Goal: Task Accomplishment & Management: Manage account settings

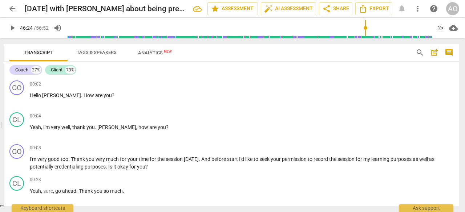
scroll to position [2735, 0]
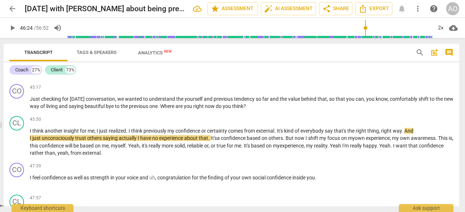
click at [17, 147] on span "play_arrow" at bounding box center [17, 142] width 9 height 9
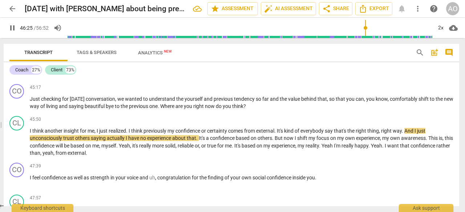
click at [19, 108] on span "pause" at bounding box center [17, 103] width 9 height 9
click at [18, 108] on span "play_arrow" at bounding box center [17, 103] width 9 height 9
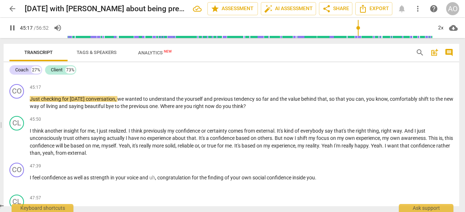
click at [18, 108] on span "pause" at bounding box center [17, 103] width 9 height 9
click at [18, 108] on span "play_arrow" at bounding box center [17, 103] width 9 height 9
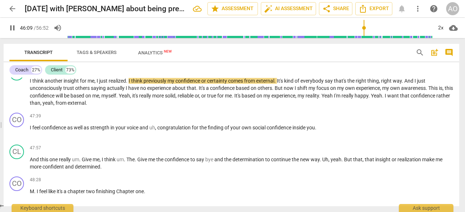
scroll to position [2782, 0]
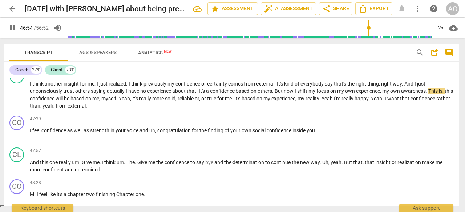
click at [157, 134] on span "," at bounding box center [156, 131] width 2 height 6
type input "2818"
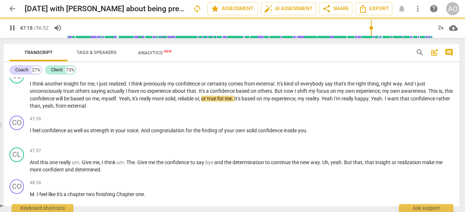
scroll to position [2802, 0]
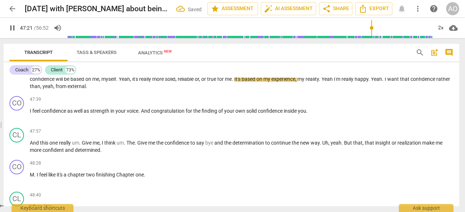
click at [201, 82] on span "," at bounding box center [200, 79] width 2 height 6
type input "2843"
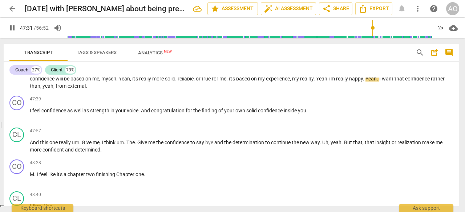
scroll to position [2814, 0]
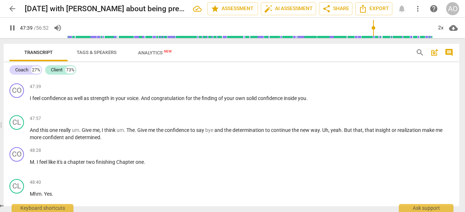
click at [144, 78] on p "I think another insight for me , I just realized . I think previously my confid…" at bounding box center [241, 63] width 423 height 30
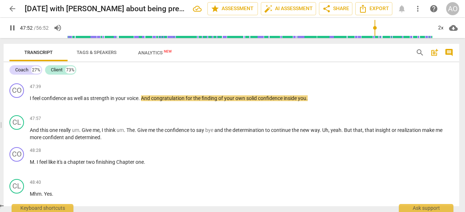
click at [200, 101] on span "the" at bounding box center [197, 99] width 8 height 6
type input "2873"
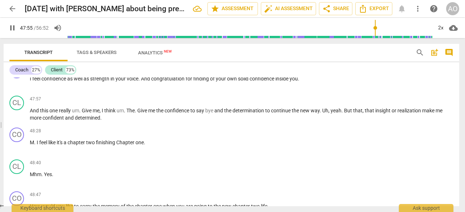
scroll to position [2835, 0]
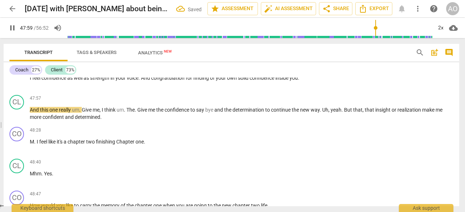
click at [85, 113] on span "Give" at bounding box center [87, 110] width 11 height 6
type input "2880"
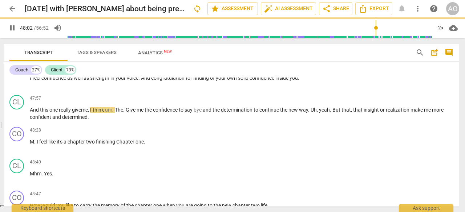
click at [117, 113] on span "The" at bounding box center [119, 110] width 8 height 6
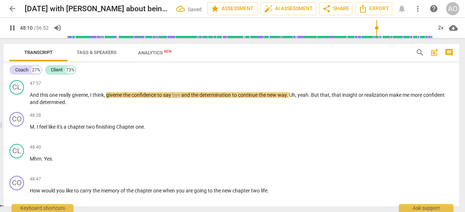
scroll to position [2856, 0]
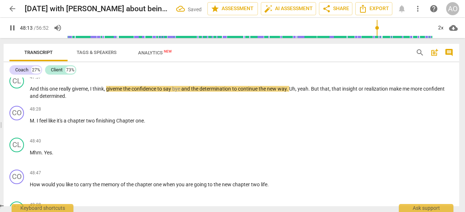
click at [303, 92] on span "yeah" at bounding box center [302, 89] width 11 height 6
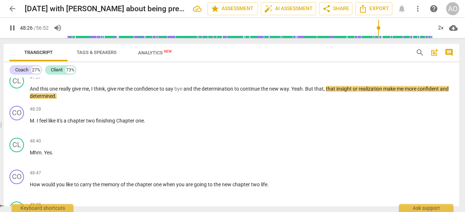
click at [35, 124] on span "." at bounding box center [35, 121] width 3 height 6
type input "2908"
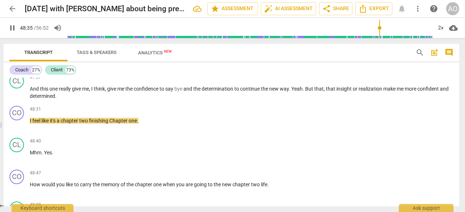
click at [112, 124] on span "Chapter" at bounding box center [118, 121] width 19 height 6
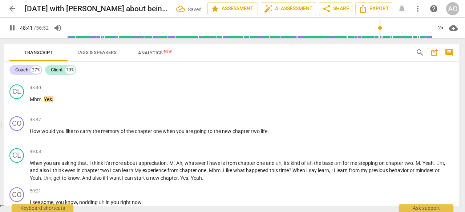
scroll to position [2909, 0]
click at [46, 110] on div "48:40 + Add competency keyboard_arrow_right Mhm . Yes ." at bounding box center [241, 97] width 423 height 26
click at [41, 102] on span "Mhm" at bounding box center [36, 99] width 12 height 6
type input "2925"
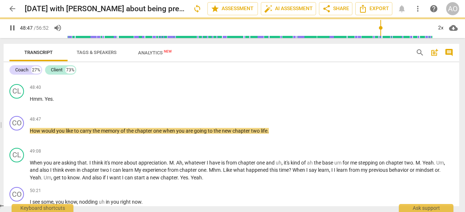
scroll to position [2936, 0]
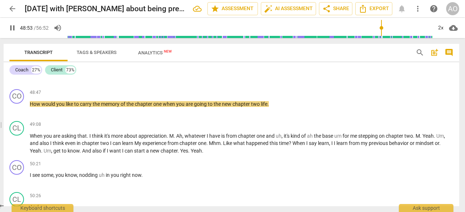
click at [163, 107] on span "one" at bounding box center [157, 104] width 9 height 6
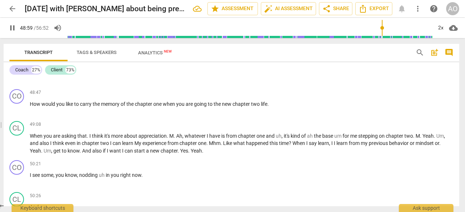
click at [279, 108] on p "How would you like to carry the memory of the chapter one when you are going to…" at bounding box center [241, 105] width 423 height 8
type input "2940"
click at [223, 107] on span "new" at bounding box center [227, 104] width 11 height 6
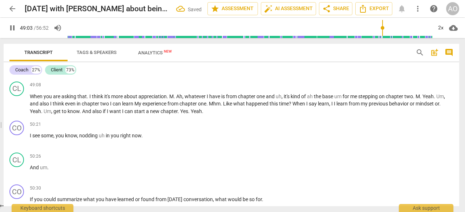
scroll to position [2976, 0]
click at [88, 99] on span "." at bounding box center [88, 96] width 3 height 6
type input "2951"
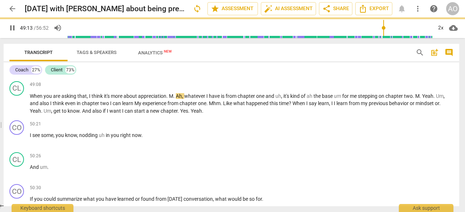
click at [177, 99] on span "Ah" at bounding box center [179, 96] width 6 height 6
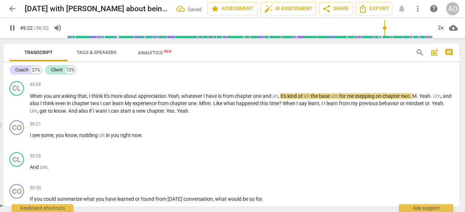
click at [278, 99] on span "uh" at bounding box center [275, 96] width 6 height 6
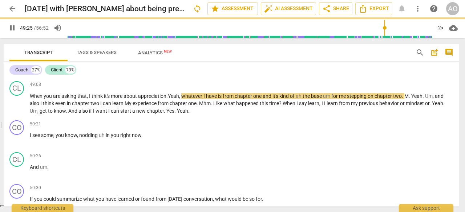
click at [305, 99] on span "the" at bounding box center [306, 96] width 8 height 6
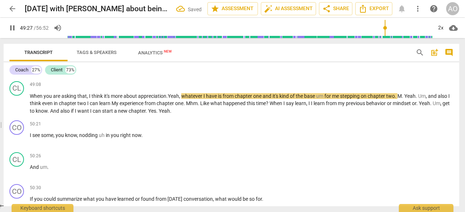
click at [324, 99] on span "um" at bounding box center [320, 96] width 8 height 6
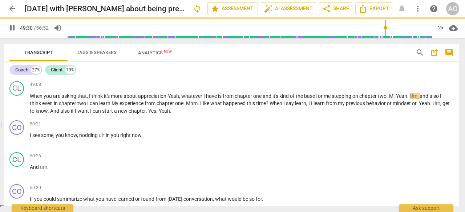
click at [399, 99] on span "Yeah" at bounding box center [401, 96] width 11 height 6
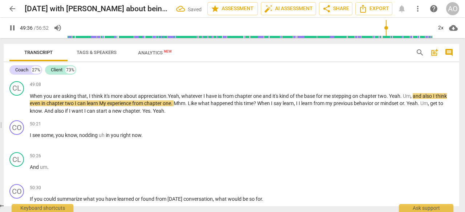
click at [417, 99] on span "and" at bounding box center [418, 96] width 10 height 6
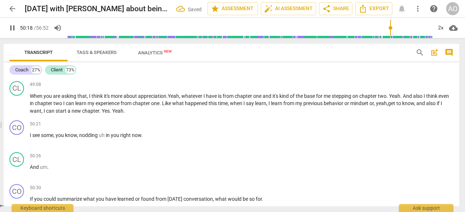
scroll to position [2994, 0]
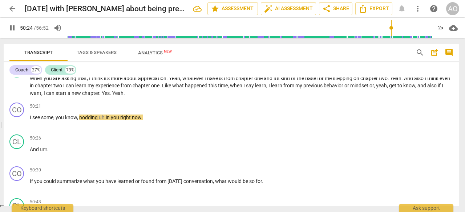
click at [98, 121] on span "nodding" at bounding box center [89, 118] width 20 height 6
type input "3025"
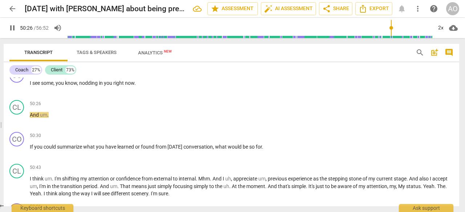
scroll to position [3029, 0]
click at [37, 149] on span "you" at bounding box center [38, 146] width 9 height 6
type input "3029"
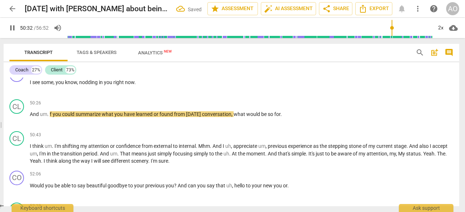
click at [49, 117] on span "." at bounding box center [48, 114] width 3 height 6
type input "3034"
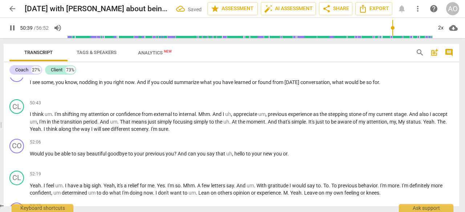
click at [380, 85] on span "." at bounding box center [379, 83] width 1 height 6
type input "3040"
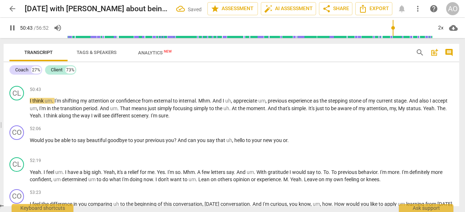
scroll to position [3043, 0]
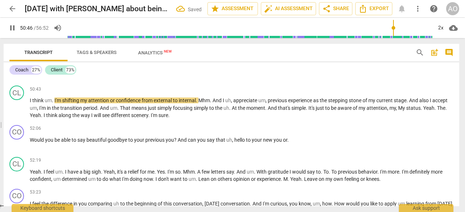
click at [52, 103] on span "." at bounding box center [53, 101] width 3 height 6
type input "3047"
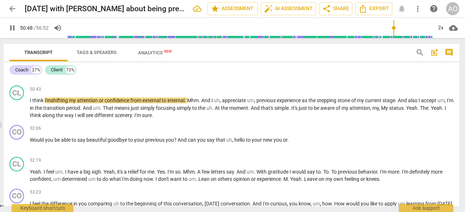
click at [51, 103] on span "i'm" at bounding box center [48, 101] width 6 height 6
click at [47, 103] on span "i'm" at bounding box center [48, 101] width 6 height 6
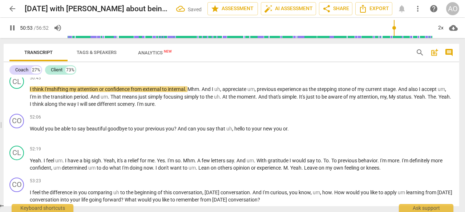
scroll to position [3055, 0]
click at [205, 92] on span "And" at bounding box center [207, 89] width 10 height 6
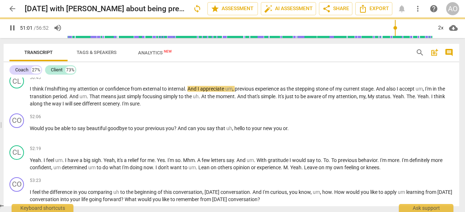
click at [227, 92] on span "um" at bounding box center [228, 89] width 7 height 6
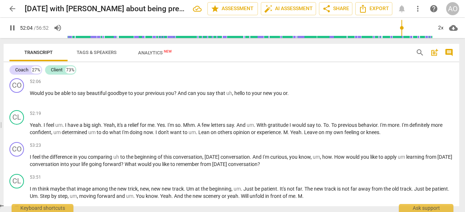
scroll to position [3079, 0]
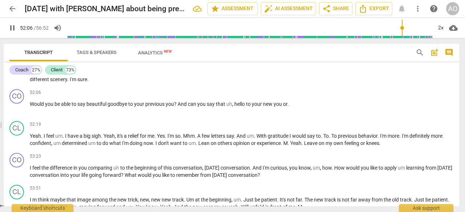
click at [184, 107] on span "And" at bounding box center [183, 104] width 10 height 6
type input "3133"
click at [58, 147] on p "Yeah . I feel um . I have a big sigh . Yeah , it's a relief for me . Yes . I'm …" at bounding box center [241, 140] width 423 height 15
type input "3145"
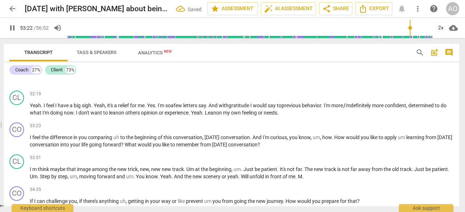
scroll to position [3124, 0]
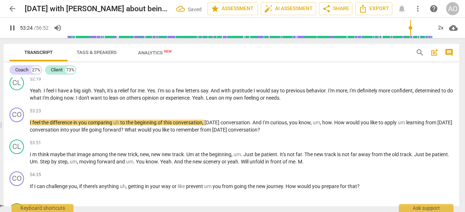
click at [115, 126] on span "uh" at bounding box center [116, 123] width 7 height 6
type input "3205"
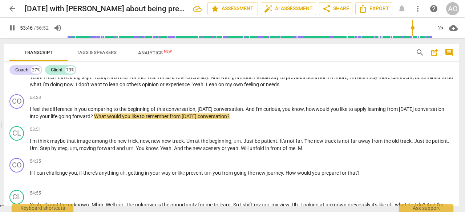
scroll to position [3170, 0]
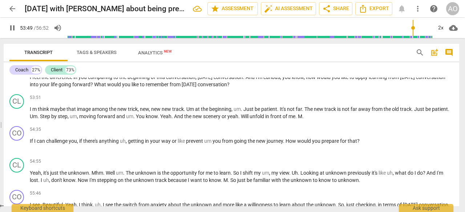
click at [36, 112] on span "m" at bounding box center [34, 109] width 5 height 6
type input "3229"
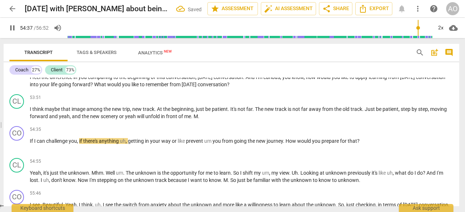
click at [14, 118] on span "pause" at bounding box center [17, 113] width 9 height 9
type input "3278"
click at [136, 119] on span "yeah" at bounding box center [131, 117] width 12 height 6
click at [190, 121] on p "I think maybe that image among the new trip , new track . At the beginning , ju…" at bounding box center [241, 113] width 423 height 15
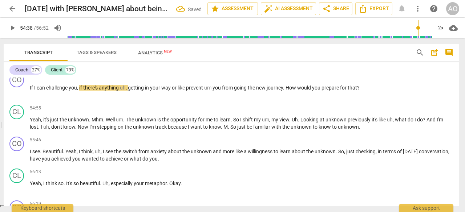
click at [19, 97] on span "play_arrow" at bounding box center [17, 92] width 9 height 9
click at [121, 91] on span "uh" at bounding box center [123, 88] width 6 height 6
type input "3280"
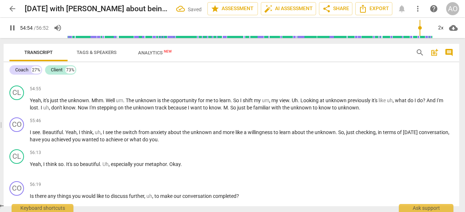
scroll to position [3243, 0]
click at [107, 103] on span "Well" at bounding box center [111, 100] width 10 height 6
type input "3299"
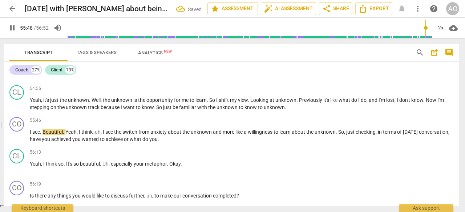
click at [67, 135] on span "Yeah" at bounding box center [70, 132] width 11 height 6
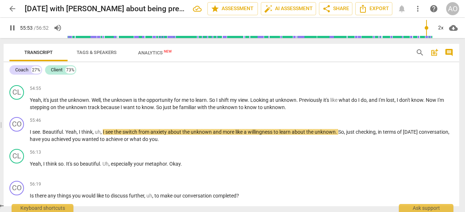
type input "3354"
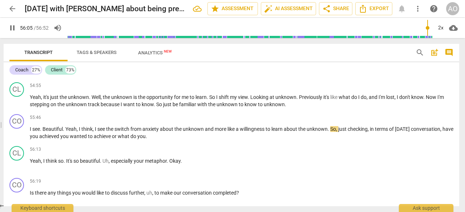
scroll to position [3266, 0]
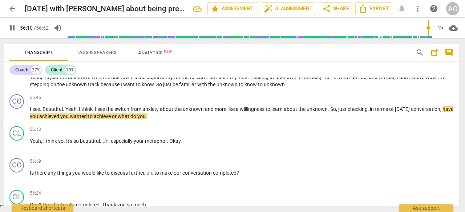
click at [167, 121] on p "I see . Beautiful . Yeah , I think , I see the switch from anxiety about the un…" at bounding box center [241, 113] width 423 height 15
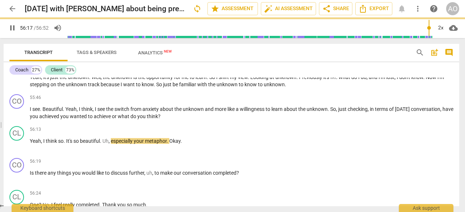
click at [18, 150] on span "pause" at bounding box center [17, 145] width 9 height 9
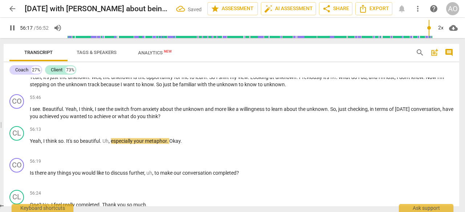
type input "3378"
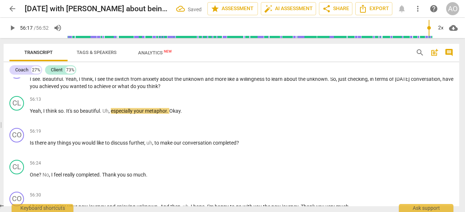
scroll to position [3296, 0]
click at [100, 114] on span "beautiful" at bounding box center [90, 111] width 20 height 6
click at [15, 119] on span "play_arrow" at bounding box center [17, 115] width 9 height 9
click at [162, 114] on span "Okay" at bounding box center [166, 111] width 11 height 6
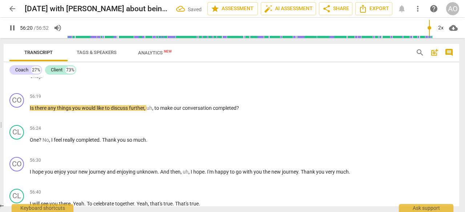
scroll to position [3363, 0]
click at [31, 111] on span "Is" at bounding box center [32, 108] width 5 height 6
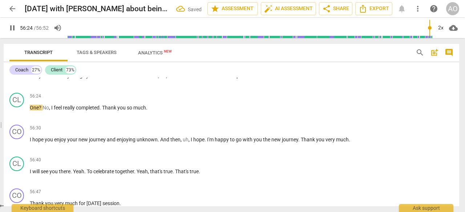
click at [165, 79] on span "uh" at bounding box center [163, 76] width 6 height 6
type input "3386"
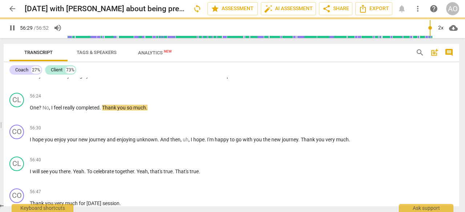
click at [18, 85] on span "pause" at bounding box center [17, 80] width 9 height 9
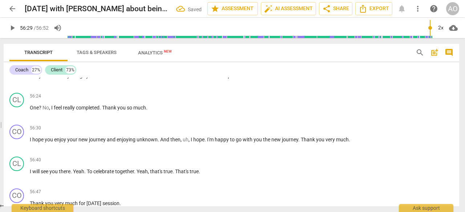
type input "3390"
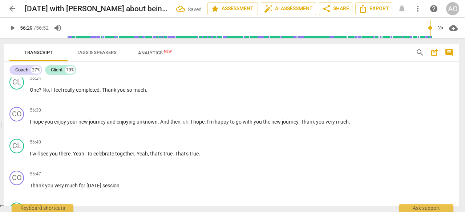
scroll to position [3381, 0]
click at [244, 62] on p "Okay . Is there any things you would like to discuss further to make our conver…" at bounding box center [241, 58] width 423 height 8
click at [31, 94] on span "One" at bounding box center [34, 91] width 9 height 6
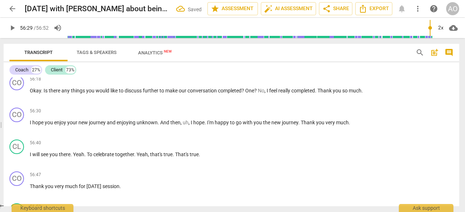
click at [245, 94] on span "?" at bounding box center [243, 91] width 4 height 6
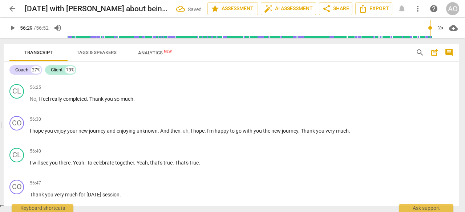
scroll to position [3372, 0]
click at [20, 107] on span "play_arrow" at bounding box center [17, 103] width 9 height 9
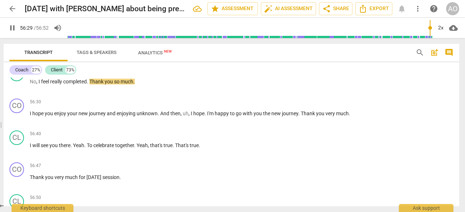
scroll to position [3389, 0]
click at [189, 117] on span "," at bounding box center [189, 114] width 2 height 6
type input "3396"
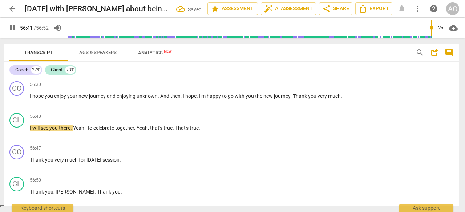
scroll to position [3423, 0]
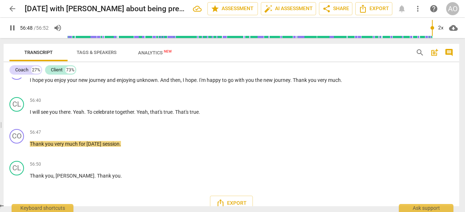
click at [139, 115] on span "Yeah" at bounding box center [142, 112] width 11 height 6
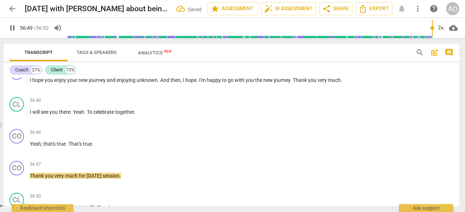
scroll to position [3487, 0]
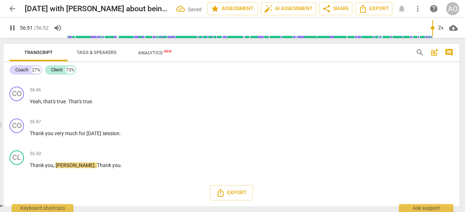
click at [35, 134] on span "Thank" at bounding box center [37, 134] width 15 height 6
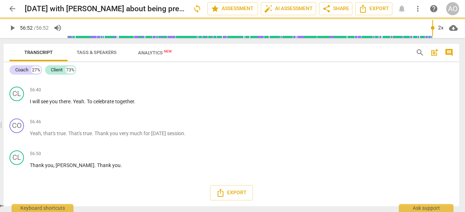
scroll to position [3455, 0]
type input "3412"
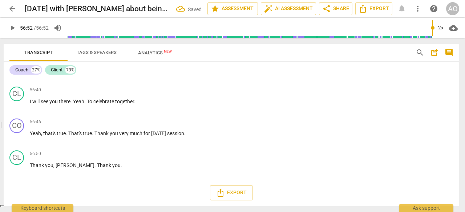
click at [57, 164] on span "[PERSON_NAME]" at bounding box center [75, 166] width 39 height 6
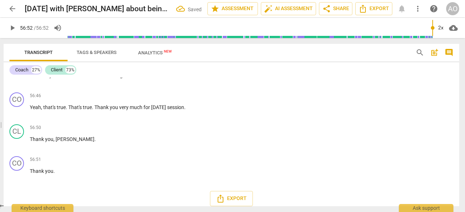
scroll to position [3475, 0]
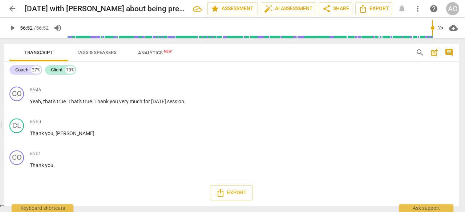
click at [382, 11] on span "Export" at bounding box center [373, 8] width 31 height 9
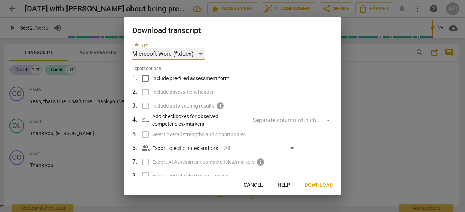
click at [200, 55] on div "Microsoft Word (*.docx)" at bounding box center [168, 54] width 73 height 12
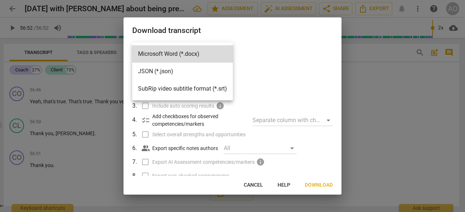
click at [255, 39] on div at bounding box center [232, 106] width 465 height 212
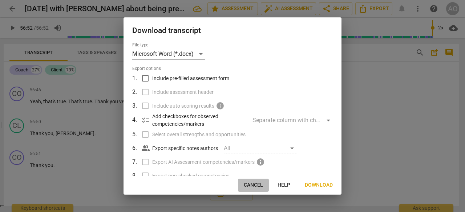
click at [256, 187] on span "Cancel" at bounding box center [253, 185] width 19 height 7
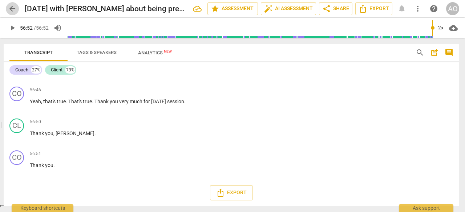
click at [12, 12] on span "arrow_back" at bounding box center [12, 8] width 9 height 9
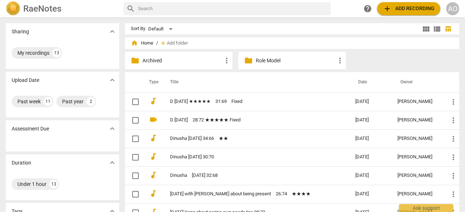
click at [246, 198] on td "2025-04-23 with Yang about being present　26:74　★★★★" at bounding box center [255, 194] width 188 height 19
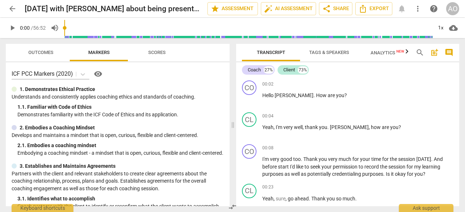
click at [0, 0] on span "edit" at bounding box center [0, 0] width 0 height 0
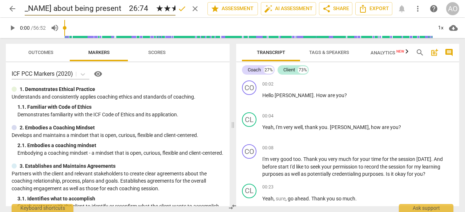
scroll to position [0, 77]
type input "[DATE] with [PERSON_NAME] about being present　26:74　★★★★ fixed"
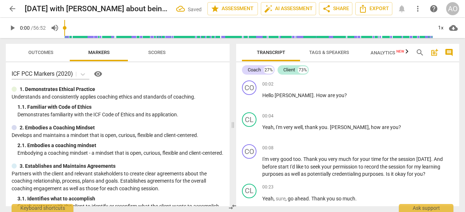
click at [454, 28] on span "cloud_download" at bounding box center [453, 28] width 9 height 9
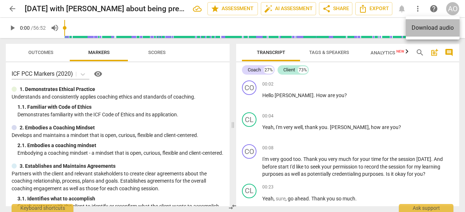
click at [449, 28] on li "Download audio" at bounding box center [433, 27] width 54 height 17
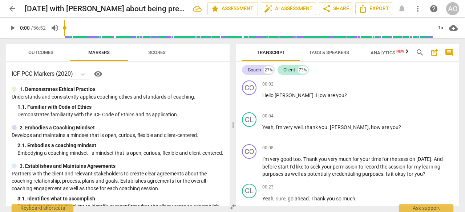
click at [8, 11] on span "arrow_back" at bounding box center [12, 8] width 13 height 9
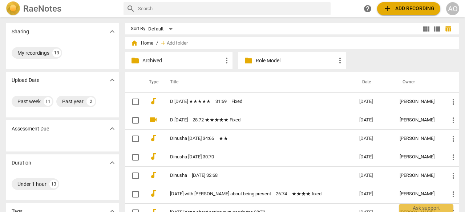
click at [275, 199] on td "[DATE] with [PERSON_NAME] about being present　26:74　★★★★ fixed" at bounding box center [257, 194] width 192 height 19
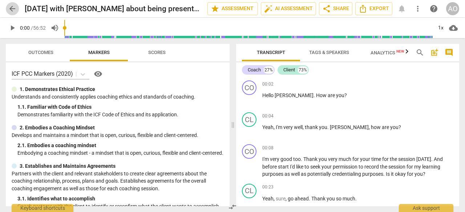
click at [11, 7] on span "arrow_back" at bounding box center [12, 8] width 9 height 9
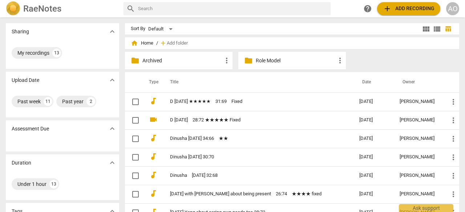
click at [397, 7] on span "add Add recording" at bounding box center [409, 8] width 52 height 9
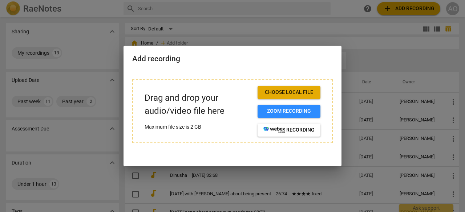
click at [304, 90] on span "Choose local file" at bounding box center [288, 92] width 51 height 7
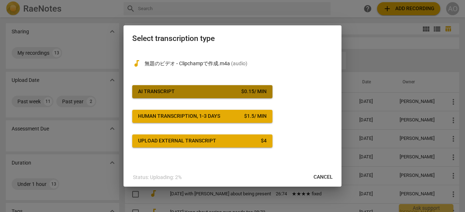
click at [212, 91] on span "AI Transcript $ 0.15 / min" at bounding box center [202, 91] width 129 height 7
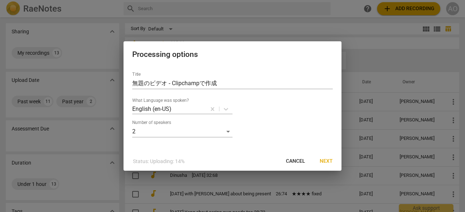
click at [327, 159] on span "Next" at bounding box center [326, 161] width 13 height 7
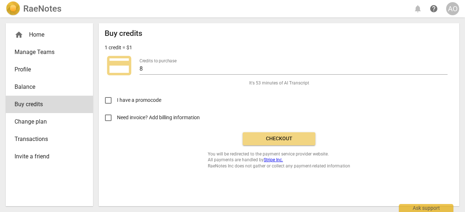
click at [273, 142] on span "Checkout" at bounding box center [278, 138] width 61 height 7
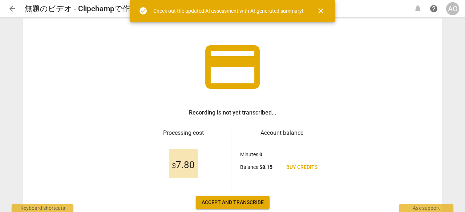
scroll to position [74, 0]
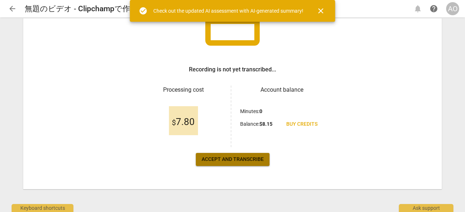
click at [247, 161] on span "Accept and transcribe" at bounding box center [233, 159] width 62 height 7
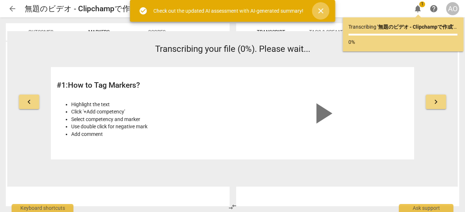
click at [320, 11] on span "close" at bounding box center [320, 11] width 9 height 9
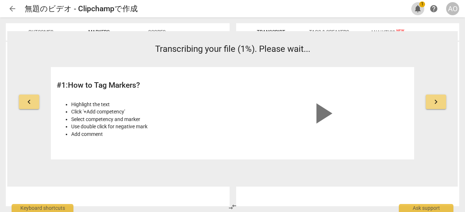
click at [418, 8] on span "notifications" at bounding box center [417, 8] width 9 height 9
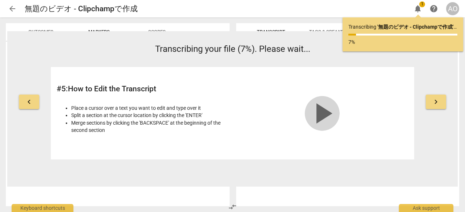
click at [325, 113] on span "play_arrow" at bounding box center [322, 113] width 35 height 35
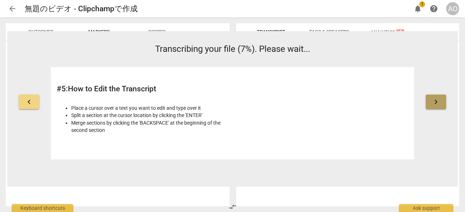
click at [436, 103] on span "keyboard_arrow_right" at bounding box center [435, 102] width 9 height 9
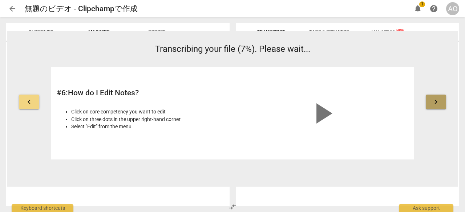
click at [434, 102] on span "keyboard_arrow_right" at bounding box center [435, 102] width 9 height 9
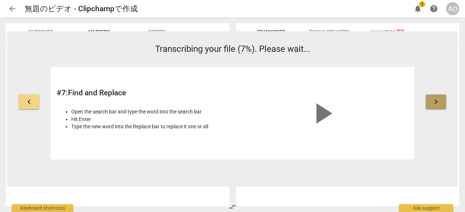
click at [434, 102] on span "keyboard_arrow_right" at bounding box center [435, 102] width 9 height 9
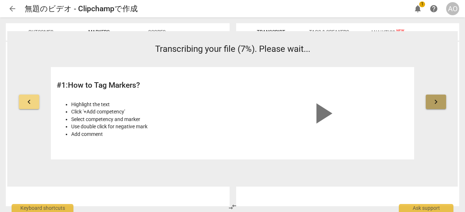
click at [434, 102] on span "keyboard_arrow_right" at bounding box center [435, 102] width 9 height 9
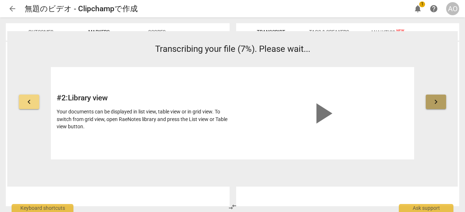
click at [434, 102] on span "keyboard_arrow_right" at bounding box center [435, 102] width 9 height 9
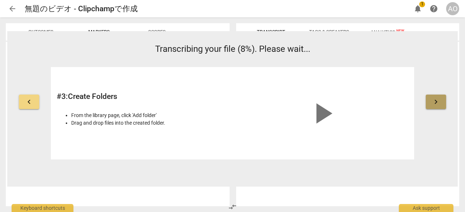
click at [434, 102] on span "keyboard_arrow_right" at bounding box center [435, 102] width 9 height 9
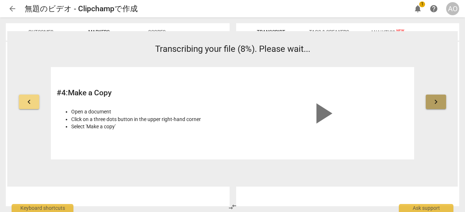
click at [434, 102] on span "keyboard_arrow_right" at bounding box center [435, 102] width 9 height 9
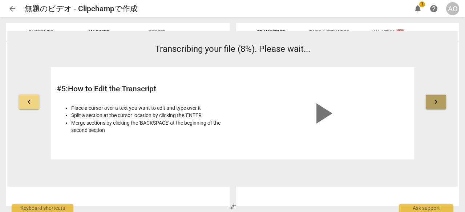
click at [434, 102] on span "keyboard_arrow_right" at bounding box center [435, 102] width 9 height 9
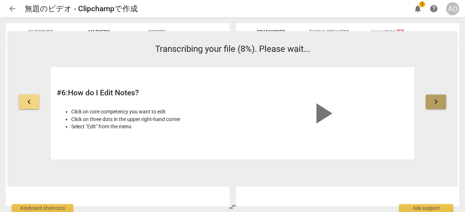
click at [434, 102] on span "keyboard_arrow_right" at bounding box center [435, 102] width 9 height 9
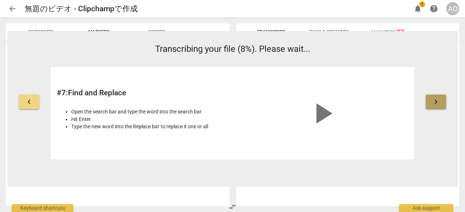
click at [434, 102] on span "keyboard_arrow_right" at bounding box center [435, 102] width 9 height 9
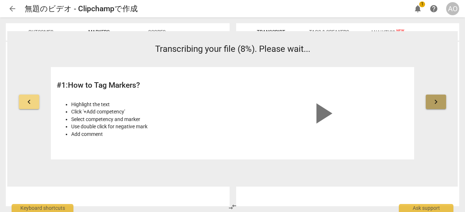
click at [434, 102] on span "keyboard_arrow_right" at bounding box center [435, 102] width 9 height 9
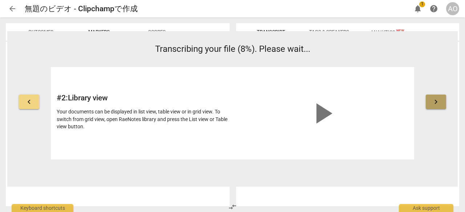
click at [434, 102] on span "keyboard_arrow_right" at bounding box center [435, 102] width 9 height 9
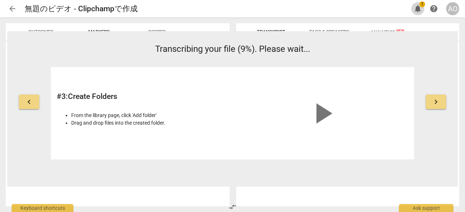
click at [418, 3] on button "notifications 1" at bounding box center [417, 8] width 13 height 13
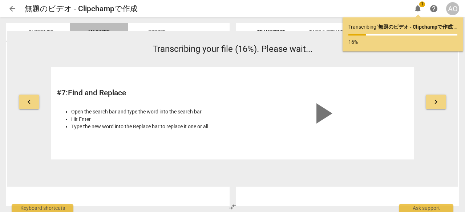
click at [86, 25] on button "Markers" at bounding box center [99, 31] width 58 height 17
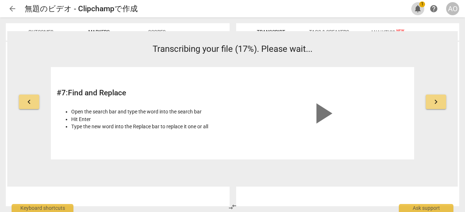
click at [421, 7] on span "notifications" at bounding box center [417, 8] width 9 height 9
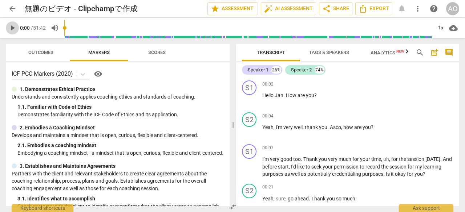
click at [15, 29] on span "play_arrow" at bounding box center [12, 28] width 9 height 9
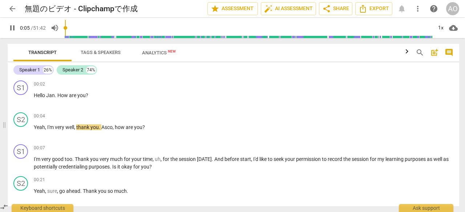
drag, startPoint x: 232, startPoint y: 125, endPoint x: 2, endPoint y: 124, distance: 229.9
click at [2, 124] on span at bounding box center [4, 125] width 4 height 174
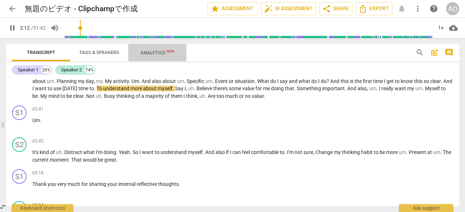
click at [151, 55] on span "Analytics New" at bounding box center [158, 52] width 34 height 5
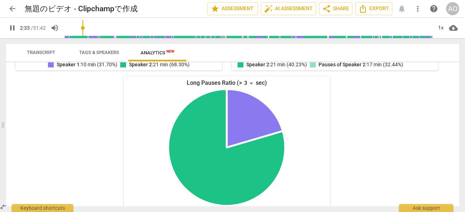
scroll to position [243, 0]
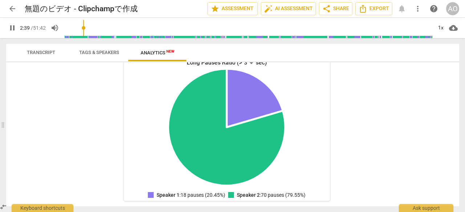
click at [11, 28] on span "pause" at bounding box center [12, 28] width 9 height 9
type input "160"
click at [11, 11] on span "arrow_back" at bounding box center [12, 8] width 9 height 9
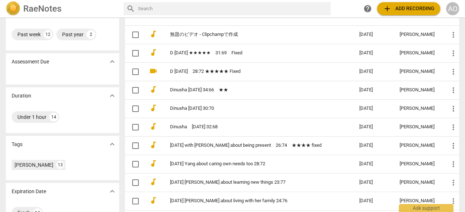
scroll to position [68, 0]
click at [232, 143] on link "[DATE] with [PERSON_NAME] about being present　26:74　★★★★ fixed" at bounding box center [251, 145] width 163 height 5
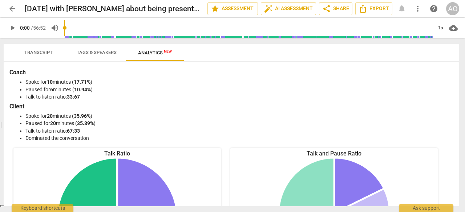
drag, startPoint x: 233, startPoint y: 125, endPoint x: 0, endPoint y: 140, distance: 233.3
click at [0, 140] on span at bounding box center [0, 125] width 4 height 174
click at [12, 27] on span "play_arrow" at bounding box center [12, 28] width 9 height 9
click at [12, 27] on span "pause" at bounding box center [12, 28] width 9 height 9
type input "26"
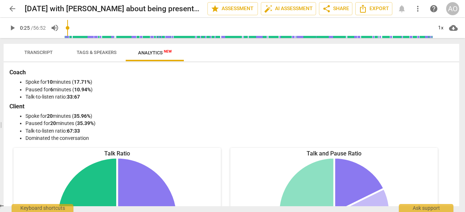
click at [379, 11] on span "Export" at bounding box center [373, 8] width 31 height 9
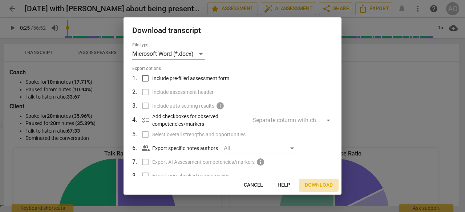
click at [317, 188] on span "Download" at bounding box center [319, 185] width 28 height 7
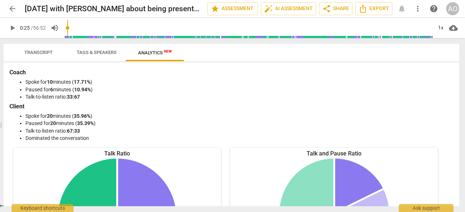
click at [12, 11] on span "arrow_back" at bounding box center [12, 8] width 9 height 9
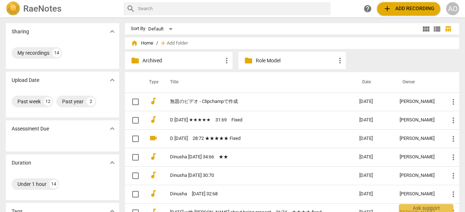
click at [237, 98] on td "無題のビデオ ‐ Clipchampで作成" at bounding box center [257, 102] width 192 height 19
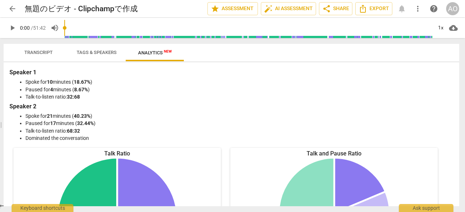
drag, startPoint x: 234, startPoint y: 124, endPoint x: 0, endPoint y: 138, distance: 234.2
click at [0, 138] on span at bounding box center [0, 125] width 4 height 174
click at [49, 53] on span "Transcript" at bounding box center [38, 52] width 28 height 5
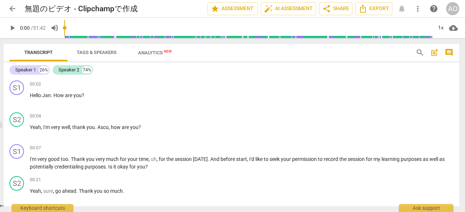
click at [81, 93] on span "you" at bounding box center [77, 96] width 8 height 6
paste p
click at [19, 102] on span "play_arrow" at bounding box center [17, 100] width 9 height 9
click at [19, 129] on span "pause" at bounding box center [17, 131] width 9 height 9
type input "5"
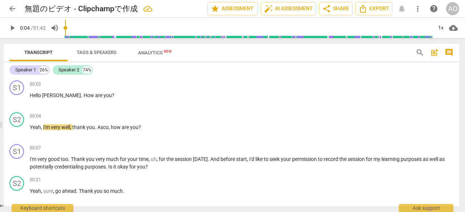
click at [98, 127] on span "Asco" at bounding box center [102, 128] width 11 height 6
click at [142, 128] on p "Yeah , I'm very well , thank you . Asco , how are you ?" at bounding box center [241, 128] width 423 height 8
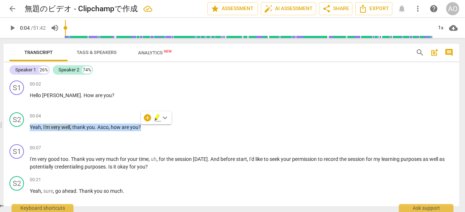
paste p
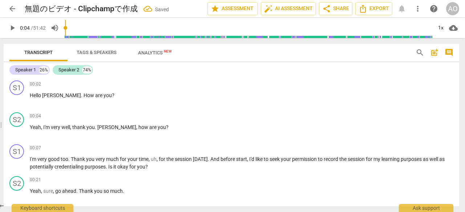
click at [101, 128] on p "Yeah, I'm very well, thank you. [PERSON_NAME], how are you?" at bounding box center [241, 128] width 423 height 8
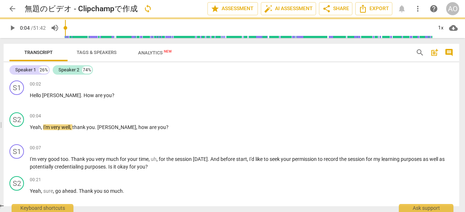
click at [16, 130] on span "play_arrow" at bounding box center [17, 131] width 9 height 9
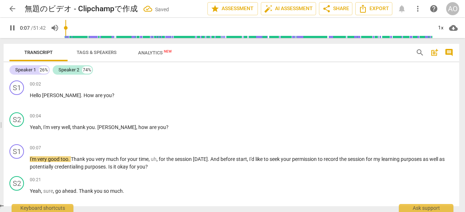
click at [18, 162] on span "pause" at bounding box center [17, 163] width 9 height 9
type input "8"
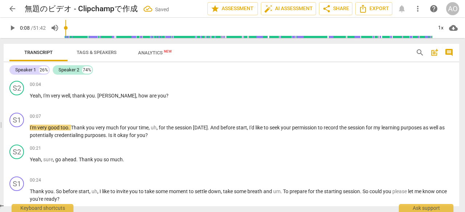
scroll to position [56, 0]
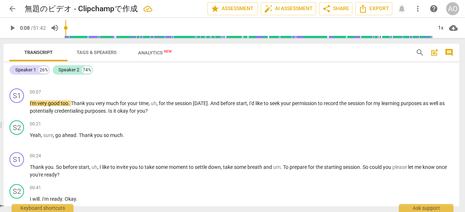
click at [122, 118] on div "S2 play_arrow pause 00:21 + Add competency keyboard_arrow_right Yeah , sure , g…" at bounding box center [231, 134] width 455 height 32
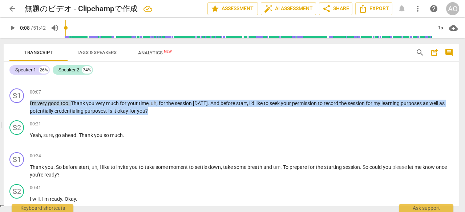
drag, startPoint x: 149, startPoint y: 108, endPoint x: 26, endPoint y: 106, distance: 122.4
click at [26, 106] on div "S1 play_arrow pause 00:07 + Add competency keyboard_arrow_right I'm very good t…" at bounding box center [231, 102] width 455 height 32
paste p
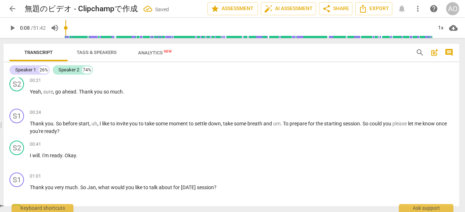
scroll to position [100, 0]
click at [84, 128] on p "Thank you . So before start , uh , I like to invite you to take some moment to …" at bounding box center [241, 127] width 423 height 15
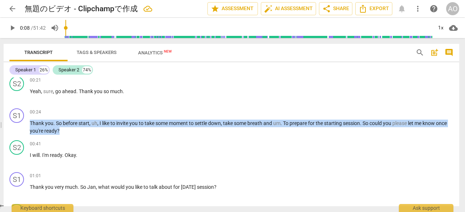
drag, startPoint x: 76, startPoint y: 131, endPoint x: 31, endPoint y: 124, distance: 46.3
click at [31, 124] on p "Thank you . So before start , uh , I like to invite you to take some moment to …" at bounding box center [241, 127] width 423 height 15
paste p
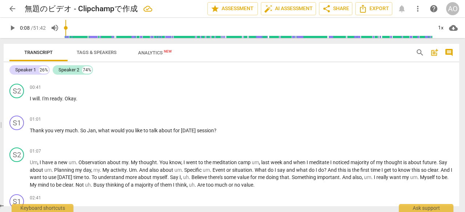
scroll to position [157, 0]
click at [81, 99] on p "I will . I'm ready . Okay ." at bounding box center [241, 98] width 423 height 8
click at [213, 131] on span "session" at bounding box center [205, 130] width 17 height 6
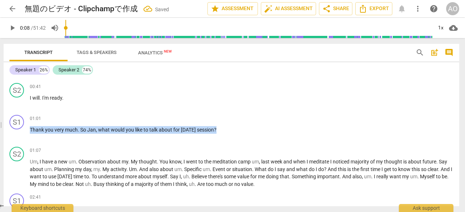
drag, startPoint x: 218, startPoint y: 131, endPoint x: 30, endPoint y: 133, distance: 188.1
click at [30, 133] on p "Thank you very much . So Jan , what would you like to talk about for [DATE] ses…" at bounding box center [241, 130] width 423 height 8
paste p
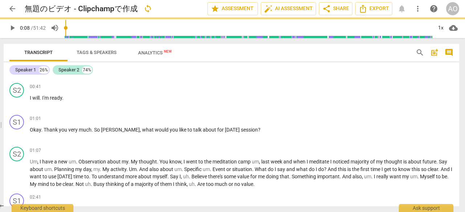
scroll to position [187, 0]
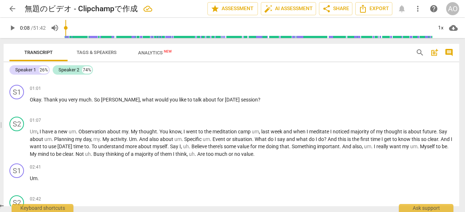
click at [124, 142] on p "Um , I have a new um . Observation about my . My thought . You know , I went to…" at bounding box center [241, 143] width 423 height 30
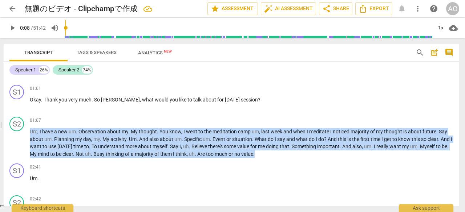
drag, startPoint x: 288, startPoint y: 156, endPoint x: 29, endPoint y: 132, distance: 259.7
click at [29, 132] on div "S2 play_arrow pause 01:07 + Add competency keyboard_arrow_right Um , I have a n…" at bounding box center [231, 137] width 455 height 47
paste p
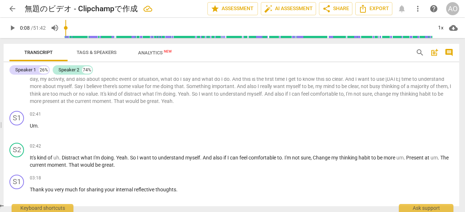
scroll to position [248, 0]
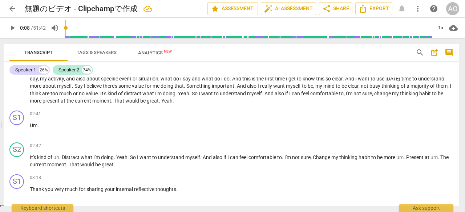
click at [95, 167] on span "would" at bounding box center [87, 165] width 15 height 6
drag, startPoint x: 129, startPoint y: 169, endPoint x: 95, endPoint y: 162, distance: 34.5
click at [47, 164] on div "S2 play_arrow pause 02:42 + Add competency keyboard_arrow_right It's kind of uh…" at bounding box center [231, 156] width 455 height 32
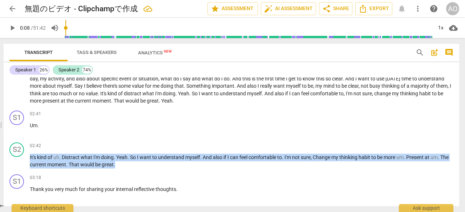
drag, startPoint x: 135, startPoint y: 166, endPoint x: 29, endPoint y: 158, distance: 106.0
click at [29, 158] on div "S2 play_arrow pause 02:42 + Add competency keyboard_arrow_right It's kind of uh…" at bounding box center [231, 156] width 455 height 32
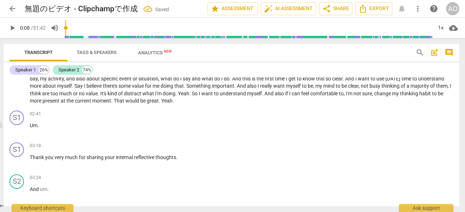
click at [30, 157] on span "Thank" at bounding box center [37, 158] width 15 height 6
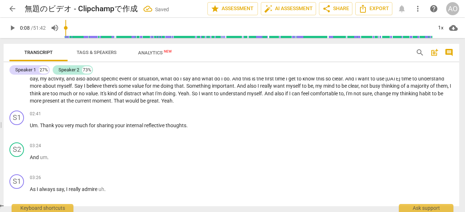
click at [41, 127] on span "Thank" at bounding box center [47, 126] width 15 height 6
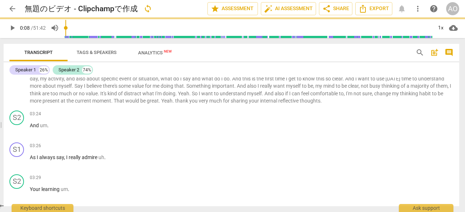
scroll to position [216, 0]
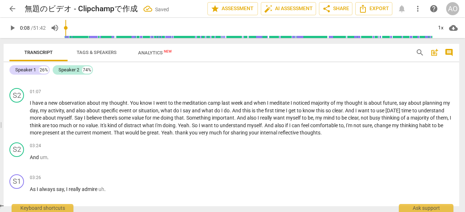
click at [175, 133] on span "." at bounding box center [173, 133] width 3 height 6
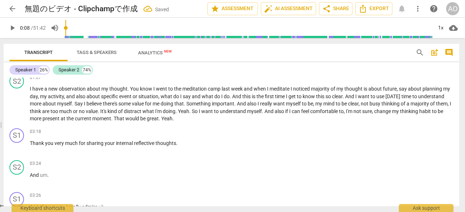
scroll to position [231, 0]
click at [31, 143] on span "Thank" at bounding box center [37, 143] width 15 height 6
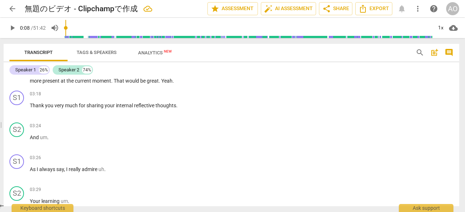
scroll to position [268, 0]
click at [113, 169] on p "As I always say , I really admire uh ." at bounding box center [241, 170] width 423 height 8
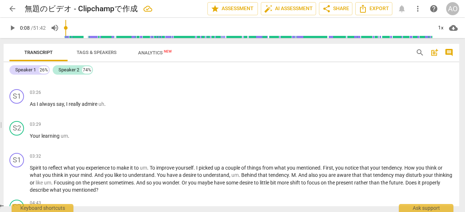
scroll to position [334, 0]
drag, startPoint x: 123, startPoint y: 192, endPoint x: 104, endPoint y: 187, distance: 20.3
click at [104, 187] on p "Spirit to reflect what you experience to make it to um . To improve yourself . …" at bounding box center [241, 179] width 423 height 30
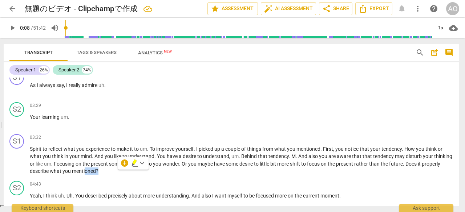
scroll to position [353, 0]
click at [114, 179] on div "S2 play_arrow pause 04:43 + Add competency keyboard_arrow_right Yeah , I think …" at bounding box center [231, 194] width 455 height 32
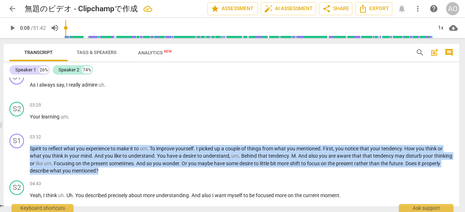
drag, startPoint x: 122, startPoint y: 170, endPoint x: 31, endPoint y: 146, distance: 94.1
click at [31, 146] on p "Spirit to reflect what you experience to make it to um . To improve yourself . …" at bounding box center [241, 160] width 423 height 30
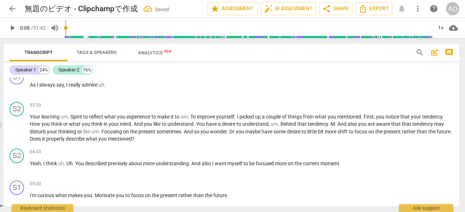
click at [31, 117] on span "Your" at bounding box center [36, 117] width 12 height 6
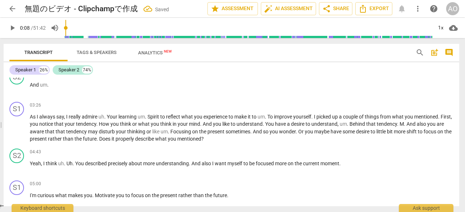
scroll to position [285, 0]
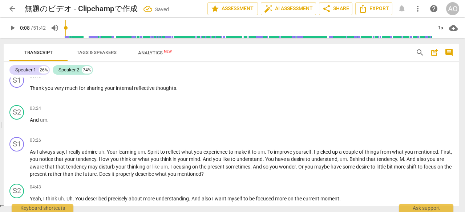
click at [31, 153] on span "As" at bounding box center [33, 152] width 7 height 6
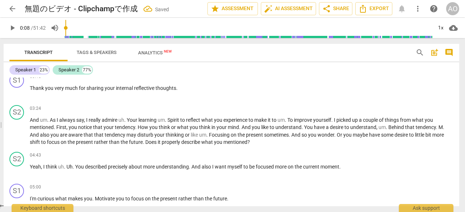
click at [31, 119] on span "And" at bounding box center [35, 120] width 10 height 6
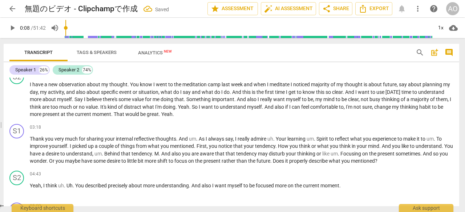
scroll to position [235, 0]
click at [65, 163] on span "you" at bounding box center [60, 161] width 9 height 6
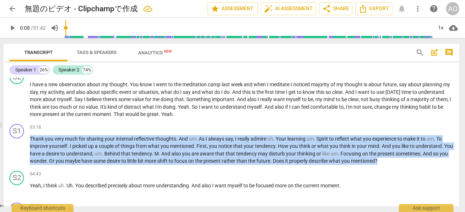
drag, startPoint x: 388, startPoint y: 162, endPoint x: 28, endPoint y: 140, distance: 360.5
click at [28, 140] on div "S1 play_arrow pause 03:18 + Add competency keyboard_arrow_right Thank you very …" at bounding box center [231, 144] width 455 height 47
paste p
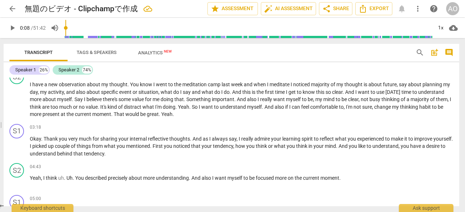
click at [137, 153] on p "Okay . Thank you very much for sharing your internal reflective thoughts . And …" at bounding box center [241, 146] width 423 height 23
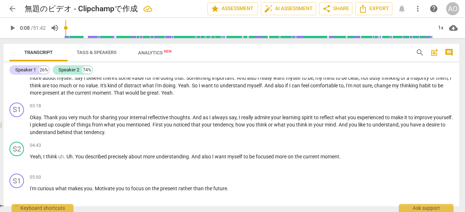
scroll to position [252, 0]
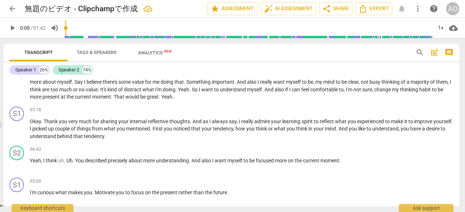
click at [61, 123] on span "you" at bounding box center [63, 122] width 9 height 6
click at [130, 133] on p "Okay . Thank you very much for sharing your internal reflective thoughts . And …" at bounding box center [241, 129] width 423 height 23
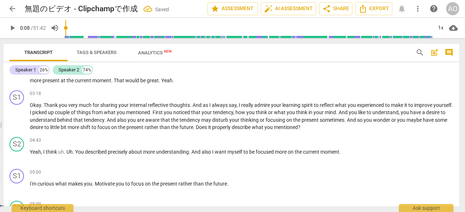
scroll to position [269, 0]
click at [143, 158] on div "04:43 + Add competency keyboard_arrow_right Yeah , I think uh . Uh . You descri…" at bounding box center [241, 150] width 423 height 26
click at [346, 155] on p "Yeah , I think uh . Uh . You described precisely about more understanding . And…" at bounding box center [241, 152] width 423 height 8
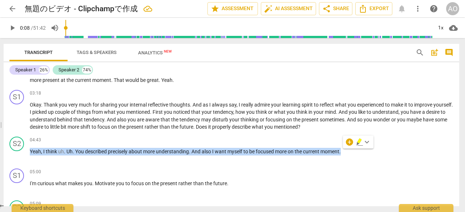
paste p
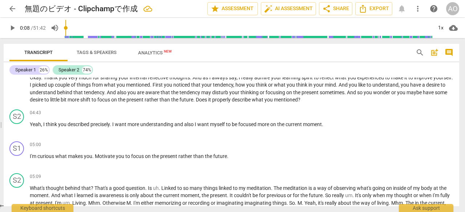
scroll to position [296, 0]
click at [74, 156] on span "makes" at bounding box center [76, 156] width 16 height 6
click at [243, 159] on p "I'm curious what makes you . Motivate you to focus on the present rather than t…" at bounding box center [241, 157] width 423 height 8
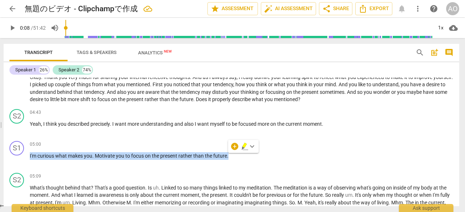
paste p
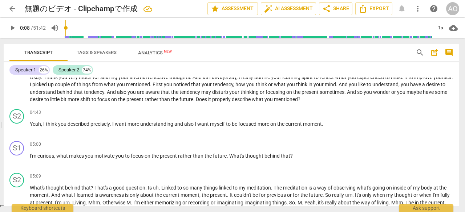
click at [15, 158] on span "play_arrow" at bounding box center [17, 160] width 9 height 9
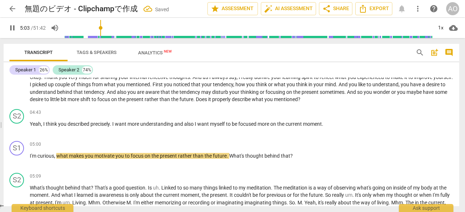
scroll to position [238, 0]
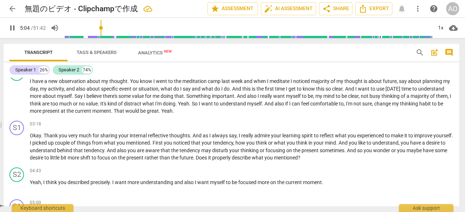
click at [17, 147] on span "pause" at bounding box center [17, 147] width 9 height 9
click at [17, 147] on span "play_arrow" at bounding box center [17, 147] width 9 height 9
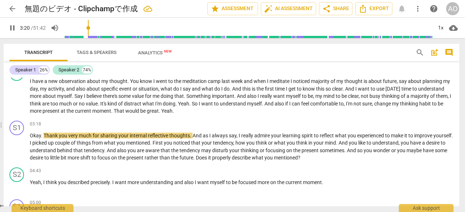
click at [42, 135] on span "." at bounding box center [42, 136] width 3 height 6
type input "202"
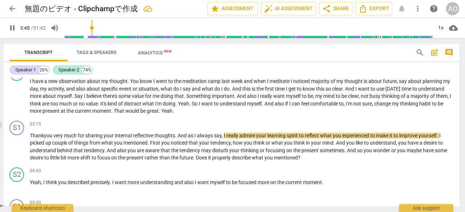
click at [162, 145] on span "you" at bounding box center [165, 143] width 9 height 6
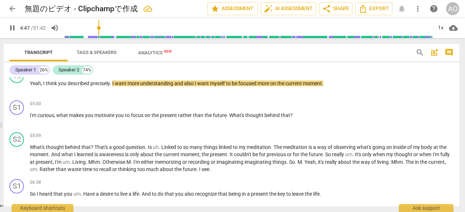
scroll to position [337, 0]
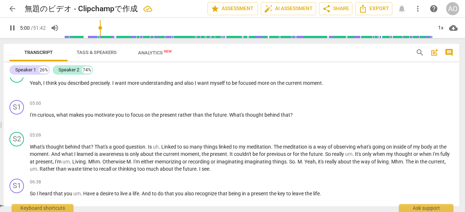
click at [33, 113] on span "I'm" at bounding box center [34, 115] width 8 height 6
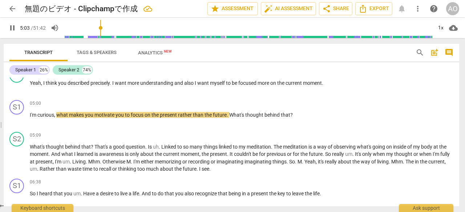
type input "304"
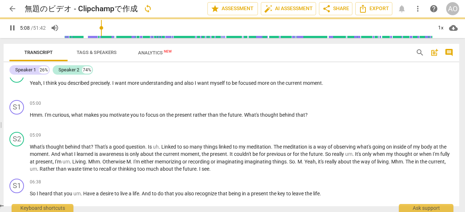
click at [19, 159] on span "pause" at bounding box center [17, 158] width 9 height 9
type input "309"
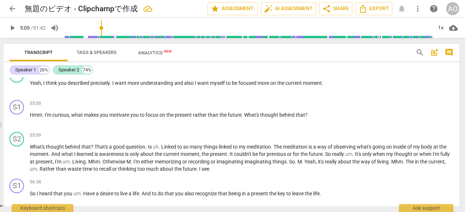
click at [94, 145] on span "That's" at bounding box center [101, 147] width 15 height 6
click at [118, 133] on div "05:09 + Add competency keyboard_arrow_right" at bounding box center [241, 135] width 423 height 7
click at [238, 168] on p "What's thought behind that ? That's a good question . Is uh . Linked to so many…" at bounding box center [241, 158] width 423 height 30
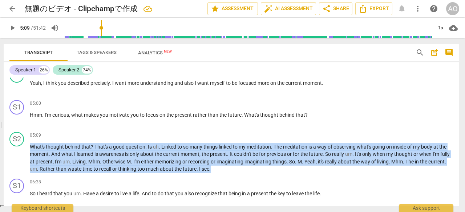
drag, startPoint x: 232, startPoint y: 168, endPoint x: 31, endPoint y: 149, distance: 202.1
click at [31, 149] on p "What's thought behind that ? That's a good question . Is uh . Linked to so many…" at bounding box center [241, 158] width 423 height 30
paste p
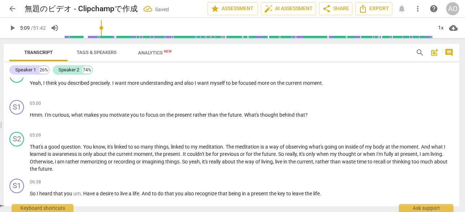
click at [20, 157] on span "play_arrow" at bounding box center [17, 158] width 9 height 9
click at [84, 145] on span "You" at bounding box center [88, 147] width 10 height 6
click at [15, 159] on span "pause" at bounding box center [17, 158] width 9 height 9
type input "315"
click at [84, 146] on span "You" at bounding box center [88, 147] width 10 height 6
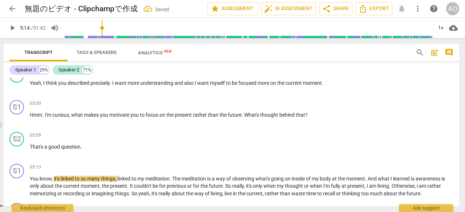
click at [30, 146] on span "That's" at bounding box center [37, 147] width 15 height 6
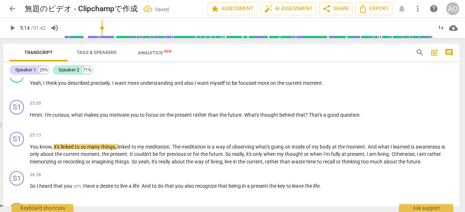
click at [128, 149] on span "linked" at bounding box center [124, 147] width 14 height 6
click at [422, 164] on span "." at bounding box center [420, 162] width 1 height 6
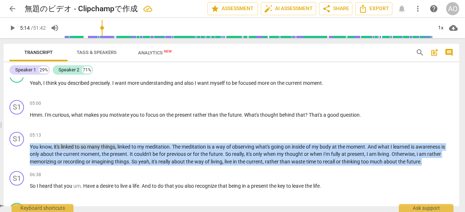
drag, startPoint x: 423, startPoint y: 164, endPoint x: 31, endPoint y: 149, distance: 393.2
click at [31, 149] on p "You know , it's linked to so many things , linked to my meditation . The medita…" at bounding box center [241, 154] width 423 height 23
paste p
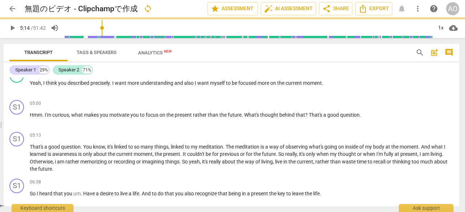
click at [357, 116] on span "question" at bounding box center [350, 115] width 20 height 6
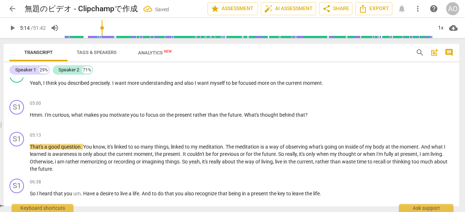
click at [19, 157] on span "play_arrow" at bounding box center [17, 158] width 9 height 9
click at [18, 122] on span "pause" at bounding box center [17, 119] width 9 height 9
click at [18, 122] on span "play_arrow" at bounding box center [17, 119] width 9 height 9
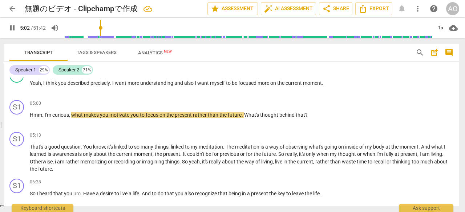
click at [318, 114] on p "Hmm . I'm curious , what makes you motivate you to focus on the present rather …" at bounding box center [241, 115] width 423 height 8
click at [30, 146] on span "That's" at bounding box center [37, 147] width 15 height 6
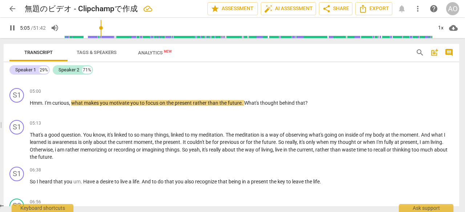
scroll to position [350, 0]
click at [17, 125] on div "S1" at bounding box center [16, 127] width 15 height 15
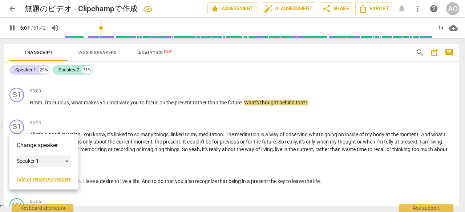
click at [31, 161] on div "Speaker 1" at bounding box center [44, 162] width 54 height 12
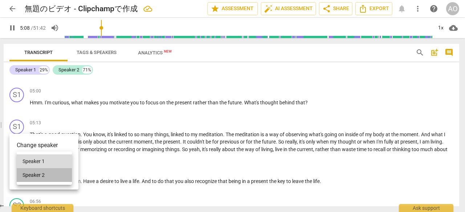
click at [38, 181] on li "Speaker 2" at bounding box center [44, 175] width 55 height 14
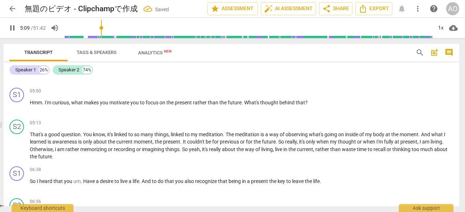
click at [112, 158] on p "That's a good question . You know , it's linked to so many things , linked to m…" at bounding box center [241, 146] width 423 height 30
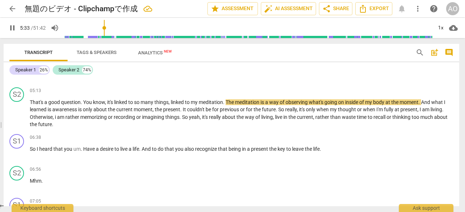
scroll to position [382, 0]
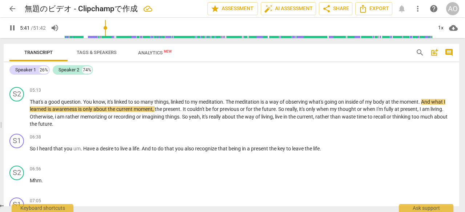
click at [14, 31] on span "pause" at bounding box center [12, 28] width 9 height 9
type input "342"
click at [11, 11] on span "arrow_back" at bounding box center [12, 8] width 9 height 9
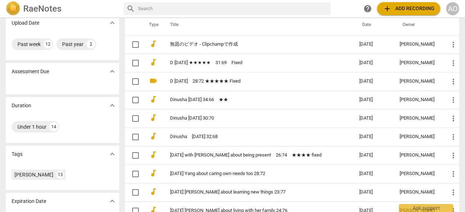
scroll to position [58, 0]
click at [232, 154] on link "[DATE] with [PERSON_NAME] about being present　26:74　★★★★ fixed" at bounding box center [251, 155] width 163 height 5
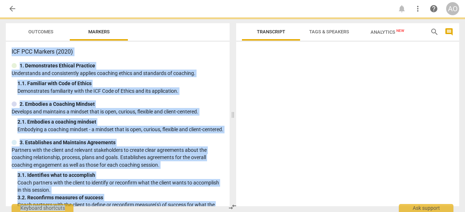
click at [232, 154] on span at bounding box center [233, 114] width 4 height 195
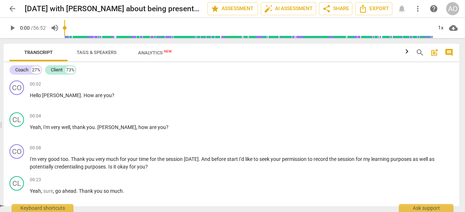
drag, startPoint x: 234, startPoint y: 119, endPoint x: 0, endPoint y: 122, distance: 233.9
click at [0, 122] on span at bounding box center [0, 125] width 4 height 174
click at [14, 7] on span "arrow_back" at bounding box center [12, 8] width 9 height 9
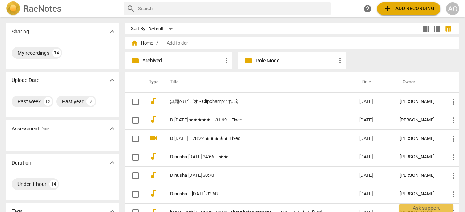
click at [260, 137] on link "D [DATE]　28:72 ★★★★★ Fixed" at bounding box center [251, 138] width 163 height 5
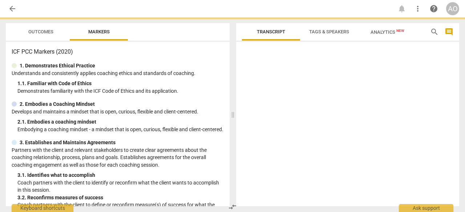
click at [260, 137] on div at bounding box center [347, 126] width 223 height 162
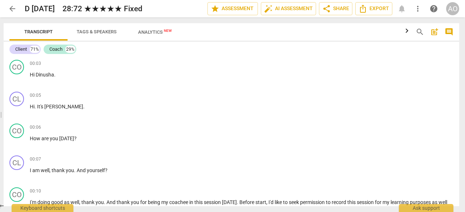
drag, startPoint x: 234, startPoint y: 111, endPoint x: 0, endPoint y: 132, distance: 234.8
click at [0, 132] on span at bounding box center [0, 114] width 4 height 195
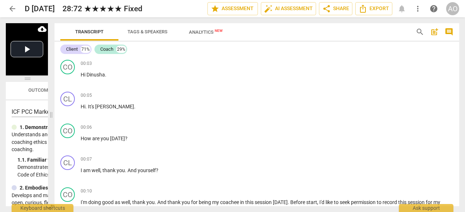
drag, startPoint x: 2, startPoint y: 88, endPoint x: 53, endPoint y: 85, distance: 50.9
click at [53, 85] on span at bounding box center [51, 114] width 4 height 195
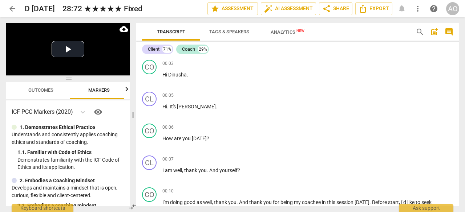
drag, startPoint x: 52, startPoint y: 87, endPoint x: 134, endPoint y: 77, distance: 82.3
click at [134, 77] on span at bounding box center [133, 114] width 4 height 195
click at [48, 93] on span "Outcomes" at bounding box center [40, 90] width 25 height 5
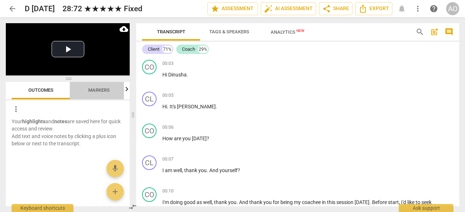
click at [94, 89] on span "Markers" at bounding box center [98, 90] width 21 height 5
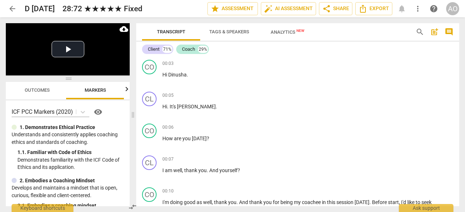
scroll to position [0, 4]
click at [294, 34] on span "Analytics New" at bounding box center [288, 31] width 34 height 5
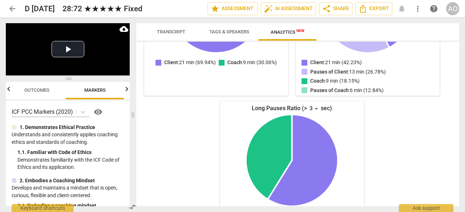
scroll to position [205, 0]
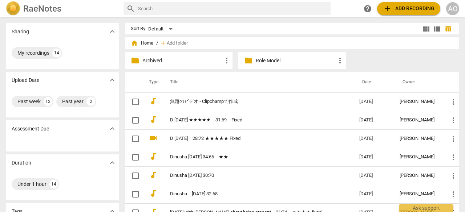
scroll to position [22, 0]
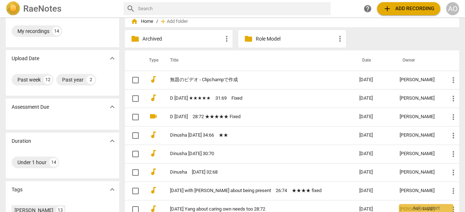
click at [232, 193] on link "[DATE] with [PERSON_NAME] about being present　26:74　★★★★ fixed" at bounding box center [251, 190] width 163 height 5
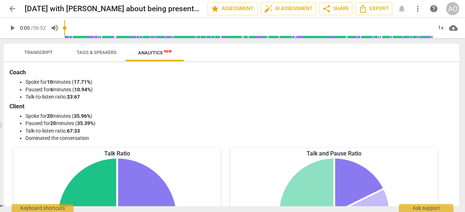
drag, startPoint x: 233, startPoint y: 99, endPoint x: 0, endPoint y: 93, distance: 233.2
click at [0, 93] on span at bounding box center [0, 125] width 4 height 174
click at [12, 11] on span "arrow_back" at bounding box center [12, 8] width 9 height 9
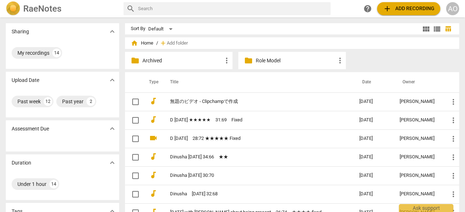
click at [297, 123] on td "D [DATE] ★★★★★　31:69　Fixed" at bounding box center [257, 120] width 192 height 19
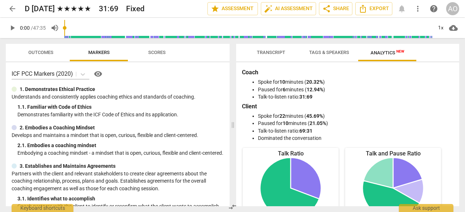
click at [273, 53] on span "Transcript" at bounding box center [271, 52] width 28 height 5
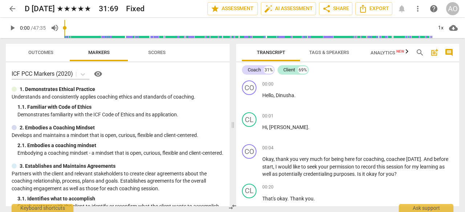
click at [382, 8] on span "Export" at bounding box center [373, 8] width 31 height 9
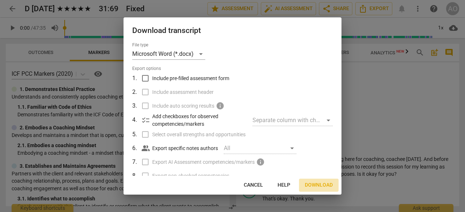
click at [321, 186] on span "Download" at bounding box center [319, 185] width 28 height 7
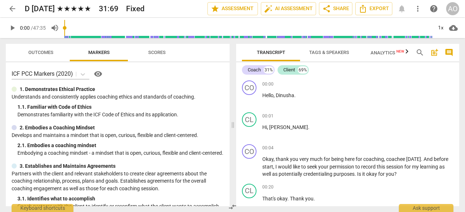
click at [453, 29] on span "cloud_download" at bounding box center [453, 28] width 9 height 9
click at [447, 29] on li "Download audio" at bounding box center [433, 27] width 54 height 17
click at [12, 8] on span "arrow_back" at bounding box center [12, 8] width 9 height 9
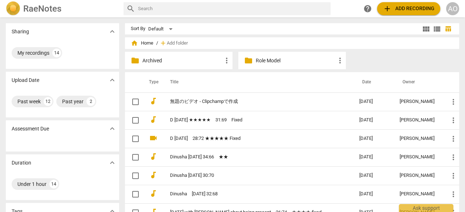
drag, startPoint x: 12, startPoint y: 1, endPoint x: 210, endPoint y: 137, distance: 239.7
click at [210, 137] on link "D [DATE]　28:72 ★★★★★ Fixed" at bounding box center [251, 138] width 163 height 5
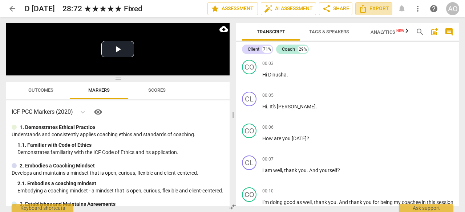
click at [377, 11] on span "Export" at bounding box center [373, 8] width 31 height 9
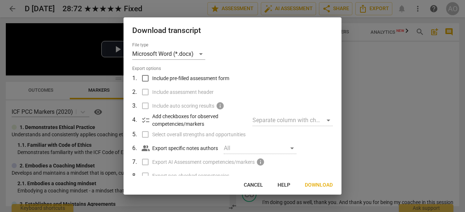
click at [325, 186] on span "Download" at bounding box center [319, 185] width 28 height 7
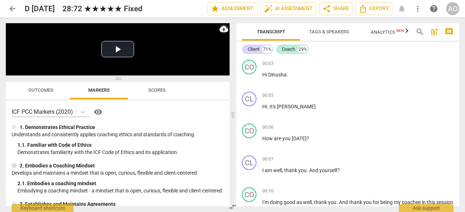
click at [222, 29] on span "cloud_download" at bounding box center [223, 29] width 9 height 9
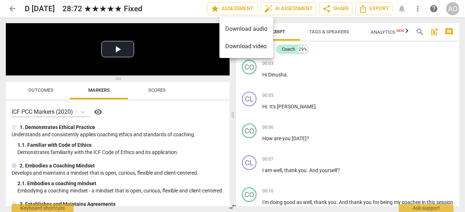
click at [235, 28] on li "Download audio" at bounding box center [246, 28] width 54 height 17
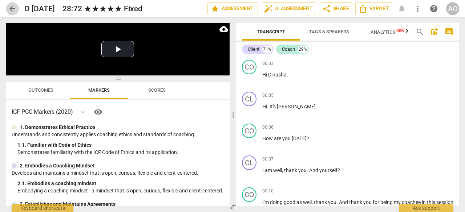
click at [15, 8] on span "arrow_back" at bounding box center [12, 8] width 9 height 9
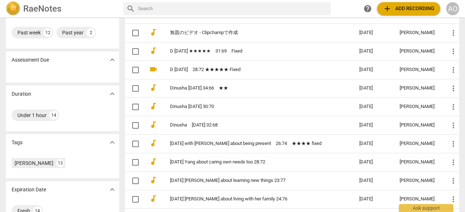
scroll to position [69, 0]
click at [228, 141] on link "[DATE] with [PERSON_NAME] about being present　26:74　★★★★ fixed" at bounding box center [251, 143] width 163 height 5
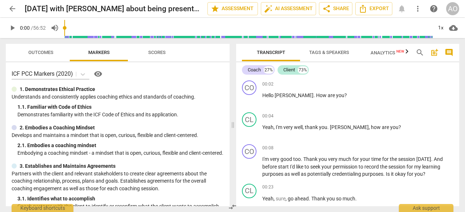
click at [375, 11] on span "Export" at bounding box center [373, 8] width 31 height 9
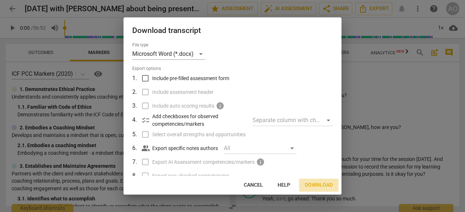
click at [316, 183] on span "Download" at bounding box center [319, 185] width 28 height 7
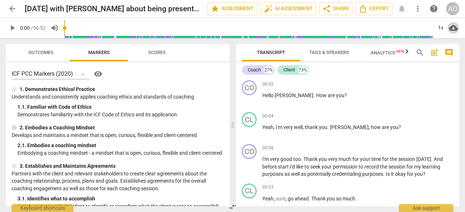
click at [451, 29] on span "cloud_download" at bounding box center [453, 28] width 9 height 9
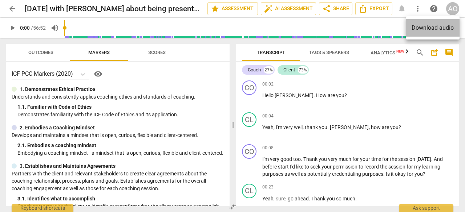
click at [441, 29] on li "Download audio" at bounding box center [433, 27] width 54 height 17
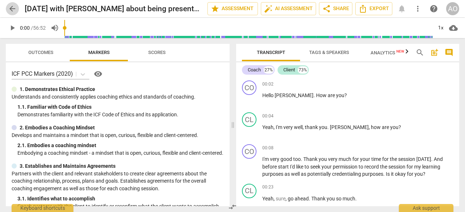
click at [9, 9] on span "arrow_back" at bounding box center [12, 8] width 9 height 9
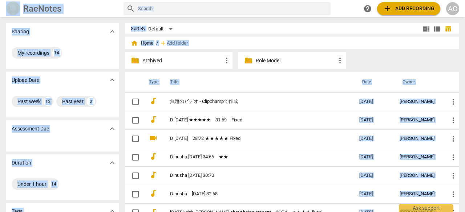
drag, startPoint x: 242, startPoint y: 151, endPoint x: 464, endPoint y: -32, distance: 287.7
click at [464, 0] on html "RaeNotes search help add Add recording AO Sharing expand_more My recordings 14 …" at bounding box center [232, 0] width 465 height 0
click at [213, 3] on input "text" at bounding box center [233, 9] width 190 height 12
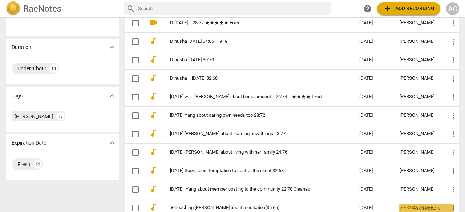
scroll to position [132, 0]
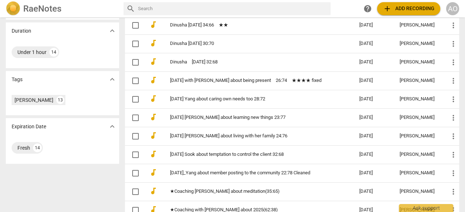
click at [228, 171] on link "[DATE]_Yang about member posting to the community 22:78 Cleaned" at bounding box center [251, 173] width 163 height 5
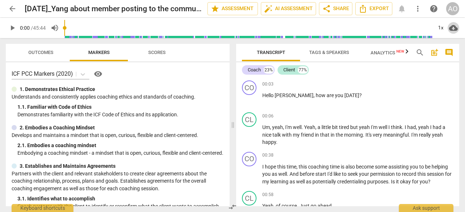
click at [454, 28] on span "cloud_download" at bounding box center [453, 28] width 9 height 9
click at [444, 27] on li "Download audio" at bounding box center [433, 27] width 54 height 17
click at [375, 8] on span "Export" at bounding box center [373, 8] width 31 height 9
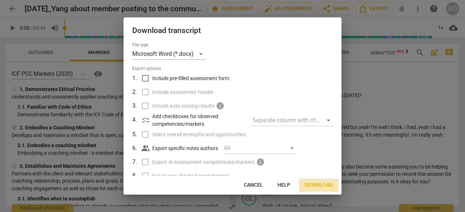
click at [316, 188] on span "Download" at bounding box center [319, 185] width 28 height 7
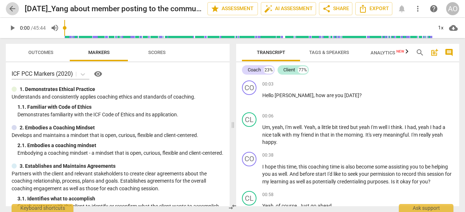
click at [15, 12] on span "arrow_back" at bounding box center [12, 8] width 9 height 9
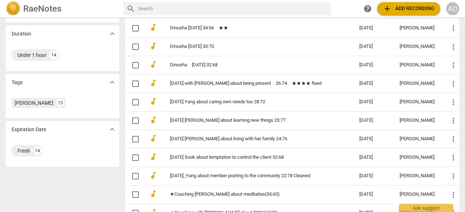
scroll to position [143, 0]
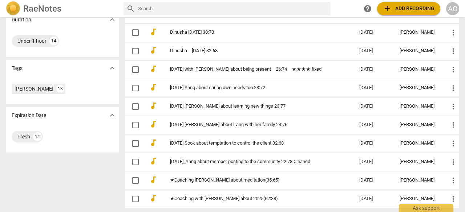
click at [279, 122] on link "[DATE] [PERSON_NAME] about living with her family 24:76" at bounding box center [251, 124] width 163 height 5
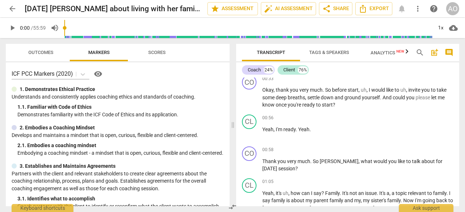
scroll to position [150, 0]
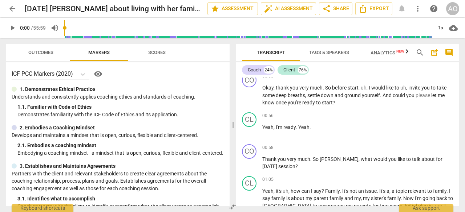
click at [11, 9] on span "arrow_back" at bounding box center [12, 8] width 9 height 9
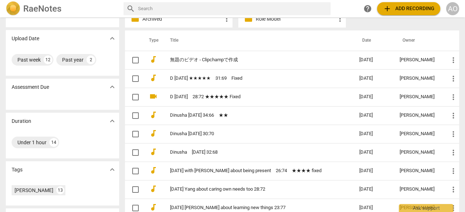
scroll to position [42, 0]
click at [134, 61] on input "checkbox" at bounding box center [135, 60] width 15 height 9
checkbox input "false"
click at [449, 60] on span "more_vert" at bounding box center [453, 60] width 9 height 9
click at [444, 77] on li "Delete" at bounding box center [445, 76] width 28 height 17
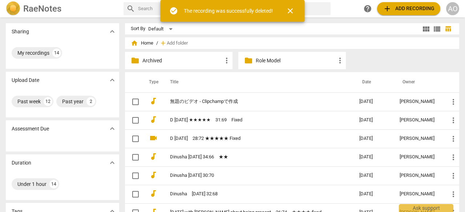
scroll to position [30, 0]
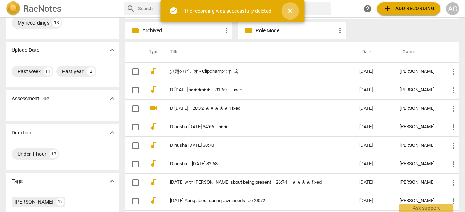
click at [292, 11] on span "close" at bounding box center [290, 11] width 9 height 9
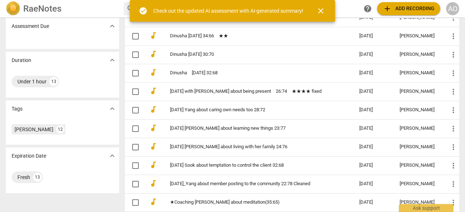
scroll to position [125, 0]
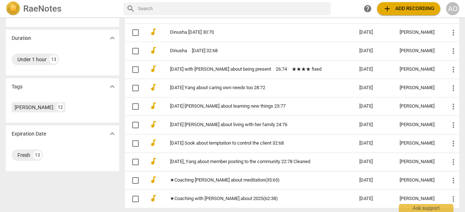
click at [245, 125] on link "[DATE] [PERSON_NAME] about living with her family 24:76" at bounding box center [251, 124] width 163 height 5
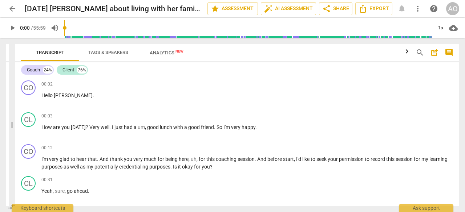
drag, startPoint x: 232, startPoint y: 110, endPoint x: 12, endPoint y: 91, distance: 221.6
click at [12, 91] on span at bounding box center [12, 125] width 4 height 174
click at [374, 8] on span "Export" at bounding box center [373, 8] width 31 height 9
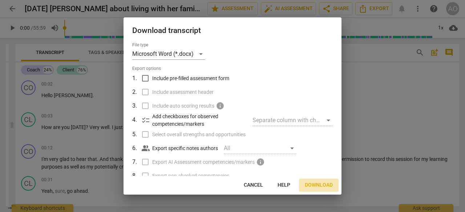
click at [312, 184] on span "Download" at bounding box center [319, 185] width 28 height 7
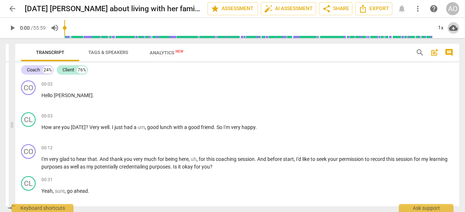
click at [452, 28] on span "cloud_download" at bounding box center [453, 28] width 9 height 9
click at [445, 26] on li "Download audio" at bounding box center [433, 27] width 54 height 17
click at [11, 10] on span "arrow_back" at bounding box center [12, 8] width 9 height 9
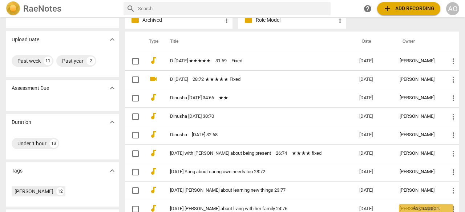
scroll to position [80, 0]
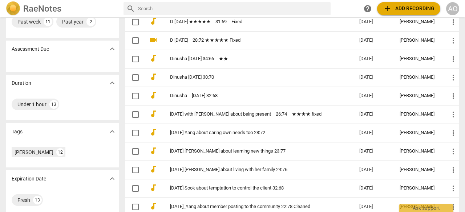
click at [223, 146] on td "[DATE] [PERSON_NAME] about learning new things 23:77" at bounding box center [257, 151] width 192 height 19
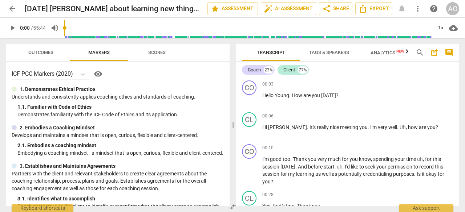
click at [235, 123] on div "Transcript Tags & Speakers Analytics New search post_add comment Coach 23% Clie…" at bounding box center [349, 125] width 232 height 174
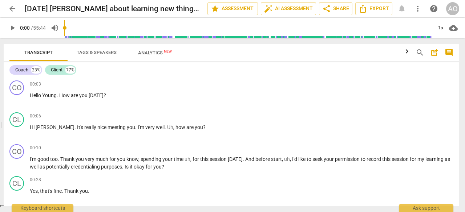
drag, startPoint x: 233, startPoint y: 125, endPoint x: 0, endPoint y: 123, distance: 232.8
click at [0, 123] on span at bounding box center [0, 125] width 4 height 174
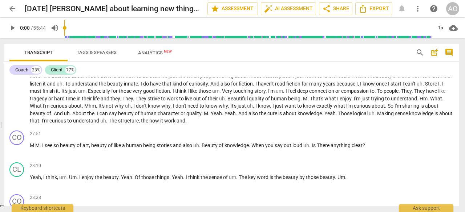
scroll to position [2061, 0]
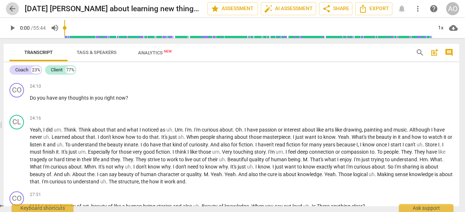
click at [10, 10] on span "arrow_back" at bounding box center [12, 8] width 9 height 9
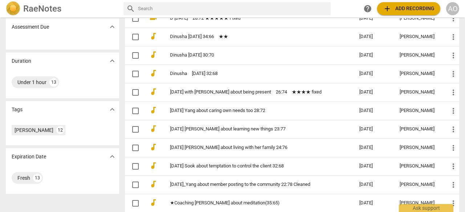
scroll to position [105, 0]
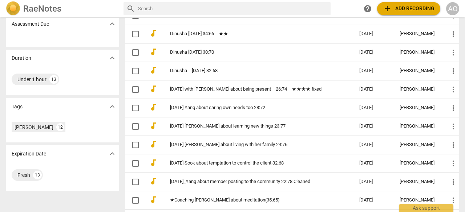
click at [267, 113] on td "[DATE] Yang about caring own needs too 28:72" at bounding box center [257, 108] width 192 height 19
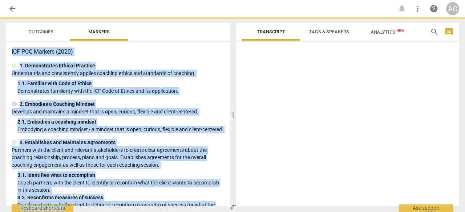
click at [267, 113] on div at bounding box center [347, 126] width 223 height 162
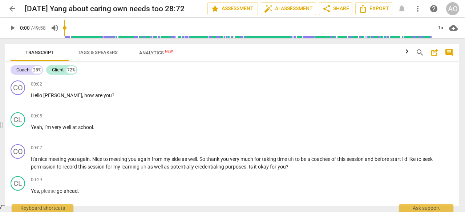
drag, startPoint x: 231, startPoint y: 123, endPoint x: 0, endPoint y: 107, distance: 231.8
click at [0, 107] on span at bounding box center [1, 125] width 4 height 174
click at [150, 53] on span "Analytics New" at bounding box center [156, 52] width 34 height 5
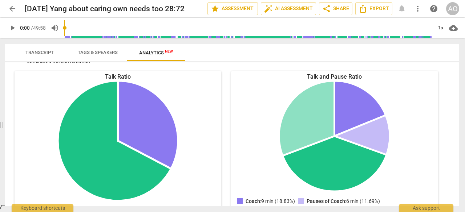
scroll to position [73, 0]
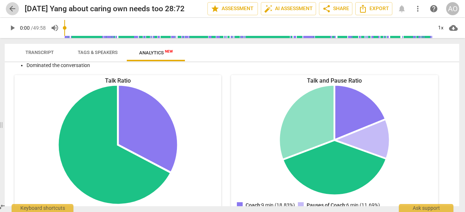
click at [13, 8] on span "arrow_back" at bounding box center [12, 8] width 9 height 9
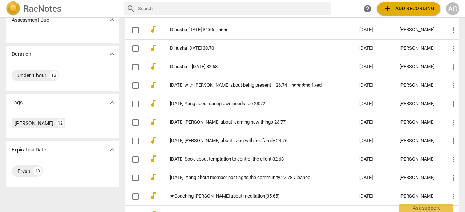
scroll to position [125, 0]
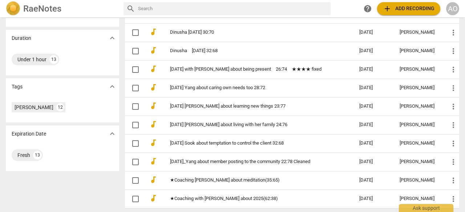
click at [251, 159] on link "[DATE]_Yang about member posting to the community 22:78 Cleaned" at bounding box center [251, 161] width 163 height 5
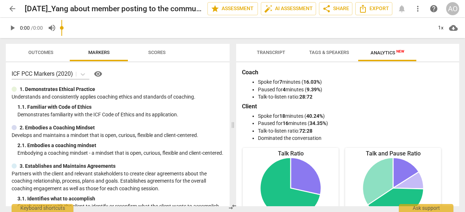
click at [0, 0] on span "edit" at bounding box center [0, 0] width 0 height 0
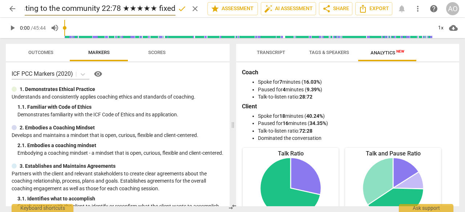
scroll to position [0, 129]
type input "2025-08-06_Yang about member posting to the community 22:78 ★★★★★ fixed"
click at [178, 10] on span "done" at bounding box center [182, 8] width 9 height 9
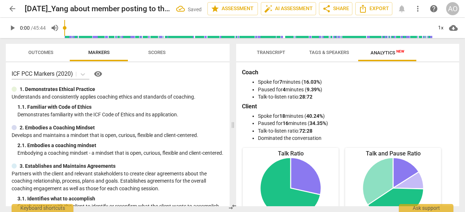
click at [11, 10] on span "arrow_back" at bounding box center [12, 8] width 9 height 9
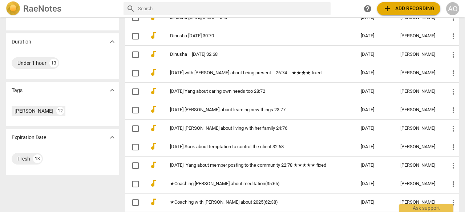
scroll to position [121, 0]
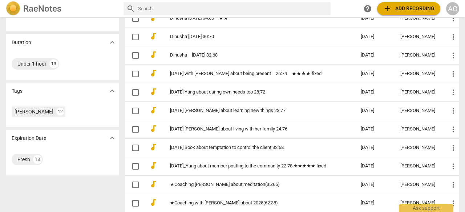
click at [450, 186] on span "more_vert" at bounding box center [453, 185] width 9 height 9
click at [448, 175] on li "Move" at bounding box center [445, 177] width 28 height 17
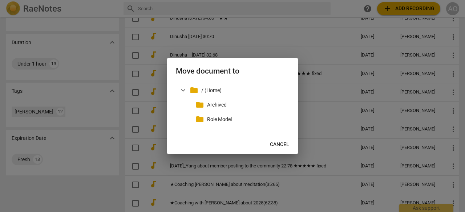
click at [216, 110] on div "folder Archived" at bounding box center [235, 105] width 107 height 15
click at [192, 106] on div "folder Archived" at bounding box center [235, 105] width 107 height 15
click at [198, 106] on span "folder" at bounding box center [199, 105] width 9 height 9
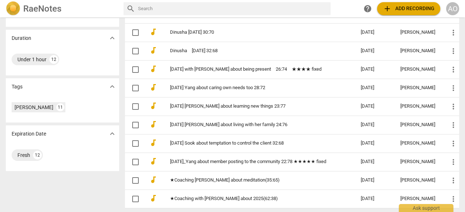
scroll to position [107, 0]
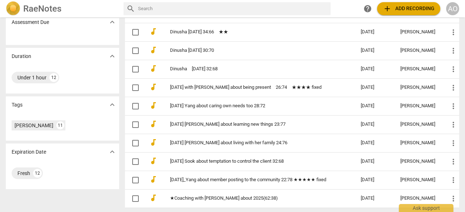
click at [451, 196] on span "more_vert" at bounding box center [453, 199] width 9 height 9
click at [443, 177] on li "Move" at bounding box center [445, 177] width 28 height 17
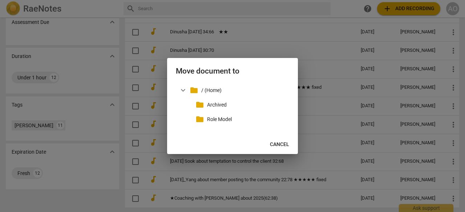
click at [192, 105] on div "folder Archived" at bounding box center [235, 105] width 107 height 15
click at [200, 105] on span "folder" at bounding box center [199, 105] width 9 height 9
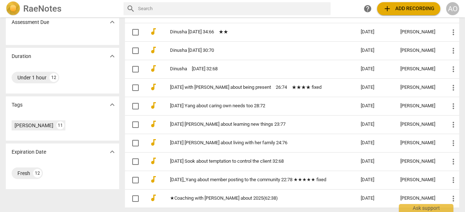
scroll to position [88, 0]
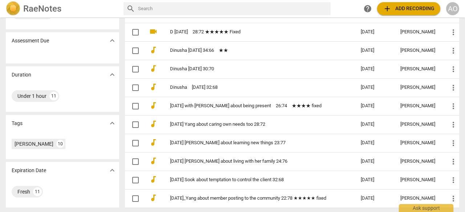
click at [450, 180] on span "more_vert" at bounding box center [453, 180] width 9 height 9
click at [447, 175] on li "Move" at bounding box center [445, 177] width 28 height 17
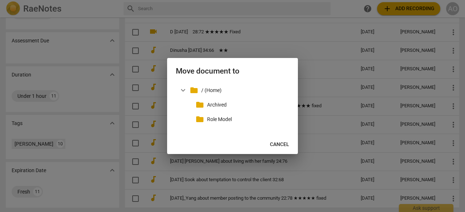
click at [222, 104] on p "Archived" at bounding box center [246, 105] width 79 height 8
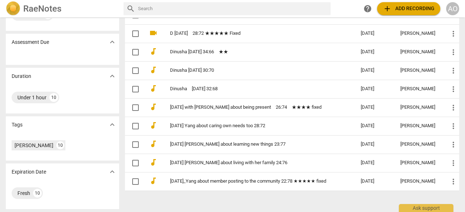
scroll to position [86, 0]
click at [309, 72] on link "Dinusha [DATE] 30:70" at bounding box center [252, 70] width 165 height 5
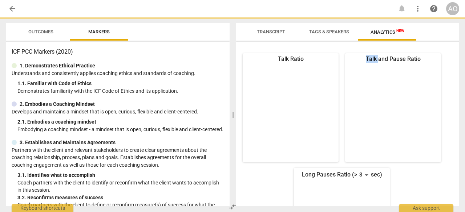
click at [309, 72] on icon at bounding box center [290, 93] width 61 height 61
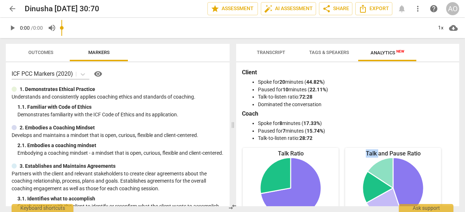
click at [271, 34] on input "range" at bounding box center [246, 27] width 371 height 23
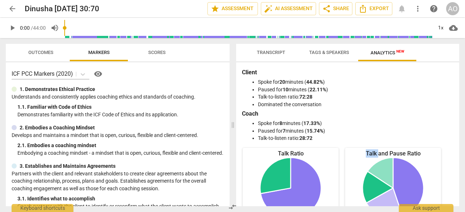
click at [271, 52] on span "Transcript" at bounding box center [271, 52] width 28 height 5
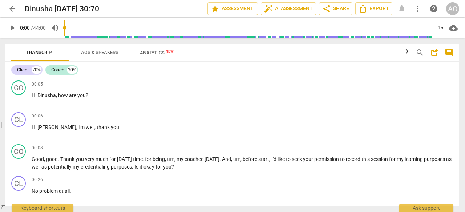
drag, startPoint x: 231, startPoint y: 84, endPoint x: 0, endPoint y: 100, distance: 231.1
click at [0, 100] on span at bounding box center [2, 125] width 4 height 174
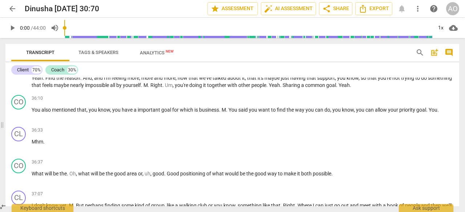
scroll to position [2949, 0]
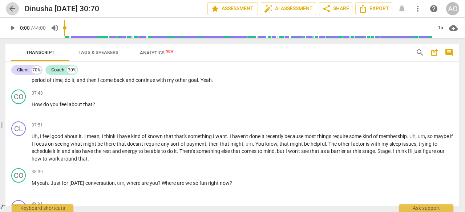
click at [8, 11] on span "arrow_back" at bounding box center [12, 8] width 9 height 9
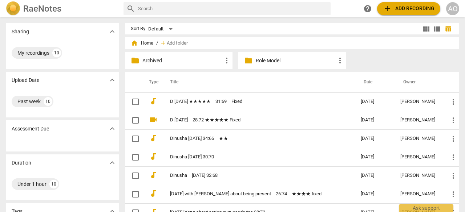
click at [314, 106] on td "D [DATE] ★★★★★　31:69　Fixed" at bounding box center [258, 102] width 194 height 19
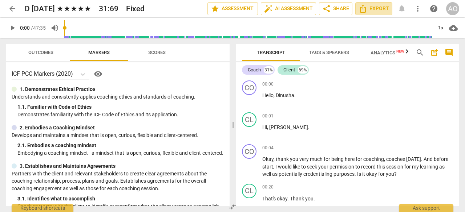
click at [381, 4] on button "Export" at bounding box center [373, 8] width 37 height 13
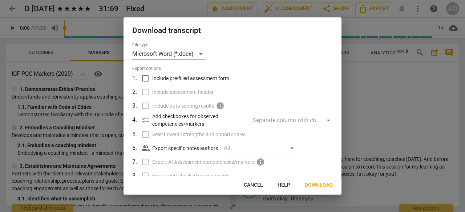
click at [318, 185] on span "Download" at bounding box center [319, 185] width 28 height 7
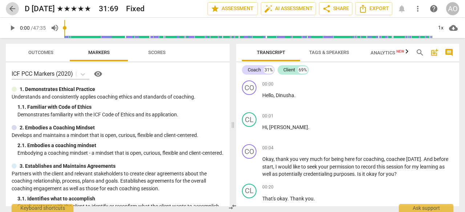
click at [12, 12] on span "arrow_back" at bounding box center [12, 8] width 9 height 9
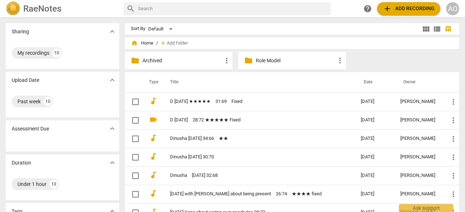
click at [309, 123] on td "D [DATE]　28:72 ★★★★★ Fixed" at bounding box center [258, 120] width 194 height 19
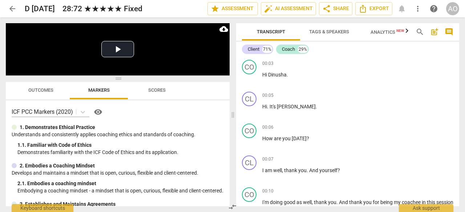
click at [378, 8] on span "Export" at bounding box center [373, 8] width 31 height 9
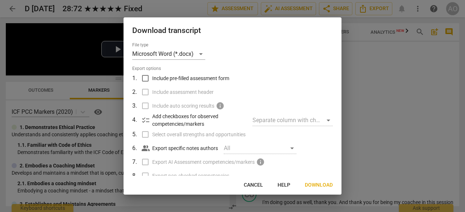
click at [319, 184] on span "Download" at bounding box center [319, 185] width 28 height 7
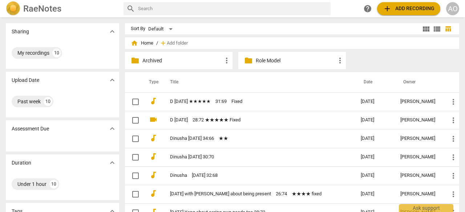
click at [183, 138] on link "Dinusha [DATE] 34:66　★★" at bounding box center [252, 138] width 165 height 5
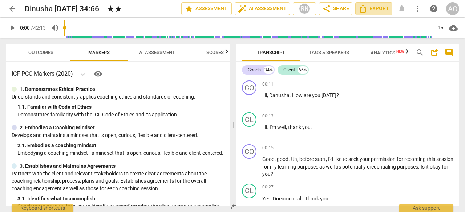
click at [380, 8] on span "Export" at bounding box center [373, 8] width 31 height 9
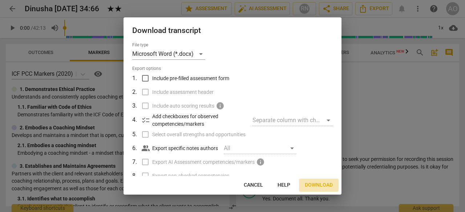
click at [314, 186] on span "Download" at bounding box center [319, 185] width 28 height 7
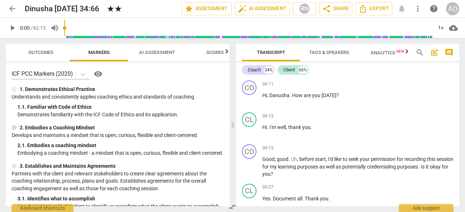
click at [9, 8] on span "arrow_back" at bounding box center [12, 8] width 9 height 9
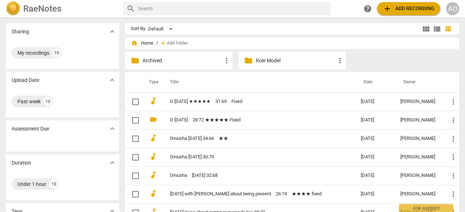
click at [209, 158] on link "Dinusha [DATE] 30:70" at bounding box center [252, 157] width 165 height 5
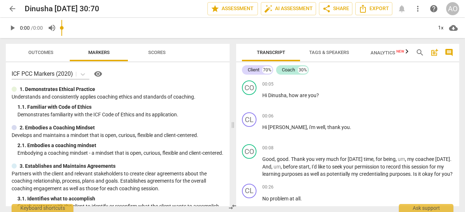
click at [379, 10] on span "Export" at bounding box center [373, 8] width 31 height 9
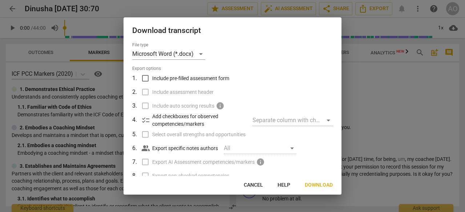
click at [321, 183] on span "Download" at bounding box center [319, 185] width 28 height 7
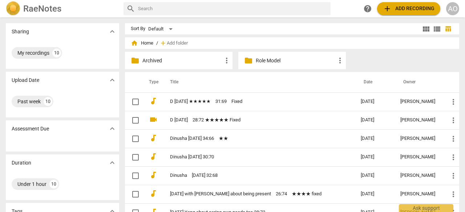
click at [206, 174] on link "Dinusha　[DATE] 32:68" at bounding box center [252, 175] width 165 height 5
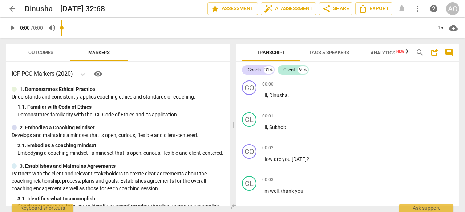
click at [383, 7] on span "Export" at bounding box center [373, 8] width 31 height 9
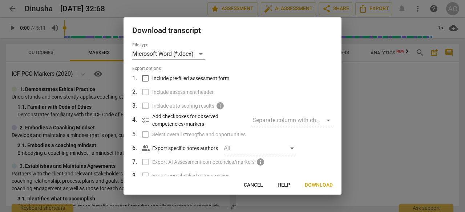
click at [318, 188] on span "Download" at bounding box center [319, 185] width 28 height 7
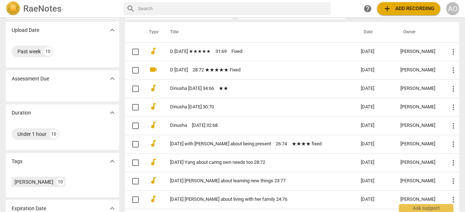
scroll to position [52, 0]
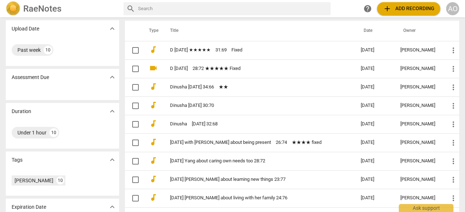
click at [239, 140] on link "[DATE] with [PERSON_NAME] about being present　26:74　★★★★ fixed" at bounding box center [252, 142] width 165 height 5
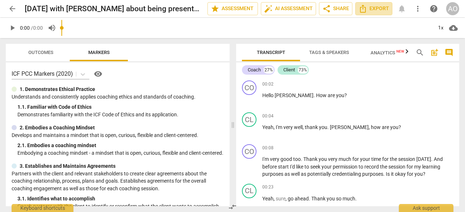
click at [383, 12] on span "Export" at bounding box center [373, 8] width 31 height 9
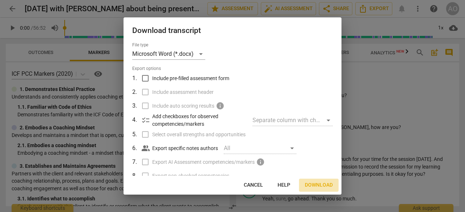
click at [314, 185] on span "Download" at bounding box center [319, 185] width 28 height 7
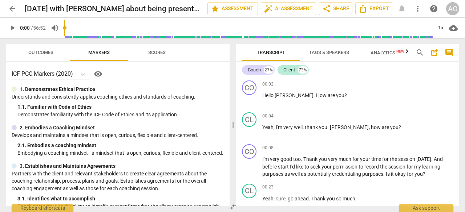
click at [14, 5] on span "arrow_back" at bounding box center [12, 8] width 9 height 9
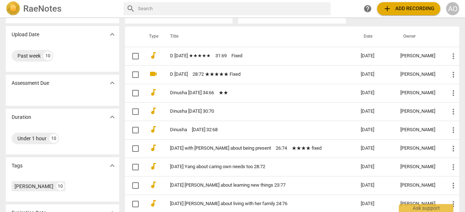
scroll to position [72, 0]
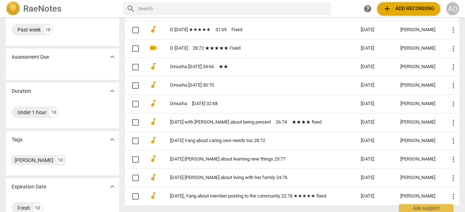
click at [240, 140] on link "[DATE] Yang about caring own needs too 28:72" at bounding box center [252, 140] width 165 height 5
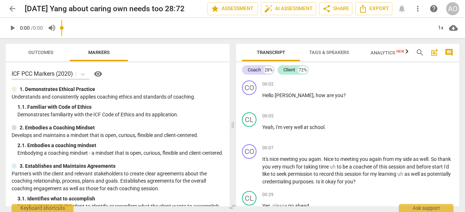
click at [383, 7] on span "Export" at bounding box center [373, 8] width 31 height 9
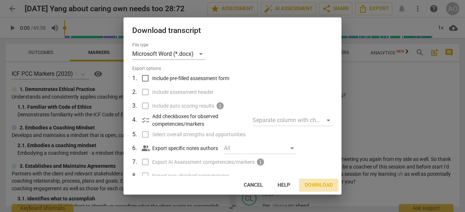
click at [313, 188] on span "Download" at bounding box center [319, 185] width 28 height 7
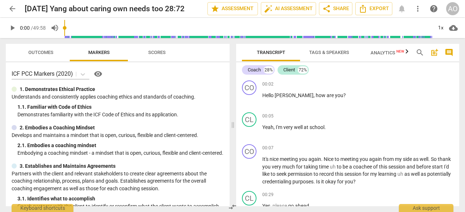
click at [13, 12] on span "arrow_back" at bounding box center [12, 8] width 9 height 9
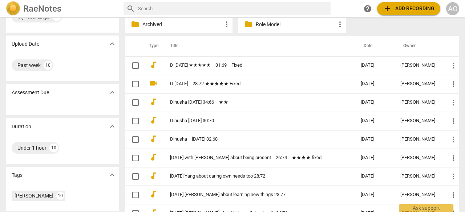
scroll to position [50, 0]
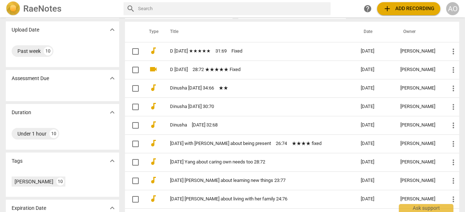
click at [260, 176] on td "[DATE] [PERSON_NAME] about learning new things 23:77" at bounding box center [258, 181] width 194 height 19
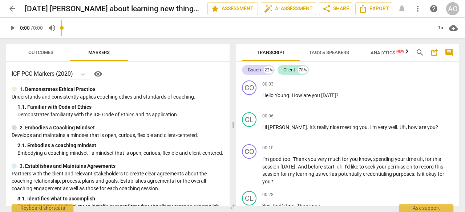
click at [381, 9] on span "Export" at bounding box center [373, 8] width 31 height 9
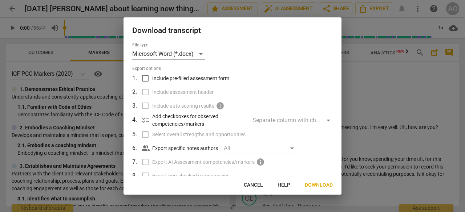
click at [324, 182] on span "Download" at bounding box center [319, 185] width 28 height 7
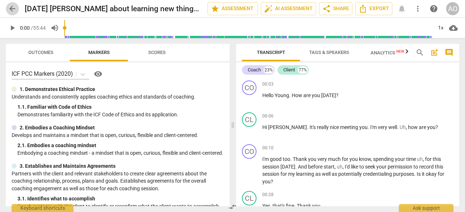
click at [10, 9] on span "arrow_back" at bounding box center [12, 8] width 9 height 9
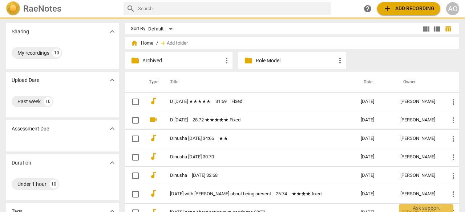
scroll to position [86, 0]
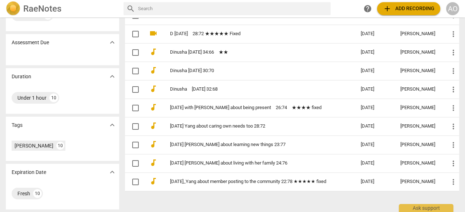
click at [277, 161] on link "[DATE] [PERSON_NAME] about living with her family 24:76" at bounding box center [252, 163] width 165 height 5
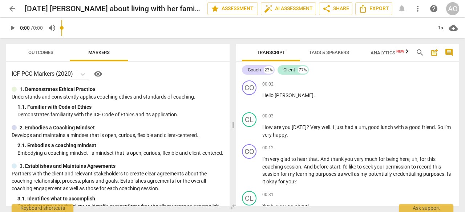
click at [379, 13] on button "Export" at bounding box center [373, 8] width 37 height 13
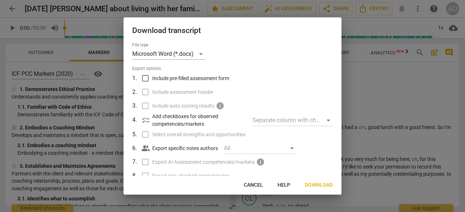
click at [312, 186] on span "Download" at bounding box center [319, 185] width 28 height 7
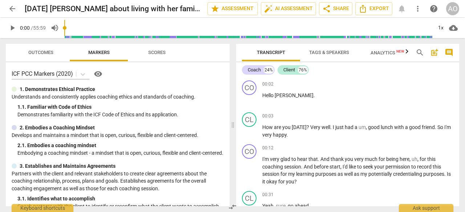
click at [13, 7] on span "arrow_back" at bounding box center [12, 8] width 9 height 9
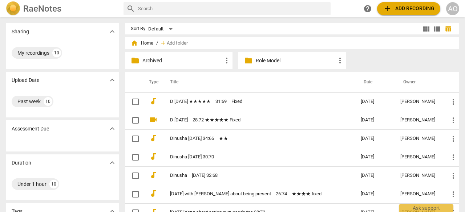
scroll to position [86, 0]
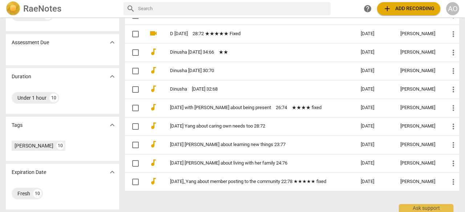
click at [232, 185] on link "2025-08-06_Yang about member posting to the community 22:78 ★★★★★ fixed" at bounding box center [252, 181] width 165 height 5
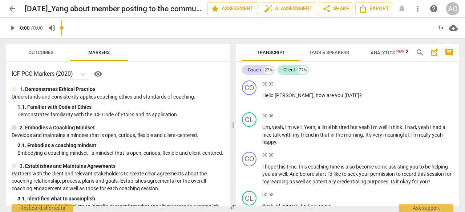
click at [378, 8] on span "Export" at bounding box center [373, 8] width 31 height 9
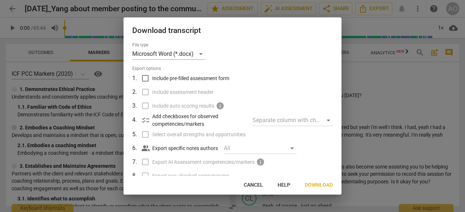
click at [313, 186] on span "Download" at bounding box center [319, 185] width 28 height 7
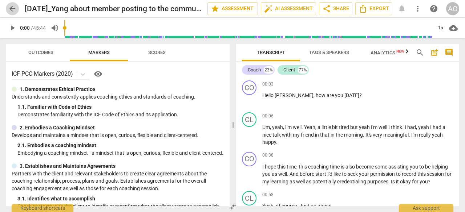
click at [16, 8] on span "arrow_back" at bounding box center [12, 8] width 9 height 9
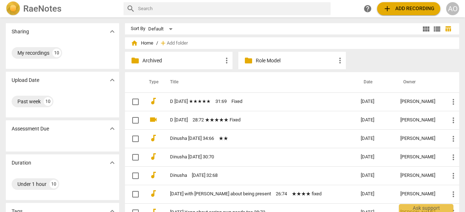
scroll to position [86, 0]
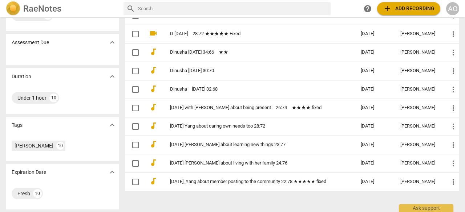
click at [244, 179] on link "2025-08-06_Yang about member posting to the community 22:78 ★★★★★ fixed" at bounding box center [252, 181] width 165 height 5
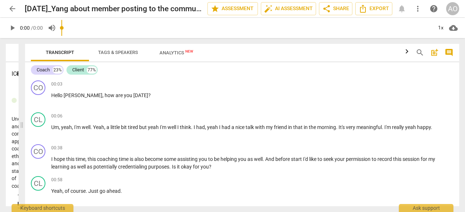
drag, startPoint x: 234, startPoint y: 111, endPoint x: 23, endPoint y: 125, distance: 211.4
click at [23, 125] on span at bounding box center [22, 125] width 4 height 174
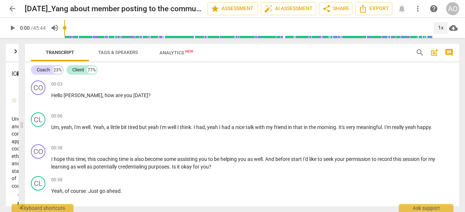
click at [440, 30] on div "1x" at bounding box center [441, 28] width 14 height 12
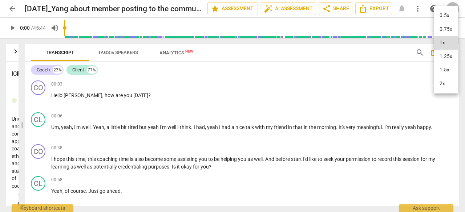
click at [443, 84] on li "2x" at bounding box center [446, 84] width 24 height 14
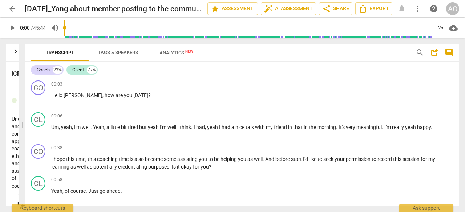
click at [12, 29] on span "play_arrow" at bounding box center [12, 28] width 9 height 9
type input "1876"
click at [13, 8] on span "arrow_back" at bounding box center [12, 8] width 9 height 9
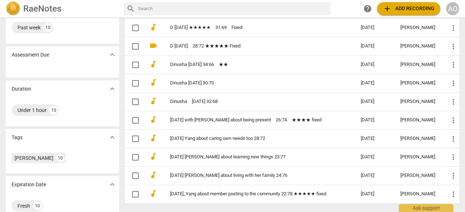
scroll to position [86, 0]
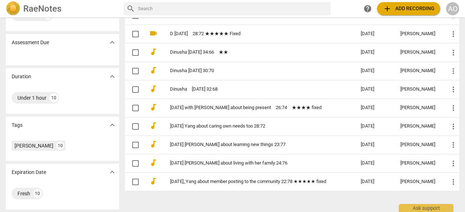
click at [451, 160] on span "more_vert" at bounding box center [453, 163] width 9 height 9
click at [446, 162] on li "Move" at bounding box center [445, 162] width 28 height 17
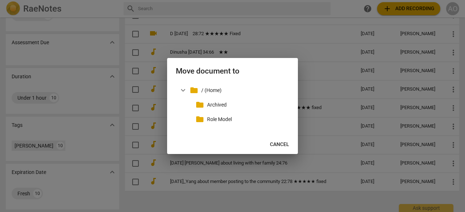
click at [229, 104] on p "Archived" at bounding box center [246, 105] width 79 height 8
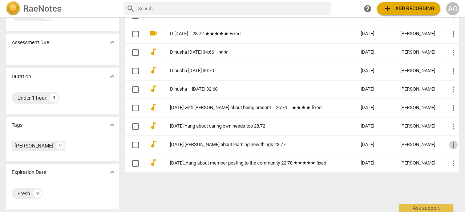
click at [450, 147] on span "more_vert" at bounding box center [453, 145] width 9 height 9
click at [447, 143] on li "Move" at bounding box center [445, 143] width 28 height 17
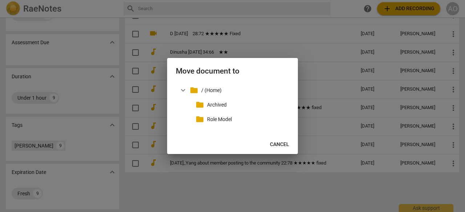
click at [225, 104] on p "Archived" at bounding box center [246, 105] width 79 height 8
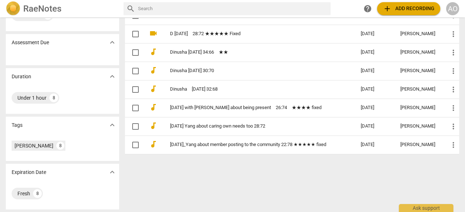
click at [450, 126] on span "more_vert" at bounding box center [453, 126] width 9 height 9
click at [444, 126] on li "Move" at bounding box center [445, 125] width 28 height 17
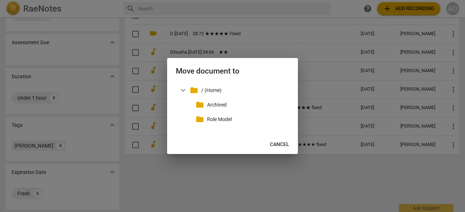
click at [224, 102] on p "Archived" at bounding box center [246, 105] width 79 height 8
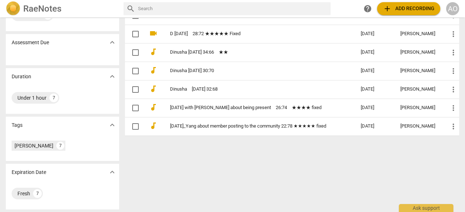
click at [452, 88] on span "more_vert" at bounding box center [453, 89] width 9 height 9
click at [444, 93] on li "Move" at bounding box center [445, 88] width 28 height 17
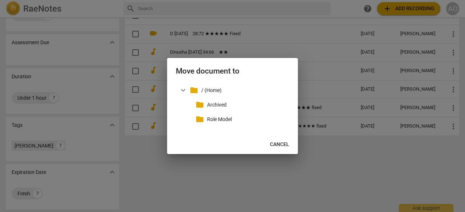
click at [250, 107] on p "Archived" at bounding box center [246, 105] width 79 height 8
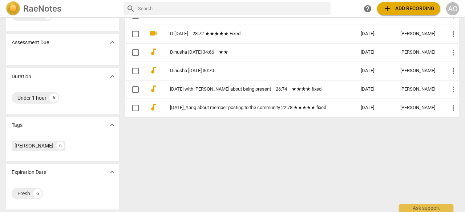
click at [451, 70] on span "more_vert" at bounding box center [453, 71] width 9 height 9
click at [443, 74] on li "Move" at bounding box center [445, 70] width 28 height 17
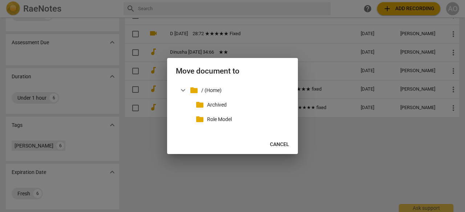
click at [256, 101] on p "Archived" at bounding box center [246, 105] width 79 height 8
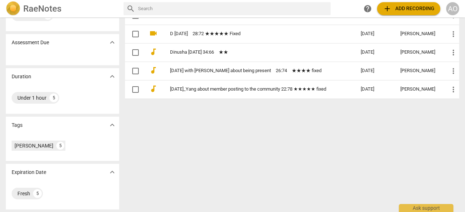
click at [453, 52] on span "more_vert" at bounding box center [453, 52] width 9 height 9
click at [447, 54] on li "Move" at bounding box center [445, 51] width 28 height 17
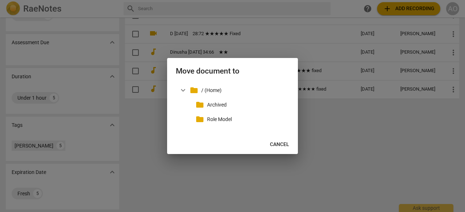
click at [222, 106] on p "Archived" at bounding box center [246, 105] width 79 height 8
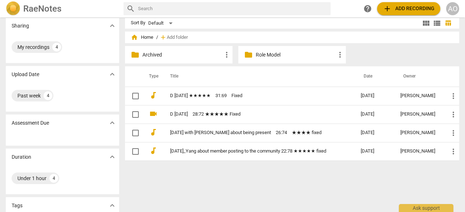
scroll to position [0, 0]
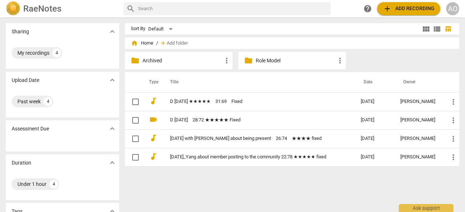
click at [334, 99] on link "D [DATE] ★★★★★　31:69　Fixed" at bounding box center [252, 101] width 165 height 5
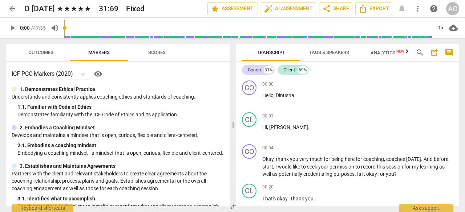
click at [375, 9] on span "Export" at bounding box center [373, 8] width 31 height 9
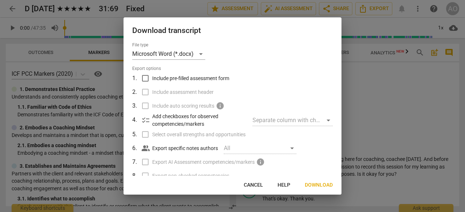
click at [324, 185] on span "Download" at bounding box center [319, 185] width 28 height 7
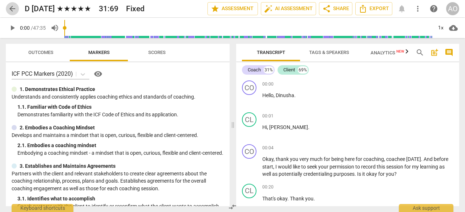
click at [11, 8] on span "arrow_back" at bounding box center [12, 8] width 9 height 9
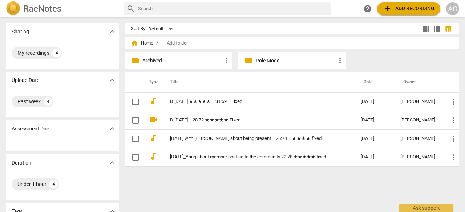
click at [198, 117] on td "D [DATE]　28:72 ★★★★★ Fixed" at bounding box center [258, 120] width 194 height 19
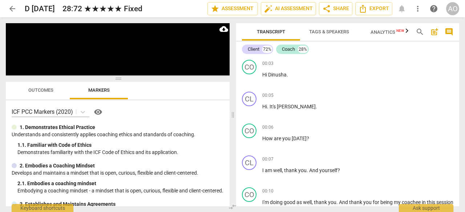
click at [380, 9] on span "Export" at bounding box center [373, 8] width 31 height 9
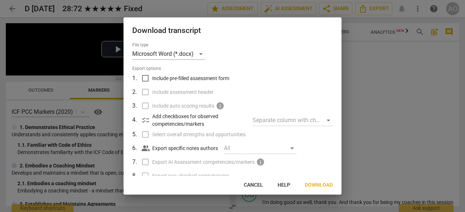
click at [322, 185] on span "Download" at bounding box center [319, 185] width 28 height 7
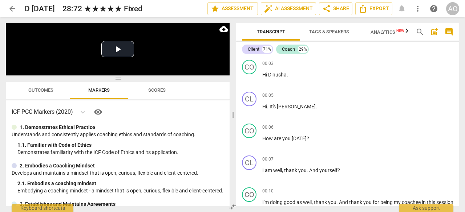
click at [11, 12] on span "arrow_back" at bounding box center [12, 8] width 9 height 9
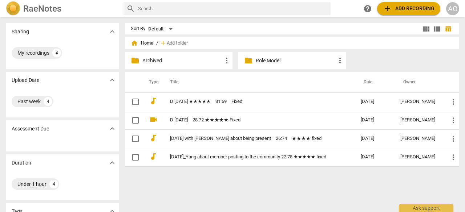
click at [228, 138] on link "[DATE] with [PERSON_NAME] about being present　26:74　★★★★ fixed" at bounding box center [252, 138] width 165 height 5
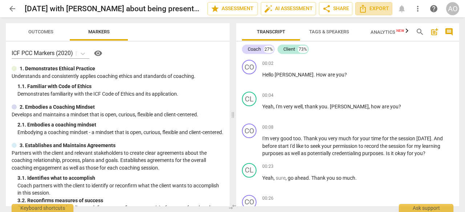
click at [378, 9] on span "Export" at bounding box center [373, 8] width 31 height 9
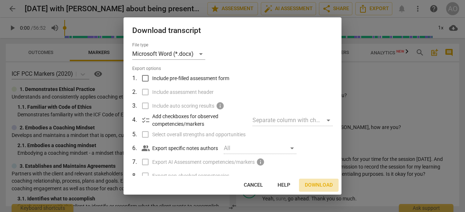
click at [321, 180] on button "Download" at bounding box center [319, 185] width 40 height 13
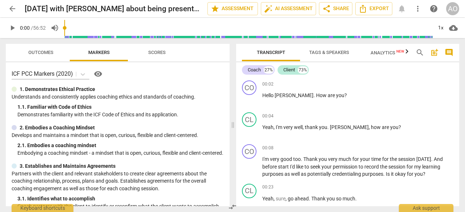
click at [11, 8] on span "arrow_back" at bounding box center [12, 8] width 9 height 9
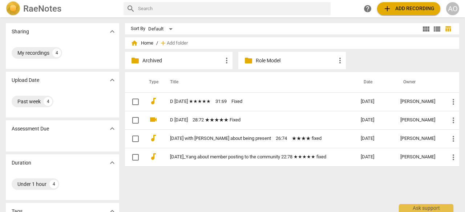
click at [207, 156] on link "2025-08-06_Yang about member posting to the community 22:78 ★★★★★ fixed" at bounding box center [252, 157] width 165 height 5
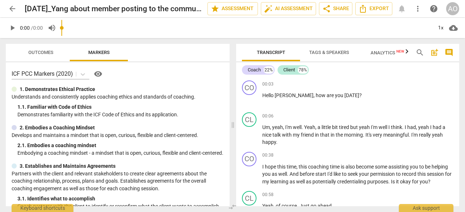
click at [375, 9] on span "Export" at bounding box center [373, 8] width 31 height 9
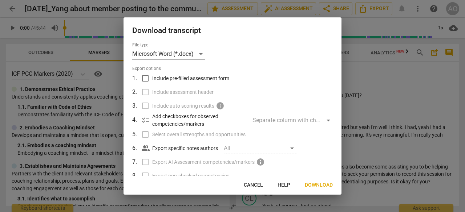
click at [319, 186] on span "Download" at bounding box center [319, 185] width 28 height 7
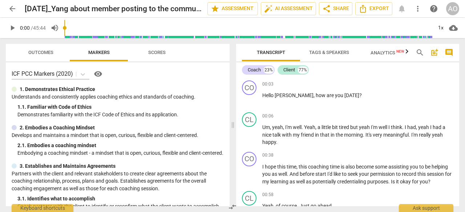
click at [12, 6] on span "arrow_back" at bounding box center [12, 8] width 9 height 9
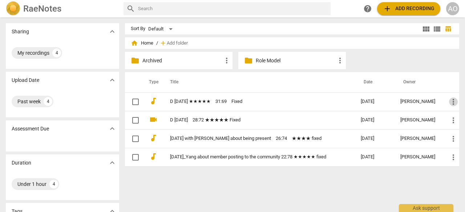
click at [451, 100] on span "more_vert" at bounding box center [453, 102] width 9 height 9
click at [444, 103] on li "Move" at bounding box center [445, 101] width 28 height 17
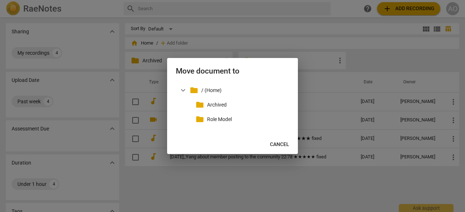
click at [213, 106] on p "Archived" at bounding box center [246, 105] width 79 height 8
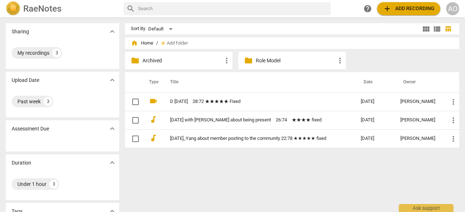
click at [450, 120] on span "more_vert" at bounding box center [453, 120] width 9 height 9
click at [443, 120] on li "Move" at bounding box center [445, 119] width 28 height 17
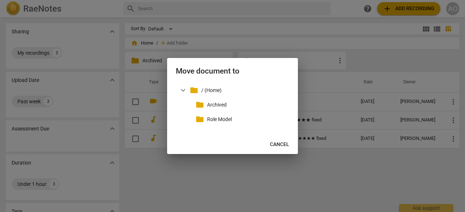
click at [212, 103] on p "Archived" at bounding box center [246, 105] width 79 height 8
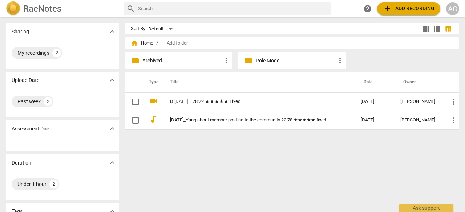
click at [223, 110] on td "D [DATE]　28:72 ★★★★★ Fixed" at bounding box center [258, 102] width 194 height 19
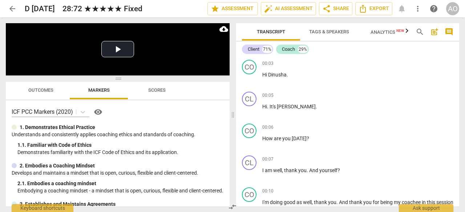
click at [11, 6] on span "arrow_back" at bounding box center [12, 8] width 9 height 9
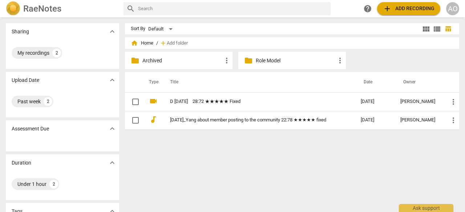
click at [222, 102] on link "D [DATE]　28:72 ★★★★★ Fixed" at bounding box center [252, 101] width 165 height 5
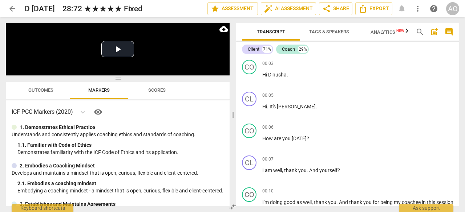
click at [12, 7] on span "arrow_back" at bounding box center [12, 8] width 9 height 9
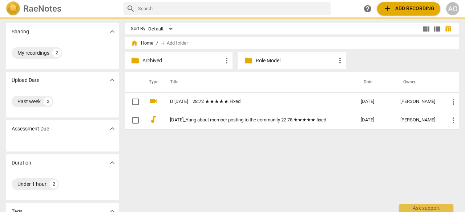
click at [12, 7] on img at bounding box center [13, 8] width 15 height 15
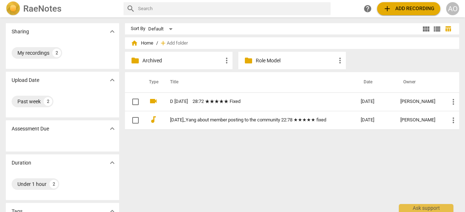
click at [212, 102] on link "D [DATE]　28:72 ★★★★★ Fixed" at bounding box center [252, 101] width 165 height 5
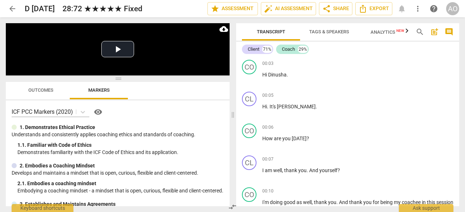
click at [0, 0] on span "edit" at bounding box center [0, 0] width 0 height 0
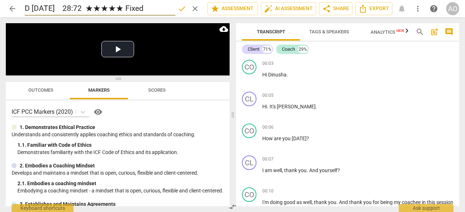
click at [100, 9] on input "D [DATE]　28:72 ★★★★★ Fixed" at bounding box center [100, 9] width 151 height 14
type input "D Aug 25 2025　29:71 ★★★★★ Fixed"
click at [180, 11] on span "done" at bounding box center [182, 8] width 9 height 9
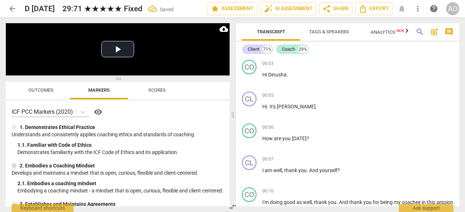
click at [12, 7] on span "arrow_back" at bounding box center [12, 8] width 9 height 9
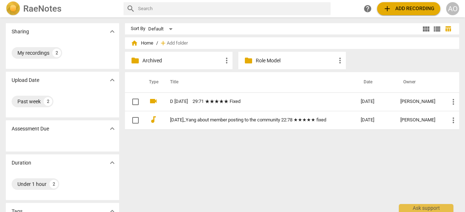
click at [254, 123] on link "2025-08-06_Yang about member posting to the community 22:78 ★★★★★ fixed" at bounding box center [252, 120] width 165 height 5
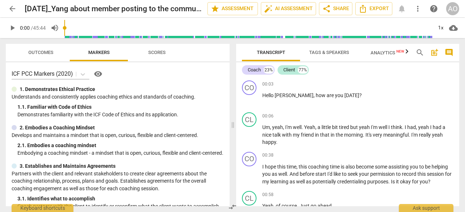
click at [0, 0] on span "edit" at bounding box center [0, 0] width 0 height 0
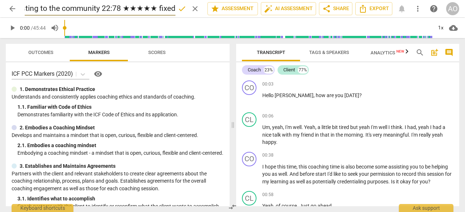
click at [104, 8] on input "2025-08-06_Yang about member posting to the community 22:78 ★★★★★ fixed" at bounding box center [100, 9] width 151 height 14
type input "2025-08-06_Yang about member posting to the community 23:77 ★★★★★ fixed"
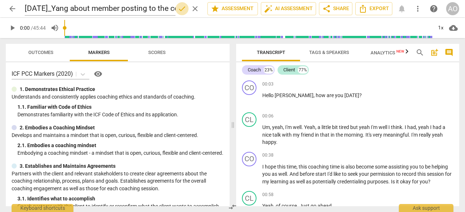
click at [180, 11] on span "done" at bounding box center [182, 8] width 9 height 9
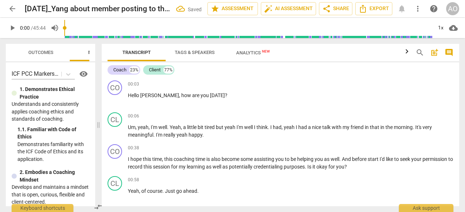
drag, startPoint x: 231, startPoint y: 124, endPoint x: 96, endPoint y: 118, distance: 134.5
click at [96, 118] on span at bounding box center [98, 125] width 4 height 174
click at [275, 9] on span "auto_fix_high AI Assessment" at bounding box center [288, 8] width 49 height 9
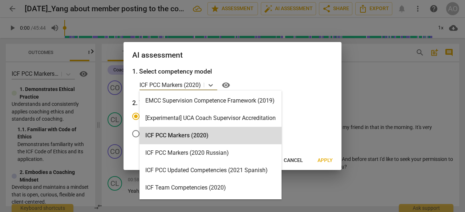
click at [210, 85] on icon at bounding box center [210, 85] width 4 height 3
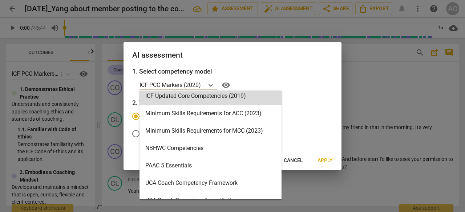
scroll to position [155, 0]
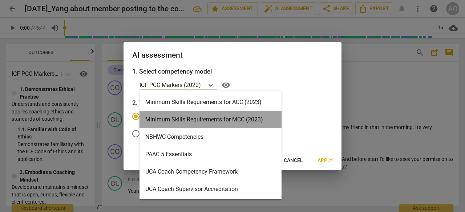
click at [211, 119] on div "Minimum Skills Requirements for MCC (2023)" at bounding box center [210, 119] width 142 height 17
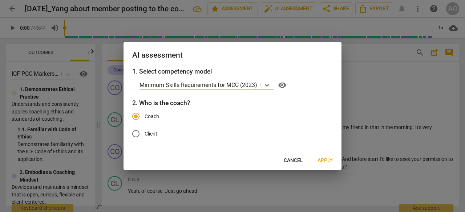
click at [322, 159] on span "Apply" at bounding box center [324, 160] width 15 height 7
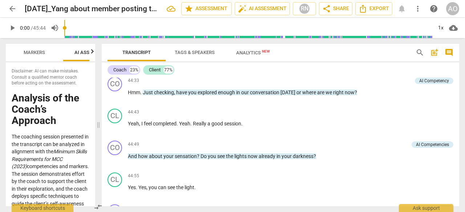
scroll to position [0, 97]
click at [299, 55] on div "Transcript Tags & Speakers Analytics New" at bounding box center [255, 52] width 296 height 17
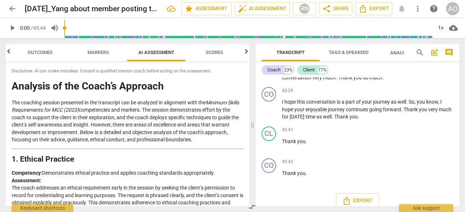
scroll to position [4557, 0]
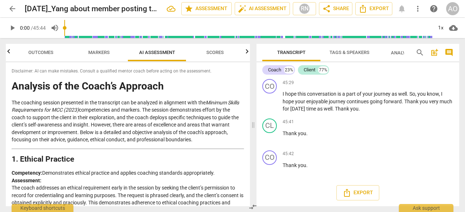
drag, startPoint x: 100, startPoint y: 124, endPoint x: 254, endPoint y: 125, distance: 154.7
click at [254, 125] on span at bounding box center [253, 125] width 4 height 174
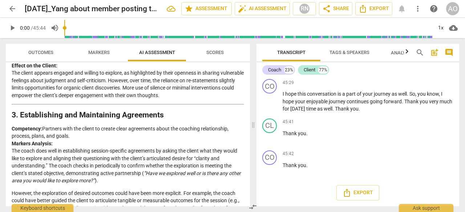
scroll to position [335, 0]
click at [218, 52] on span "Scores" at bounding box center [214, 52] width 17 height 5
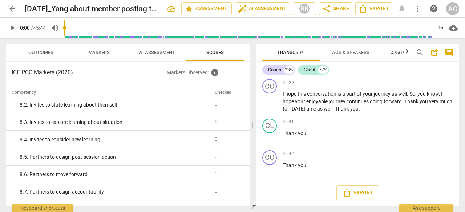
scroll to position [716, 0]
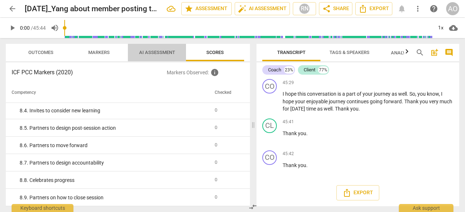
click at [158, 53] on span "AI Assessment" at bounding box center [157, 52] width 36 height 5
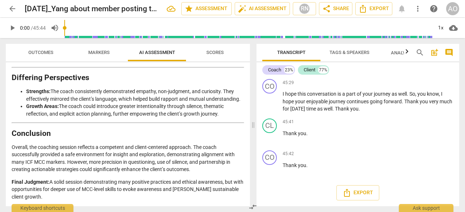
scroll to position [1226, 0]
click at [272, 9] on span "auto_fix_high AI Assessment" at bounding box center [262, 8] width 49 height 9
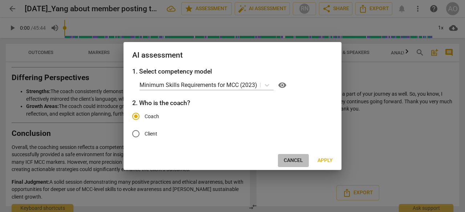
click at [296, 162] on span "Cancel" at bounding box center [293, 160] width 19 height 7
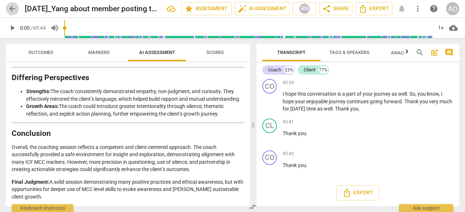
click at [13, 11] on span "arrow_back" at bounding box center [12, 8] width 9 height 9
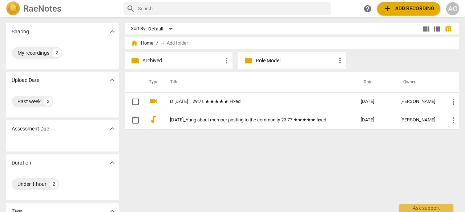
click at [211, 101] on link "D Aug 25 2025　29:71 ★★★★★ Fixed" at bounding box center [252, 101] width 165 height 5
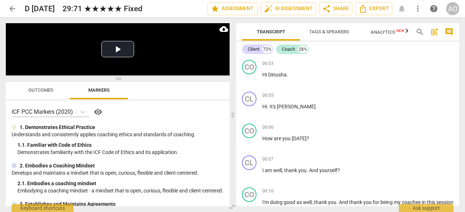
click at [287, 10] on span "auto_fix_high AI Assessment" at bounding box center [288, 8] width 49 height 9
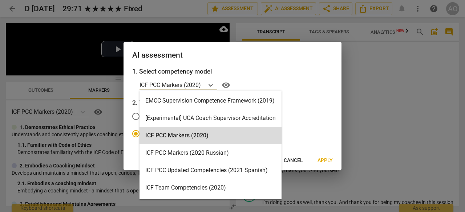
click at [211, 87] on icon at bounding box center [210, 85] width 7 height 7
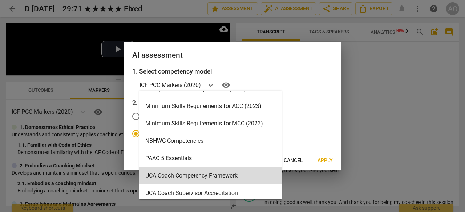
scroll to position [155, 0]
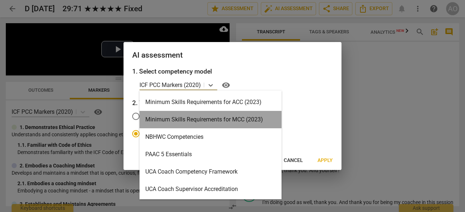
click at [224, 119] on div "Minimum Skills Requirements for MCC (2023)" at bounding box center [210, 119] width 142 height 17
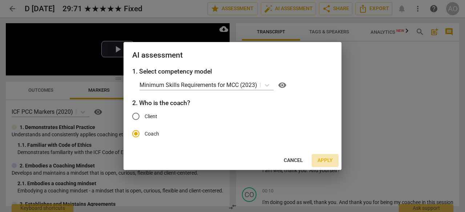
click at [324, 159] on span "Apply" at bounding box center [324, 160] width 15 height 7
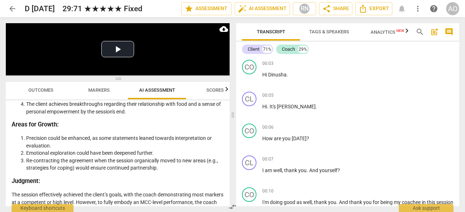
scroll to position [1762, 0]
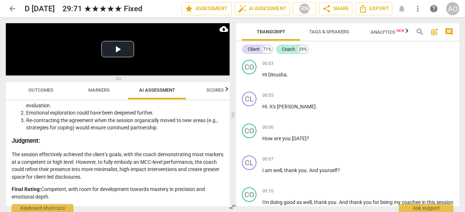
click at [11, 9] on span "arrow_back" at bounding box center [12, 8] width 9 height 9
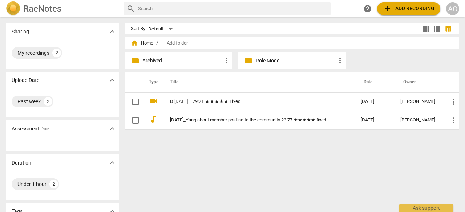
click at [183, 68] on div "folder Archived more_vert" at bounding box center [178, 60] width 107 height 17
click at [188, 59] on p "Archived" at bounding box center [182, 61] width 80 height 8
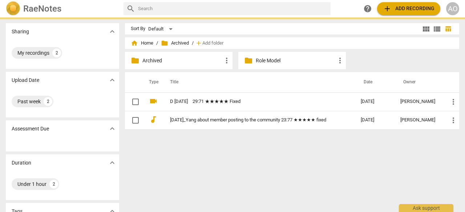
click at [188, 59] on p "Archived" at bounding box center [182, 61] width 80 height 8
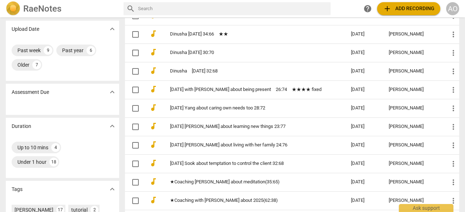
scroll to position [65, 0]
click at [183, 88] on link "[DATE] with [PERSON_NAME] about being present　26:74　★★★★ fixed" at bounding box center [247, 90] width 155 height 5
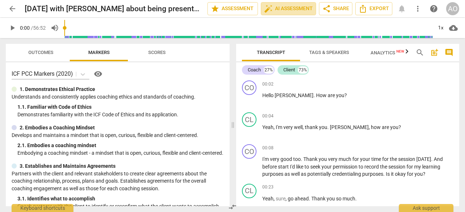
click at [286, 9] on span "auto_fix_high AI Assessment" at bounding box center [288, 8] width 49 height 9
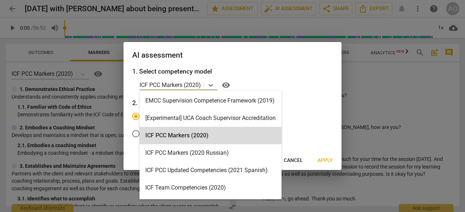
click at [211, 84] on icon at bounding box center [210, 85] width 7 height 7
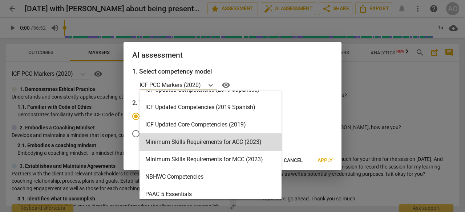
scroll to position [155, 0]
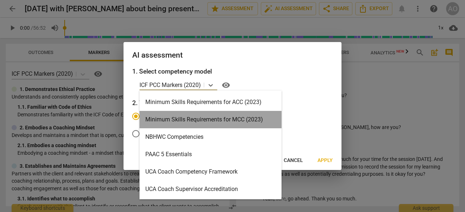
click at [219, 119] on div "Minimum Skills Requirements for MCC (2023)" at bounding box center [210, 119] width 142 height 17
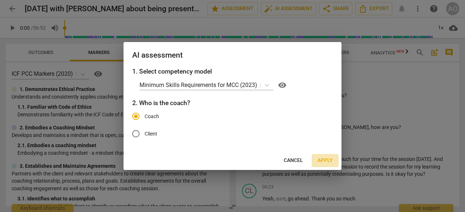
click at [321, 162] on span "Apply" at bounding box center [324, 160] width 15 height 7
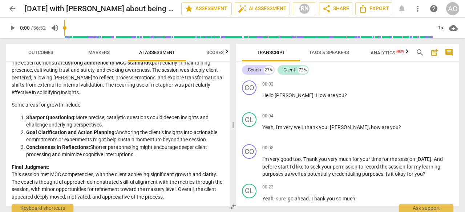
scroll to position [1466, 0]
click at [9, 7] on span "arrow_back" at bounding box center [12, 8] width 9 height 9
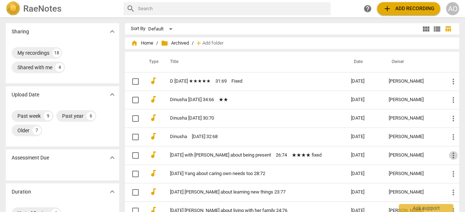
click at [450, 155] on span "more_vert" at bounding box center [453, 155] width 9 height 9
click at [442, 155] on li "Move" at bounding box center [445, 154] width 28 height 17
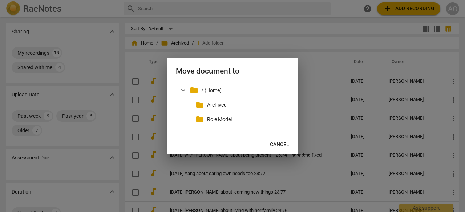
click at [216, 91] on p "/ (Home)" at bounding box center [243, 91] width 85 height 8
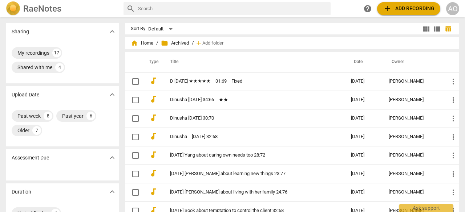
click at [273, 83] on link "D [DATE] ★★★★★　31:69　Fixed" at bounding box center [247, 81] width 155 height 5
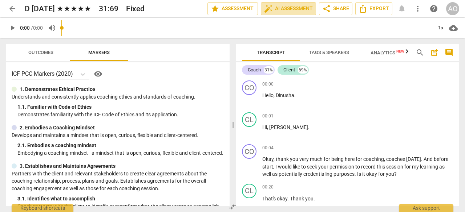
click at [277, 6] on span "auto_fix_high AI Assessment" at bounding box center [288, 8] width 49 height 9
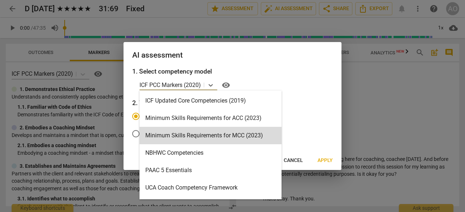
scroll to position [155, 0]
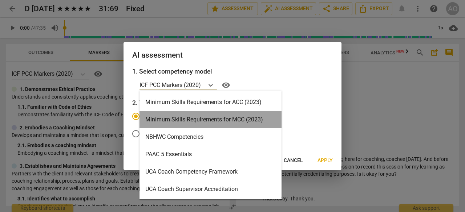
click at [212, 122] on div "Minimum Skills Requirements for MCC (2023)" at bounding box center [210, 119] width 142 height 17
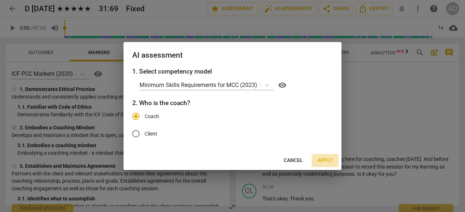
click at [328, 161] on span "Apply" at bounding box center [324, 160] width 15 height 7
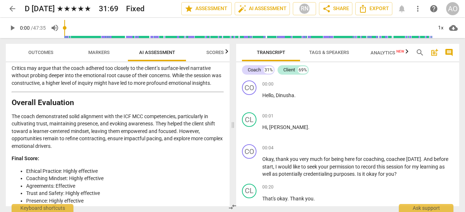
scroll to position [1291, 0]
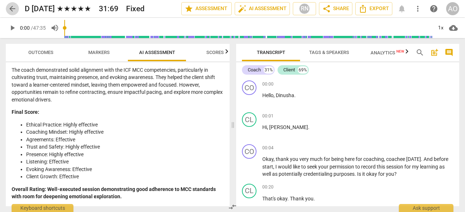
click at [15, 7] on span "arrow_back" at bounding box center [12, 8] width 9 height 9
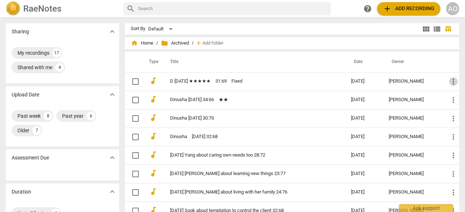
click at [451, 84] on span "more_vert" at bounding box center [453, 81] width 9 height 9
click at [445, 83] on li "Move" at bounding box center [445, 81] width 28 height 17
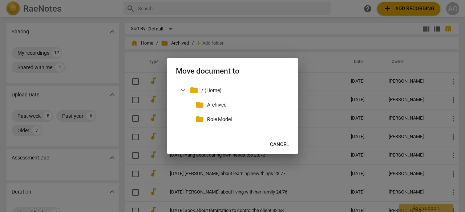
click at [222, 94] on div "expand_more folder / (Home)" at bounding box center [232, 90] width 113 height 15
click at [214, 92] on p "/ (Home)" at bounding box center [243, 91] width 85 height 8
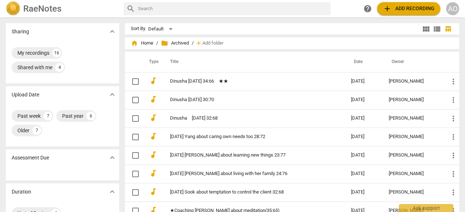
click at [146, 44] on span "home Home" at bounding box center [142, 43] width 23 height 7
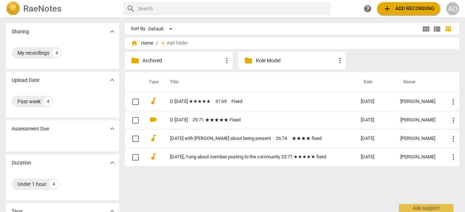
click at [194, 107] on td "D [DATE] ★★★★★　31:69　Fixed" at bounding box center [258, 102] width 194 height 19
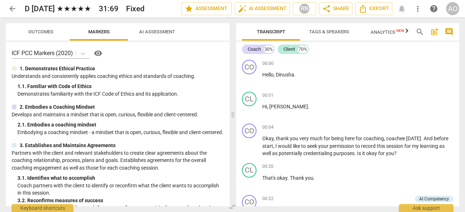
click at [147, 31] on div "arrow_back D June 23 2025 ★★★★★　31:69　Fixed edit star Assessment auto_fix_high …" at bounding box center [232, 106] width 465 height 212
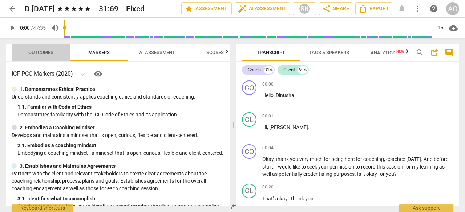
click at [45, 53] on span "Outcomes" at bounding box center [40, 52] width 25 height 5
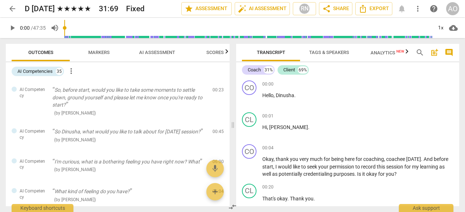
click at [89, 52] on span "Markers" at bounding box center [98, 52] width 21 height 5
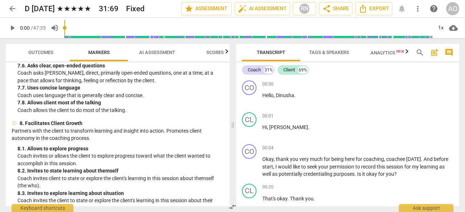
scroll to position [762, 0]
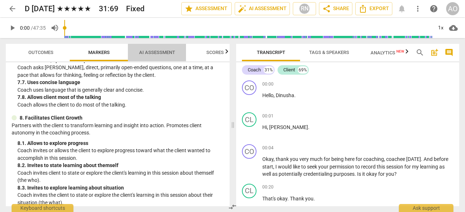
click at [167, 53] on span "AI Assessment" at bounding box center [157, 52] width 36 height 5
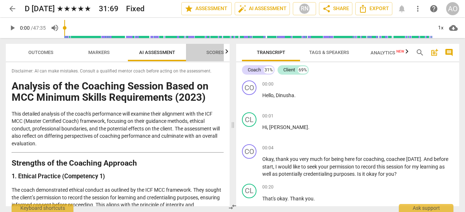
click at [213, 51] on span "Scores" at bounding box center [214, 52] width 17 height 5
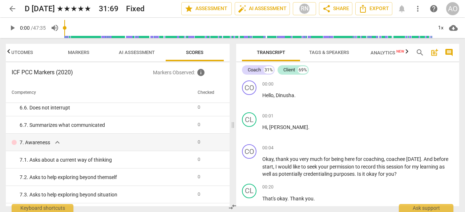
scroll to position [460, 0]
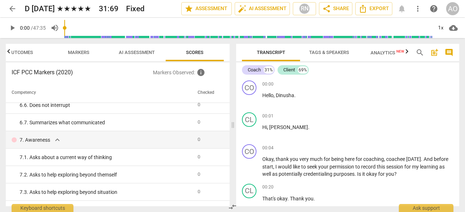
click at [65, 72] on h3 "ICF PCC Markers (2020)" at bounding box center [82, 72] width 141 height 9
click at [80, 49] on span "Markers" at bounding box center [78, 53] width 39 height 10
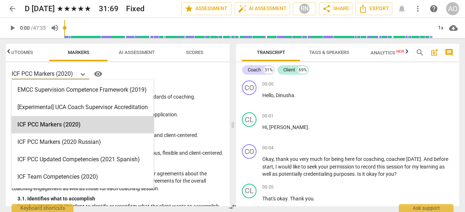
click at [81, 75] on icon at bounding box center [82, 74] width 7 height 7
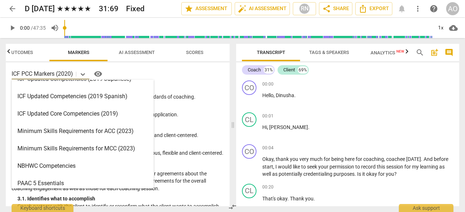
scroll to position [155, 0]
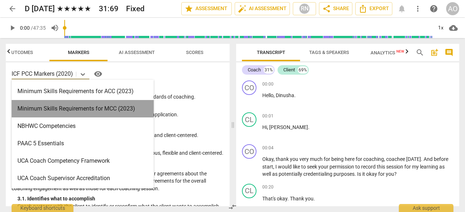
click at [75, 108] on div "Minimum Skills Requirements for MCC (2023)" at bounding box center [83, 108] width 142 height 17
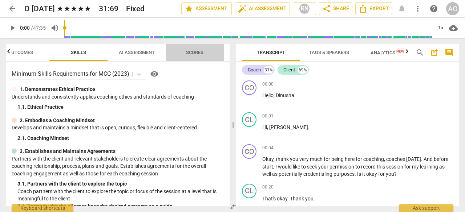
click at [195, 53] on span "Scores" at bounding box center [194, 52] width 17 height 5
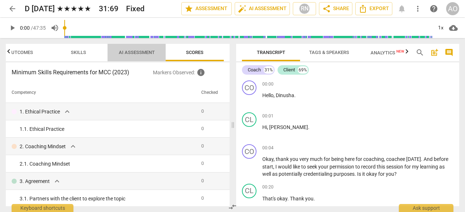
click at [137, 48] on span "AI Assessment" at bounding box center [136, 53] width 53 height 10
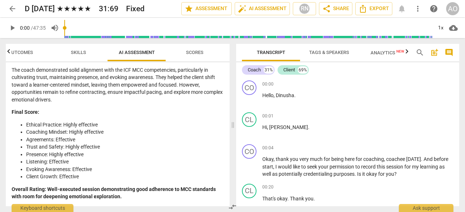
scroll to position [1291, 0]
click at [7, 9] on span "arrow_back" at bounding box center [12, 8] width 13 height 9
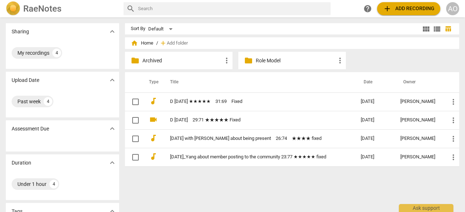
click at [209, 127] on td "D Aug 25 2025　29:71 ★★★★★ Fixed" at bounding box center [258, 120] width 194 height 19
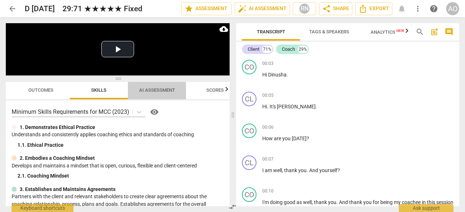
click at [152, 92] on span "AI Assessment" at bounding box center [157, 90] width 36 height 5
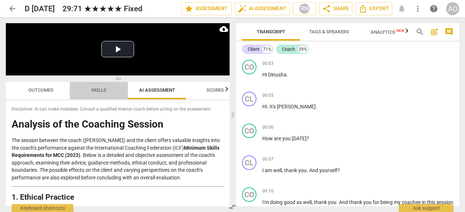
click at [105, 93] on span "Skills" at bounding box center [98, 91] width 33 height 10
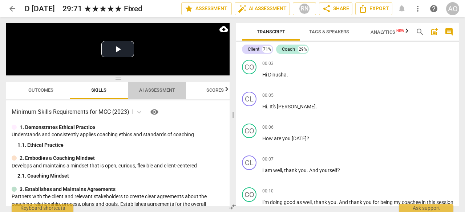
click at [143, 91] on span "AI Assessment" at bounding box center [157, 90] width 36 height 5
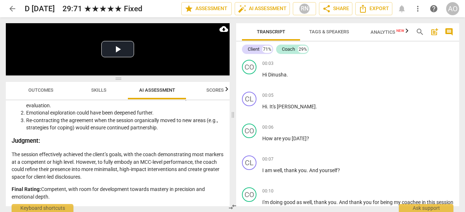
scroll to position [1761, 0]
click at [12, 10] on span "arrow_back" at bounding box center [12, 8] width 9 height 9
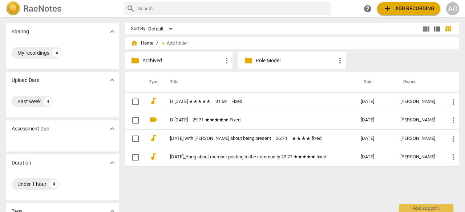
click at [206, 139] on link "[DATE] with [PERSON_NAME] about being present　26:74　★★★★ fixed" at bounding box center [252, 138] width 165 height 5
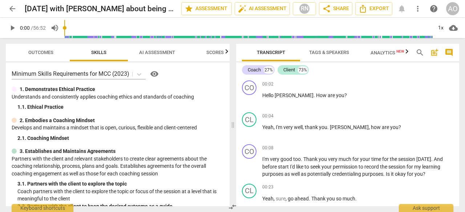
click at [163, 54] on span "AI Assessment" at bounding box center [157, 52] width 36 height 5
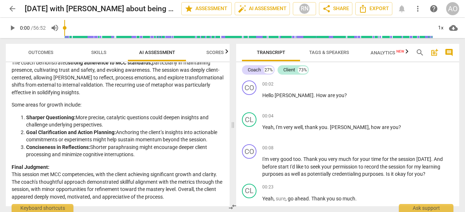
scroll to position [1466, 0]
click at [12, 7] on span "arrow_back" at bounding box center [12, 8] width 9 height 9
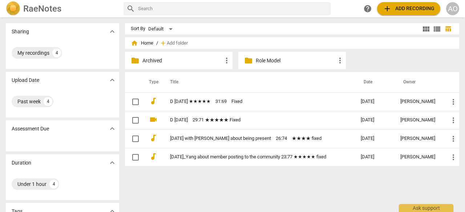
click at [196, 155] on link "2025-08-06_Yang about member posting to the community 23:77 ★★★★★ fixed" at bounding box center [252, 157] width 165 height 5
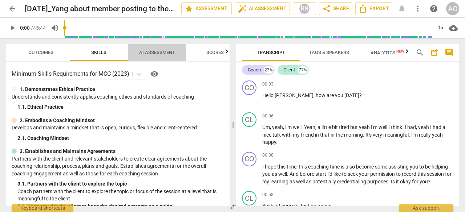
click at [159, 53] on span "AI Assessment" at bounding box center [157, 52] width 36 height 5
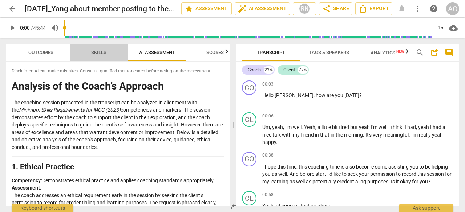
click at [99, 54] on span "Skills" at bounding box center [98, 52] width 15 height 5
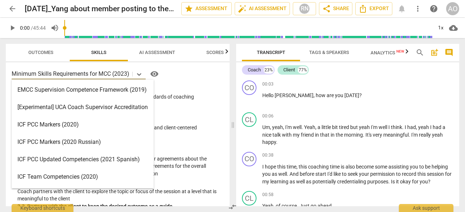
drag, startPoint x: 13, startPoint y: 74, endPoint x: 113, endPoint y: 80, distance: 100.4
click at [113, 0] on body "arrow_back 2025-08-06_Yang about member posting to the community 23:77 ★★★★★ fi…" at bounding box center [232, 0] width 465 height 0
drag, startPoint x: 131, startPoint y: 74, endPoint x: 48, endPoint y: 74, distance: 82.8
click at [48, 74] on div "Minimum Skills Requirements for MCC (2023)" at bounding box center [72, 74] width 121 height 11
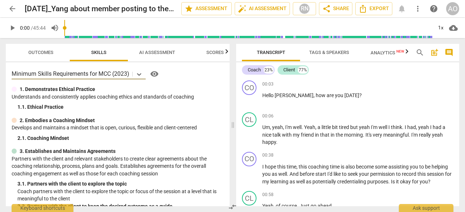
drag, startPoint x: 110, startPoint y: 74, endPoint x: 55, endPoint y: 72, distance: 55.2
click at [55, 72] on p "Minimum Skills Requirements for MCC (2023)" at bounding box center [71, 74] width 118 height 8
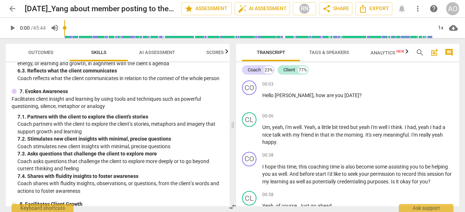
scroll to position [544, 0]
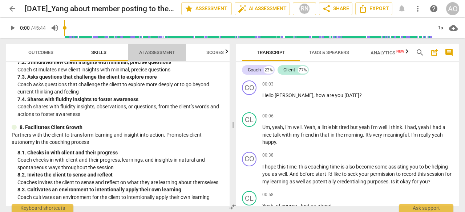
click at [162, 50] on span "AI Assessment" at bounding box center [157, 52] width 36 height 5
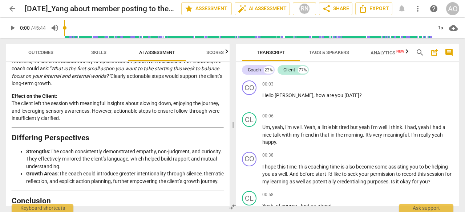
scroll to position [1353, 0]
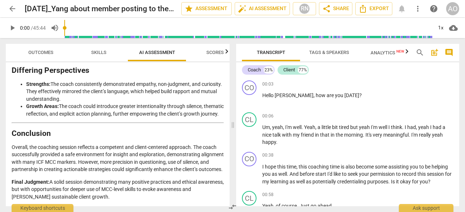
click at [12, 11] on span "arrow_back" at bounding box center [12, 8] width 9 height 9
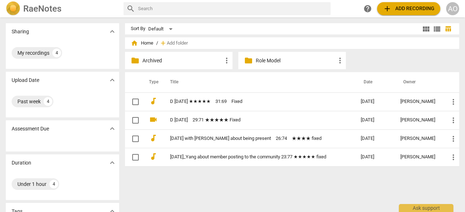
click at [166, 103] on td "D [DATE] ★★★★★　31:69　Fixed" at bounding box center [258, 102] width 194 height 19
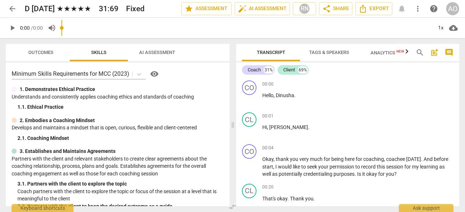
click at [148, 34] on input "range" at bounding box center [246, 27] width 371 height 23
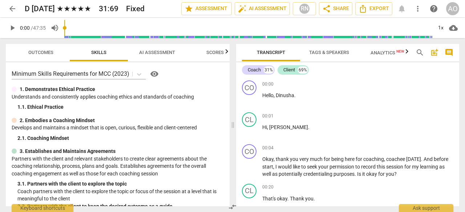
click at [160, 53] on span "AI Assessment" at bounding box center [157, 52] width 36 height 5
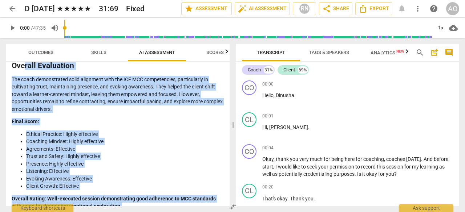
scroll to position [1270, 0]
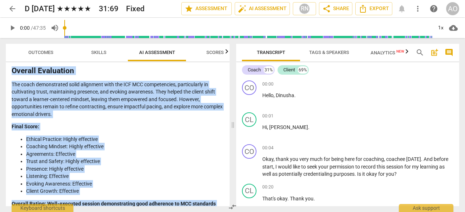
drag, startPoint x: 123, startPoint y: 195, endPoint x: 10, endPoint y: 77, distance: 163.6
click at [10, 77] on div "Disclaimer: AI can make mistakes. Consult a qualified mentor coach before actin…" at bounding box center [118, 134] width 224 height 144
copy div "Overall Evaluation The coach demonstrated solid alignment with the ICF MCC comp…"
click at [9, 11] on span "arrow_back" at bounding box center [12, 8] width 9 height 9
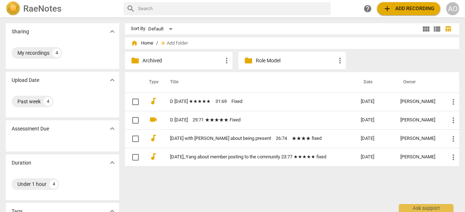
click at [207, 120] on link "D Aug 25 2025　29:71 ★★★★★ Fixed" at bounding box center [252, 120] width 165 height 5
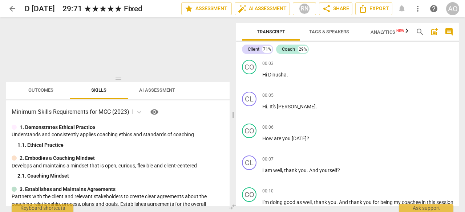
click at [153, 93] on span "AI Assessment" at bounding box center [157, 90] width 36 height 5
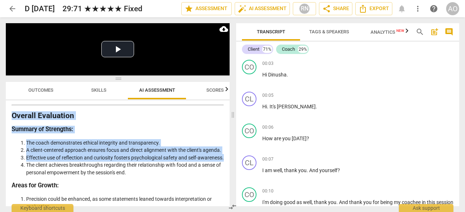
scroll to position [1762, 0]
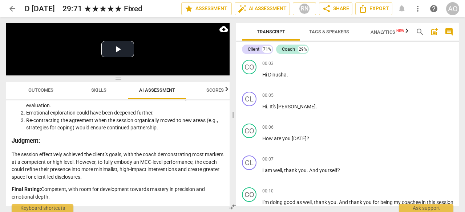
drag, startPoint x: 12, startPoint y: 151, endPoint x: 155, endPoint y: 199, distance: 151.0
copy div "Overall Evaluation Summary of Strengths: The coach demonstrates ethical integri…"
click at [13, 8] on span "arrow_back" at bounding box center [12, 8] width 9 height 9
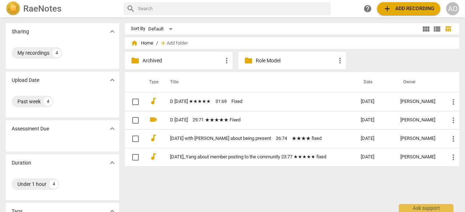
click at [204, 137] on link "[DATE] with [PERSON_NAME] about being present　26:74　★★★★ fixed" at bounding box center [252, 138] width 165 height 5
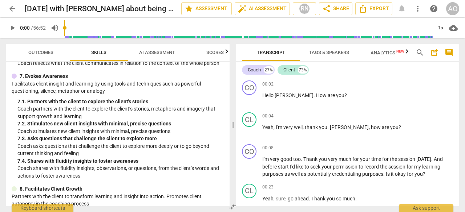
scroll to position [544, 0]
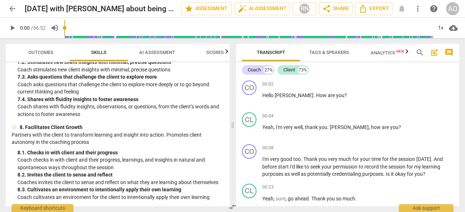
click at [170, 55] on span "AI Assessment" at bounding box center [157, 52] width 36 height 5
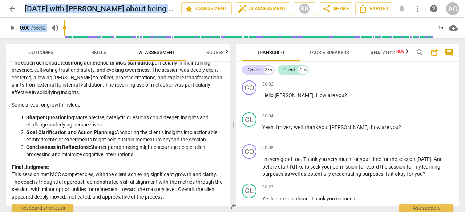
scroll to position [1466, 0]
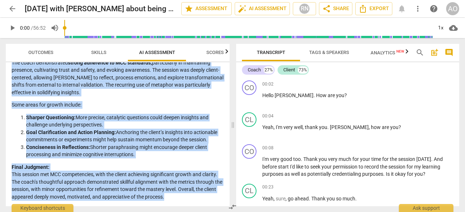
drag, startPoint x: 12, startPoint y: 131, endPoint x: 194, endPoint y: 200, distance: 194.6
copy div "Overall Evaluation The coach demonstrated strong adherence to MCC standards, pa…"
click at [11, 8] on span "arrow_back" at bounding box center [12, 8] width 9 height 9
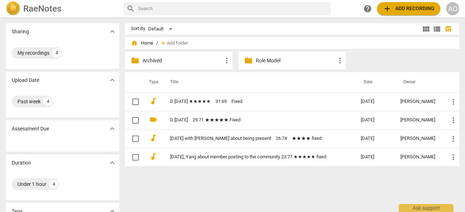
click at [229, 157] on link "2025-08-06_Yang about member posting to the community 23:77 ★★★★★ fixed" at bounding box center [252, 157] width 165 height 5
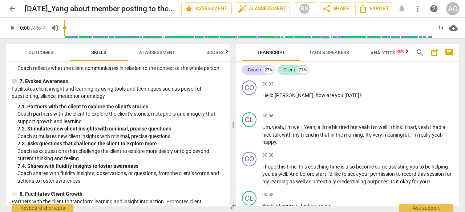
scroll to position [544, 0]
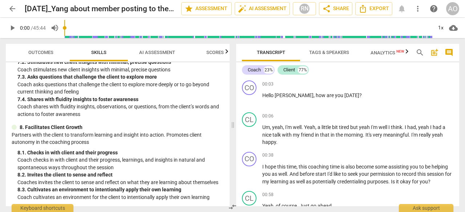
click at [166, 53] on span "AI Assessment" at bounding box center [157, 52] width 36 height 5
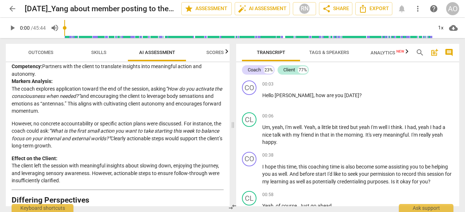
scroll to position [1353, 0]
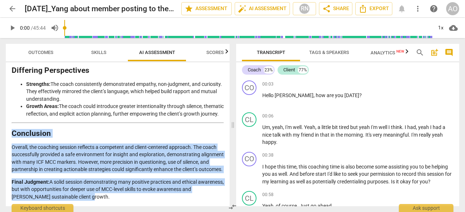
drag, startPoint x: 14, startPoint y: 127, endPoint x: 90, endPoint y: 206, distance: 109.9
click at [90, 206] on div "Disclaimer: AI can make mistakes. Consult a qualified mentor coach before actin…" at bounding box center [118, 134] width 224 height 144
copy div "Conclusion Overall, the coaching session reflects a competent and client-center…"
click at [11, 12] on span "arrow_back" at bounding box center [12, 8] width 9 height 9
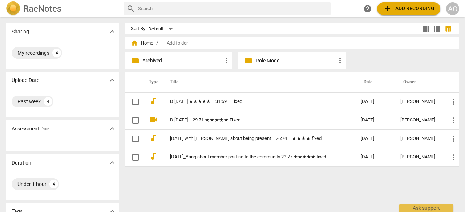
click at [195, 100] on link "D [DATE] ★★★★★　31:69　Fixed" at bounding box center [252, 101] width 165 height 5
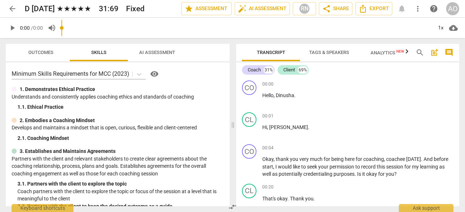
click at [382, 31] on input "range" at bounding box center [246, 27] width 371 height 23
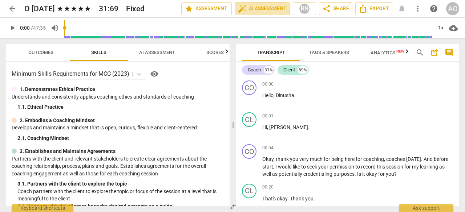
click at [266, 9] on span "auto_fix_high AI Assessment" at bounding box center [262, 8] width 49 height 9
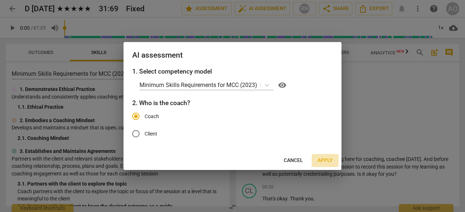
click at [320, 160] on span "Apply" at bounding box center [324, 160] width 15 height 7
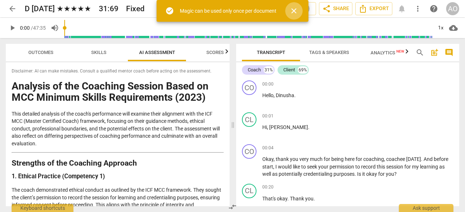
click at [294, 10] on span "close" at bounding box center [293, 11] width 9 height 9
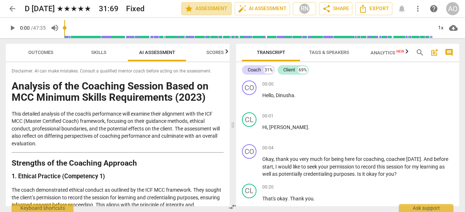
click at [220, 7] on span "star Assessment" at bounding box center [206, 8] width 44 height 9
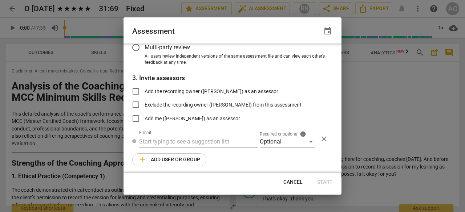
scroll to position [94, 0]
click at [299, 183] on span "Cancel" at bounding box center [292, 182] width 19 height 7
radio input "false"
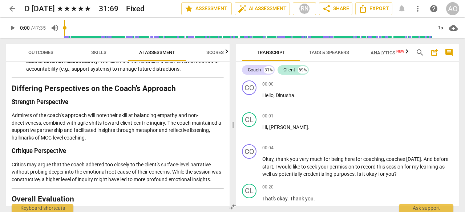
scroll to position [1291, 0]
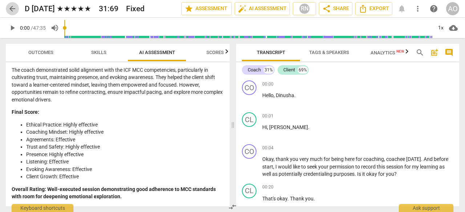
click at [12, 5] on span "arrow_back" at bounding box center [12, 8] width 9 height 9
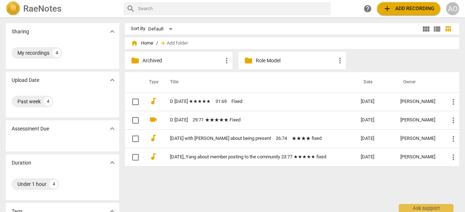
click at [188, 102] on link "D [DATE] ★★★★★　31:69　Fixed" at bounding box center [252, 101] width 165 height 5
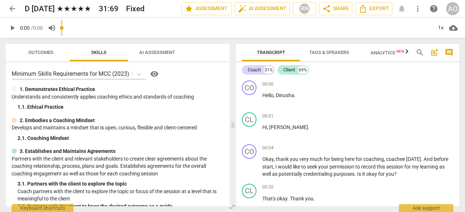
click at [154, 50] on span "AI Assessment" at bounding box center [157, 52] width 36 height 5
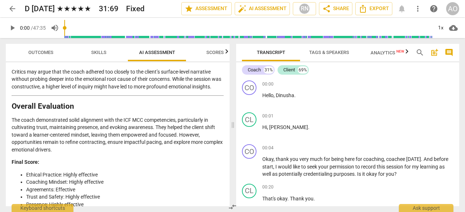
scroll to position [1235, 0]
click at [11, 7] on span "arrow_back" at bounding box center [12, 8] width 9 height 9
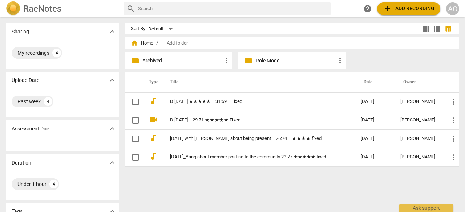
click at [177, 123] on td "D Aug 25 2025　29:71 ★★★★★ Fixed" at bounding box center [258, 120] width 194 height 19
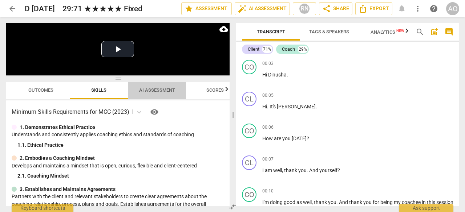
click at [168, 91] on span "AI Assessment" at bounding box center [157, 90] width 36 height 5
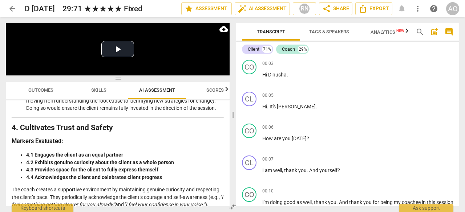
scroll to position [630, 0]
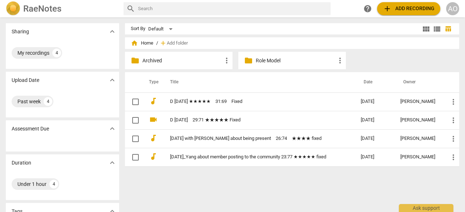
click at [260, 65] on div "folder Role Model more_vert" at bounding box center [291, 60] width 107 height 17
click at [269, 60] on p "Role Model" at bounding box center [296, 61] width 80 height 8
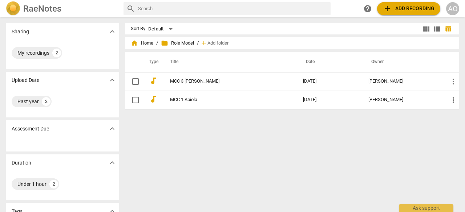
click at [191, 80] on link "MCC 3 Diana" at bounding box center [223, 81] width 107 height 5
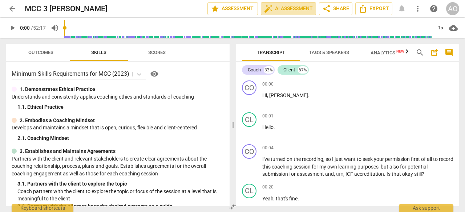
click at [293, 11] on span "auto_fix_high AI Assessment" at bounding box center [288, 8] width 49 height 9
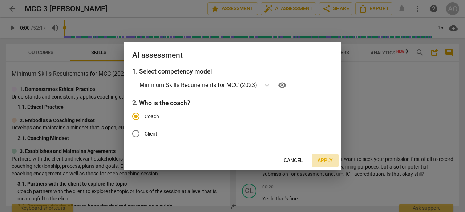
click at [328, 157] on span "Apply" at bounding box center [324, 160] width 15 height 7
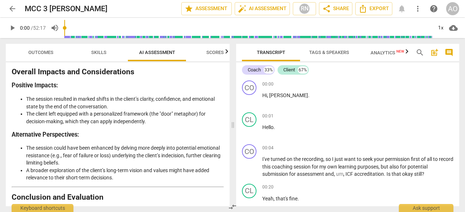
scroll to position [1593, 0]
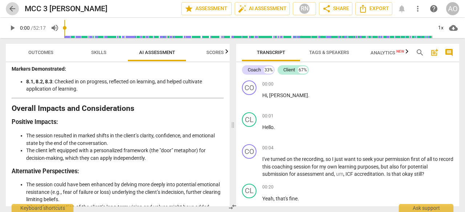
click at [11, 9] on span "arrow_back" at bounding box center [12, 8] width 9 height 9
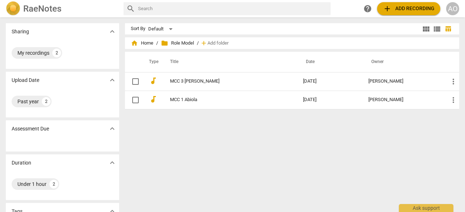
click at [147, 45] on span "home Home" at bounding box center [142, 43] width 23 height 7
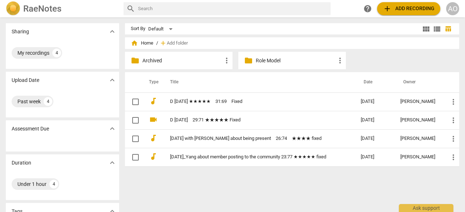
click at [151, 62] on p "Archived" at bounding box center [182, 61] width 80 height 8
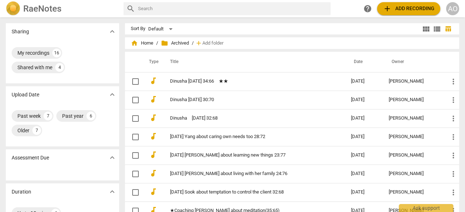
click at [145, 42] on span "home Home" at bounding box center [142, 43] width 23 height 7
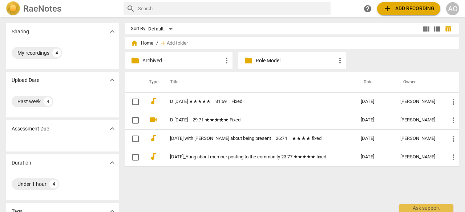
click at [263, 58] on p "Role Model" at bounding box center [296, 61] width 80 height 8
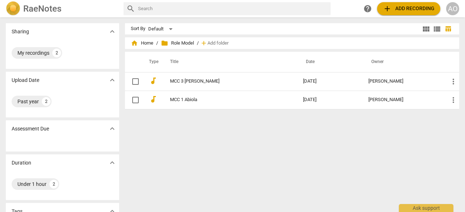
click at [214, 102] on link "MCC 1 Abiola" at bounding box center [223, 99] width 107 height 5
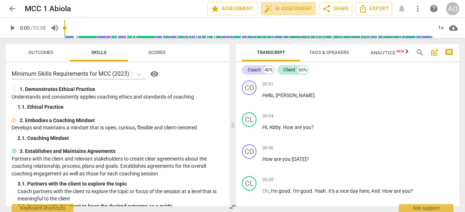
click at [288, 7] on span "auto_fix_high AI Assessment" at bounding box center [288, 8] width 49 height 9
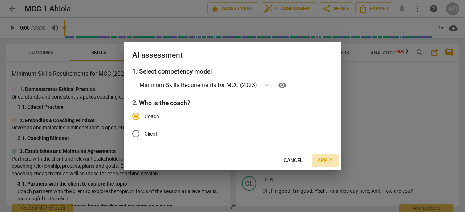
click at [320, 159] on span "Apply" at bounding box center [324, 160] width 15 height 7
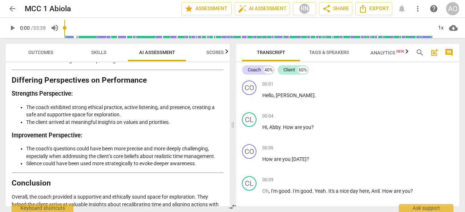
scroll to position [1505, 0]
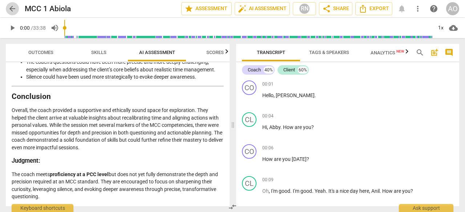
click at [9, 11] on span "arrow_back" at bounding box center [12, 8] width 9 height 9
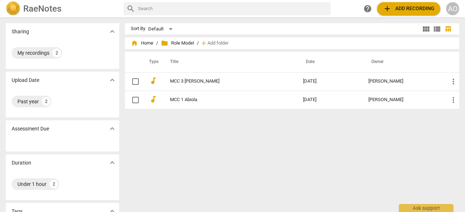
click at [144, 42] on span "home Home" at bounding box center [142, 43] width 23 height 7
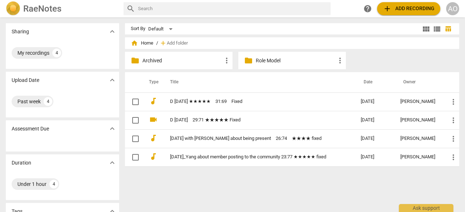
click at [241, 159] on link "2025-08-06_Yang about member posting to the community 23:77 ★★★★★ fixed" at bounding box center [252, 157] width 165 height 5
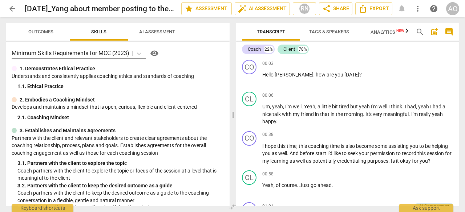
scroll to position [105, 0]
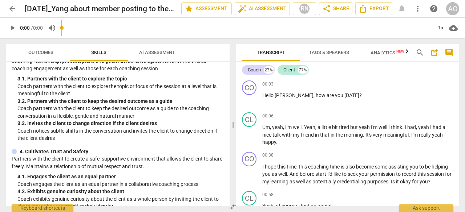
click at [158, 33] on input "range" at bounding box center [246, 27] width 371 height 23
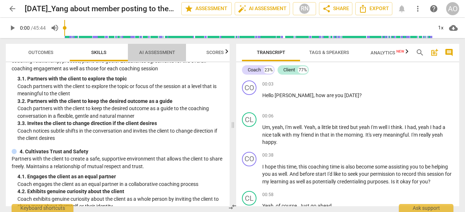
click at [160, 49] on span "AI Assessment" at bounding box center [156, 53] width 53 height 10
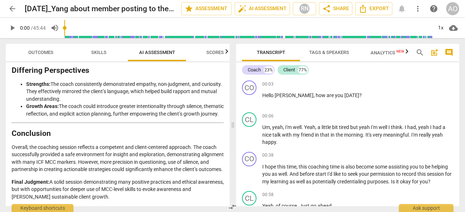
scroll to position [1353, 0]
click at [10, 5] on span "arrow_back" at bounding box center [12, 8] width 9 height 9
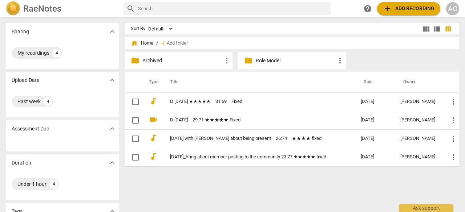
click at [247, 139] on link "[DATE] with [PERSON_NAME] about being present　26:74　★★★★ fixed" at bounding box center [252, 138] width 165 height 5
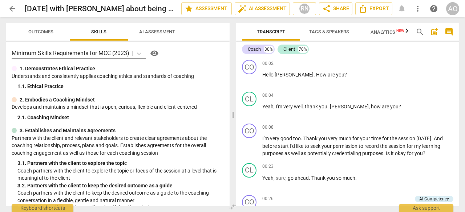
scroll to position [523, 0]
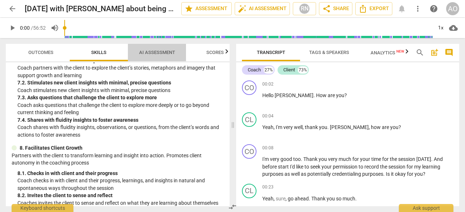
click at [153, 53] on span "AI Assessment" at bounding box center [157, 52] width 36 height 5
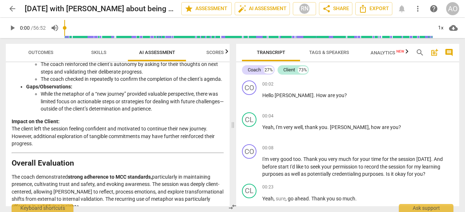
scroll to position [1332, 0]
click at [12, 8] on span "arrow_back" at bounding box center [12, 8] width 9 height 9
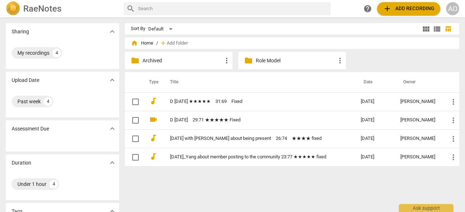
click at [243, 103] on link "D [DATE] ★★★★★　31:69　Fixed" at bounding box center [252, 101] width 165 height 5
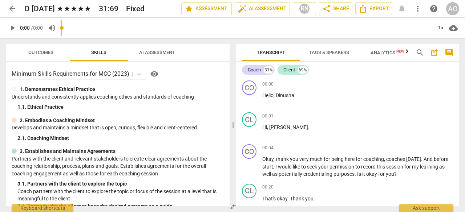
scroll to position [89, 0]
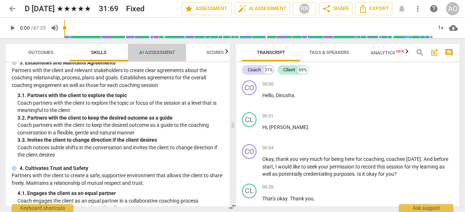
click at [151, 54] on span "AI Assessment" at bounding box center [157, 52] width 36 height 5
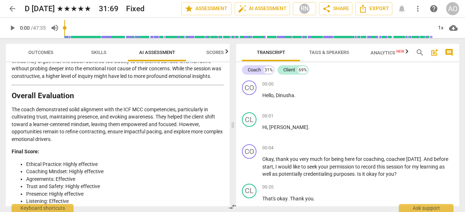
scroll to position [1291, 0]
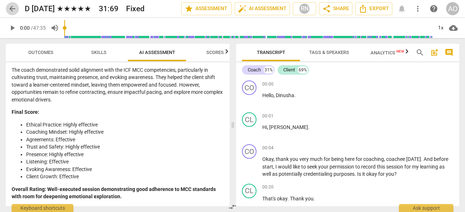
click at [12, 8] on span "arrow_back" at bounding box center [12, 8] width 9 height 9
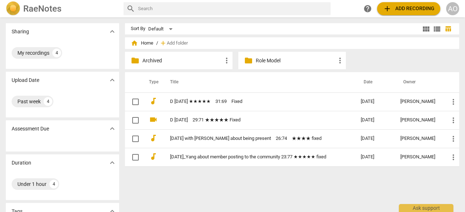
click at [185, 123] on td "D Aug 25 2025　29:71 ★★★★★ Fixed" at bounding box center [258, 120] width 194 height 19
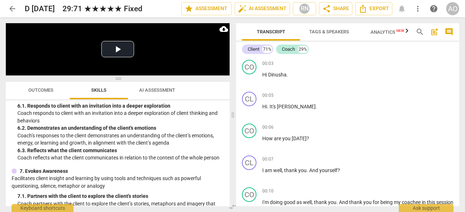
scroll to position [561, 0]
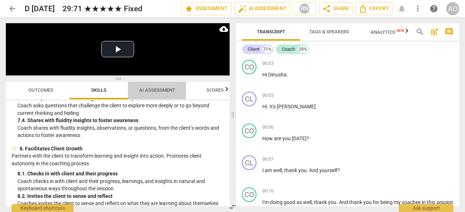
click at [153, 93] on span "AI Assessment" at bounding box center [157, 90] width 36 height 5
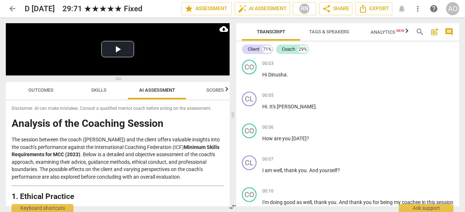
scroll to position [0, 0]
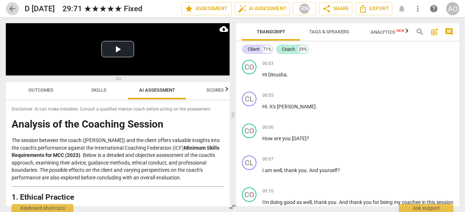
click at [9, 8] on span "arrow_back" at bounding box center [12, 8] width 9 height 9
